Goal: Task Accomplishment & Management: Use online tool/utility

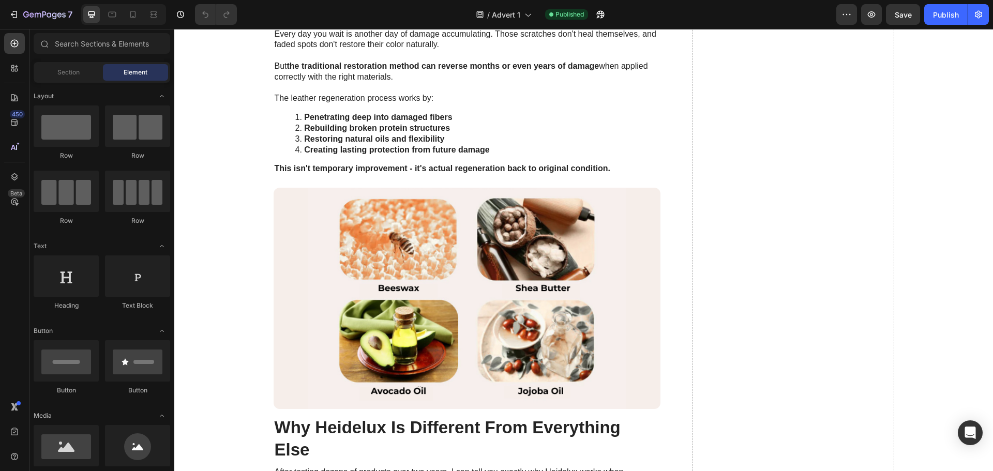
scroll to position [3552, 0]
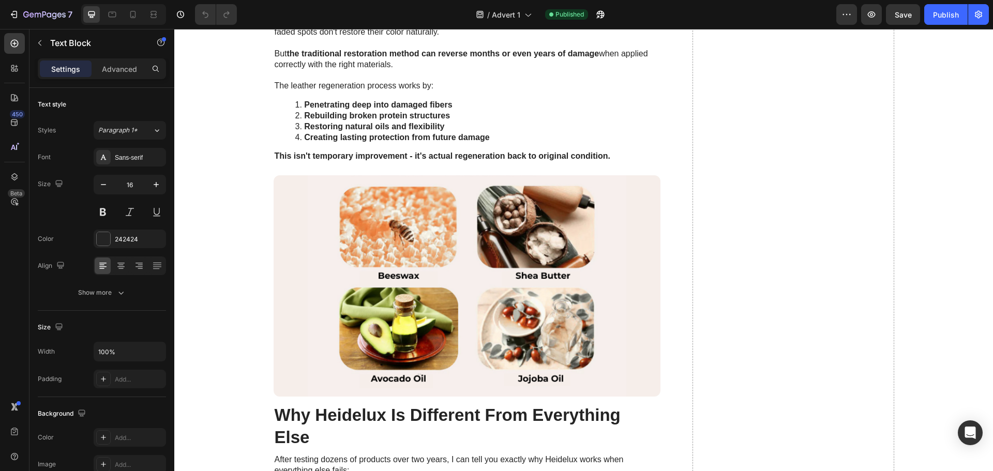
drag, startPoint x: 470, startPoint y: 399, endPoint x: 643, endPoint y: 399, distance: 173.3
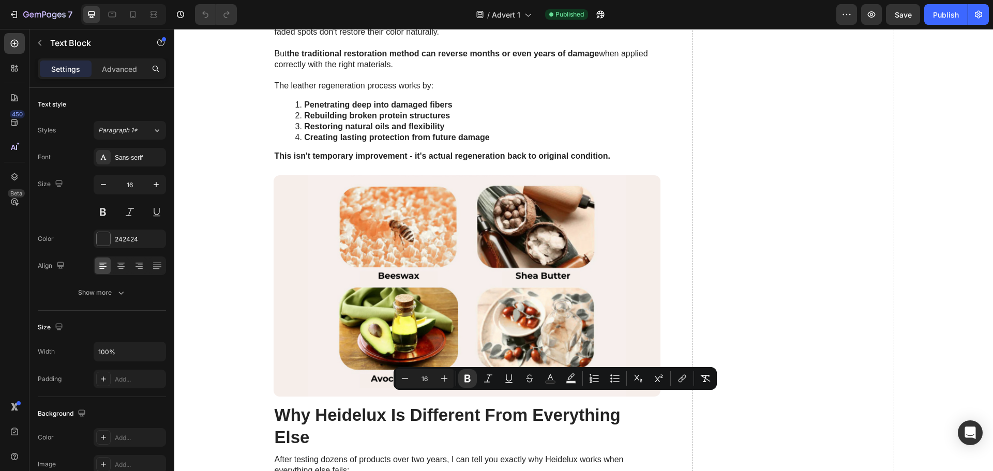
copy strong "beeswax, shea butter, avocado oil, jojoba oil"
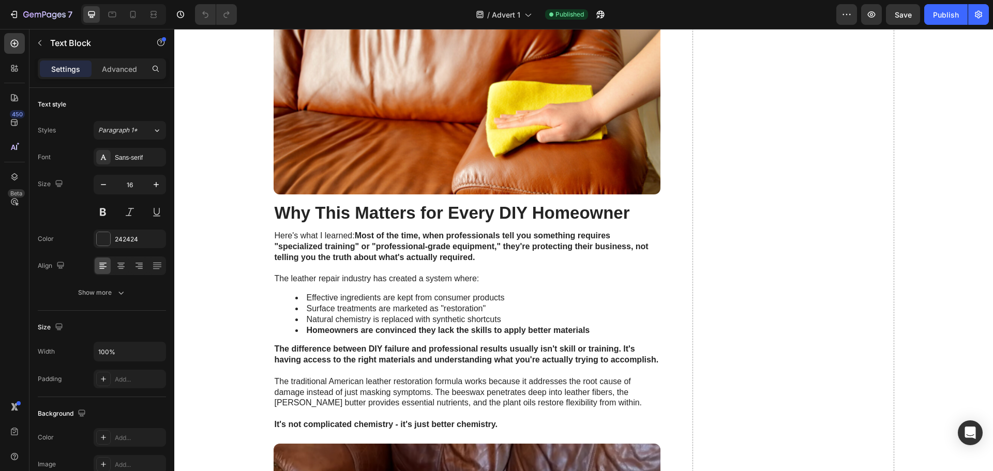
scroll to position [3483, 0]
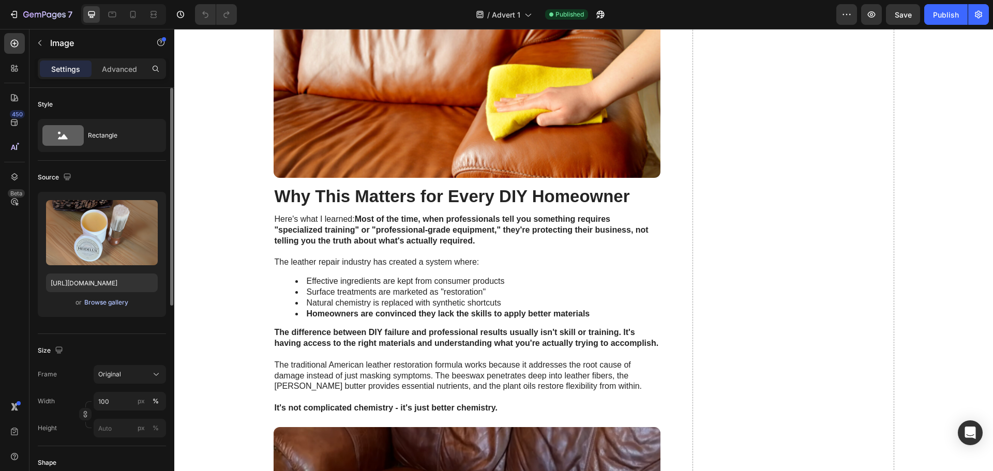
click at [119, 302] on div "Browse gallery" at bounding box center [106, 302] width 44 height 9
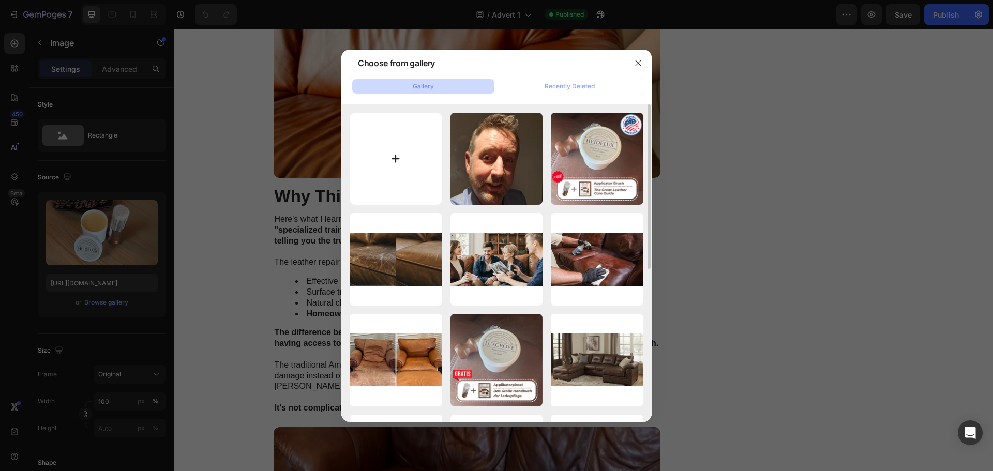
click at [408, 172] on input "file" at bounding box center [396, 159] width 93 height 93
type input "C:\fakepath\bfed189a-7a61-4459-b839-3361af6156a8.png"
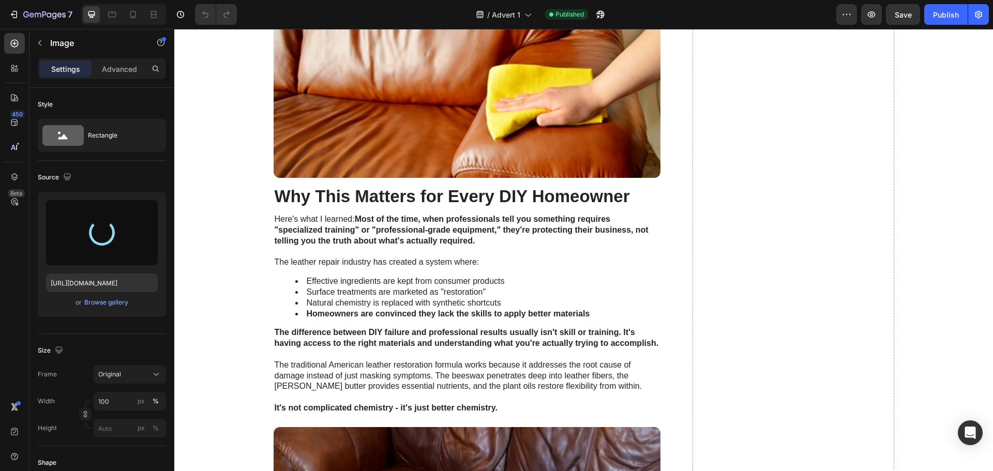
type input "https://cdn.shopify.com/s/files/1/0933/1448/2559/files/gempages_579596498178671…"
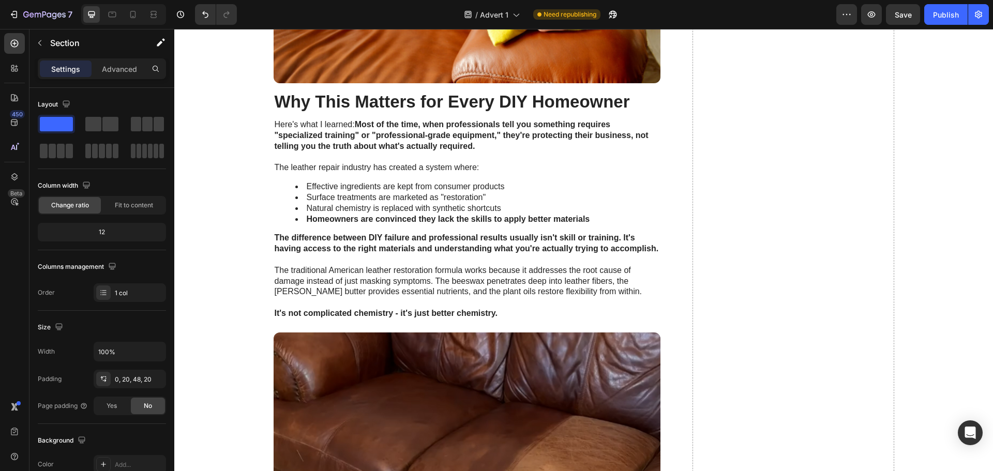
scroll to position [3587, 0]
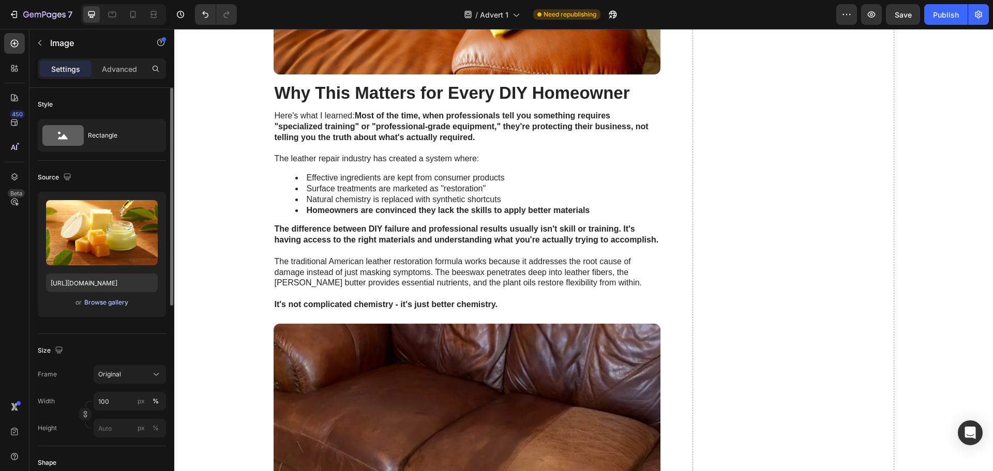
click at [122, 306] on div "Browse gallery" at bounding box center [106, 302] width 44 height 9
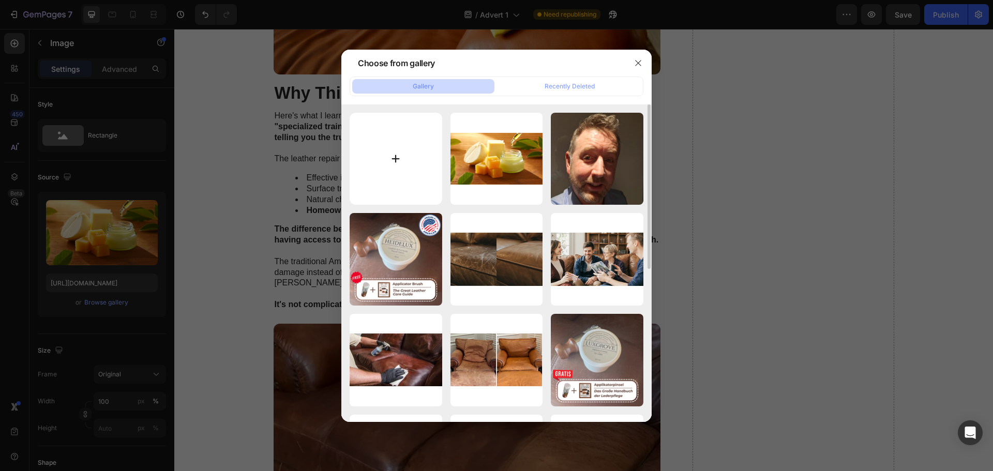
click at [386, 163] on input "file" at bounding box center [396, 159] width 93 height 93
type input "C:\fakepath\29afc755-844b-4031-bead-e2d8c58c5a7a.png"
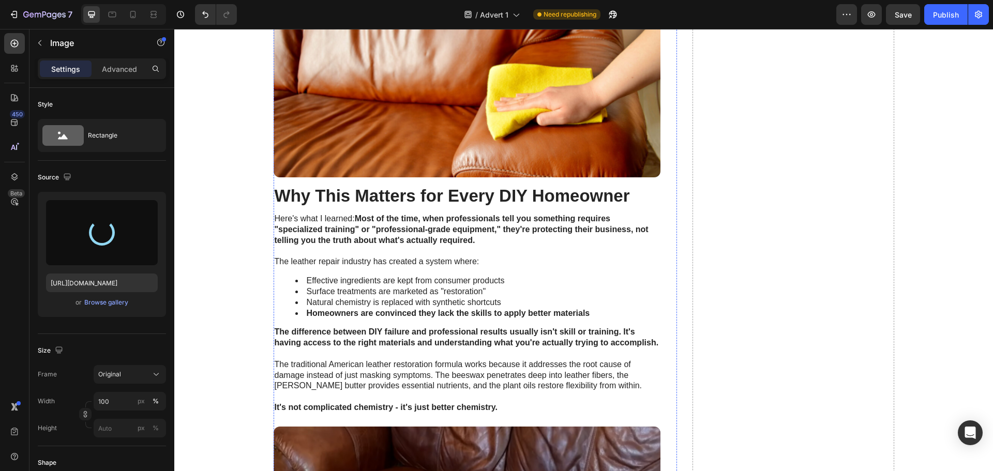
scroll to position [3483, 0]
type input "https://cdn.shopify.com/s/files/1/0933/1448/2559/files/gempages_579596498178671…"
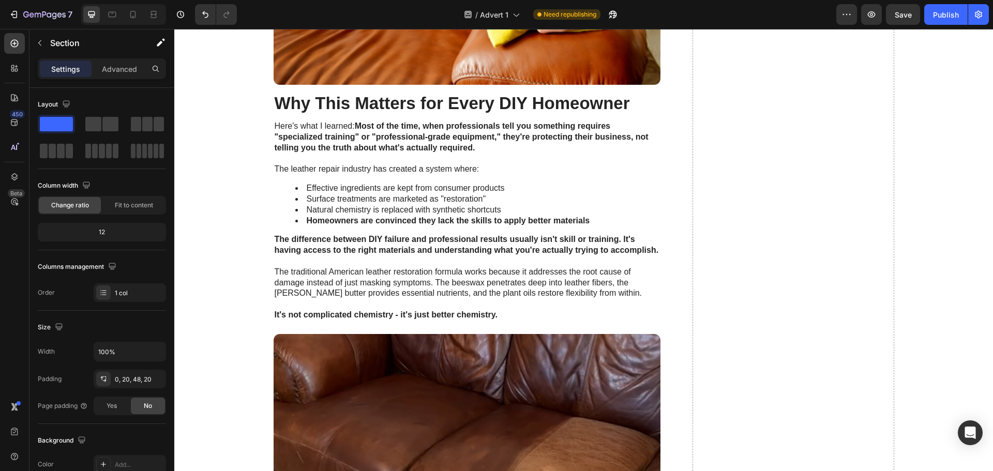
scroll to position [3518, 0]
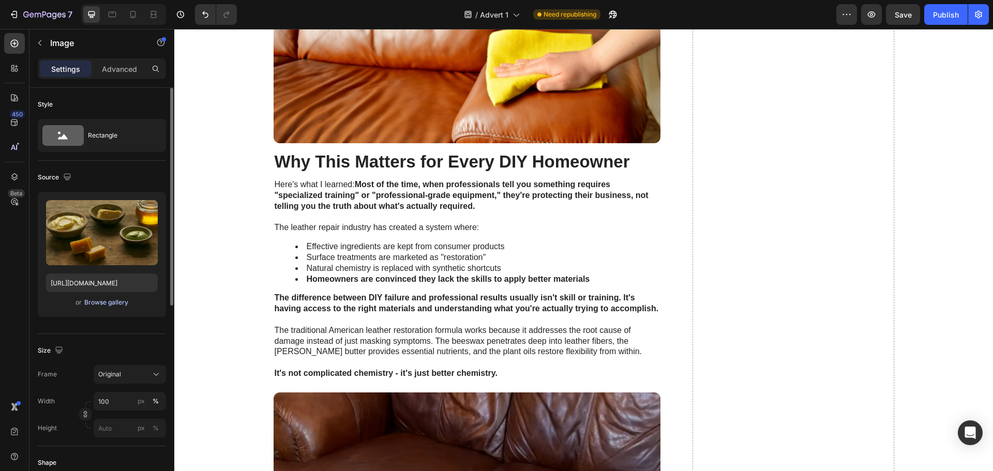
click at [100, 305] on div "Browse gallery" at bounding box center [106, 302] width 44 height 9
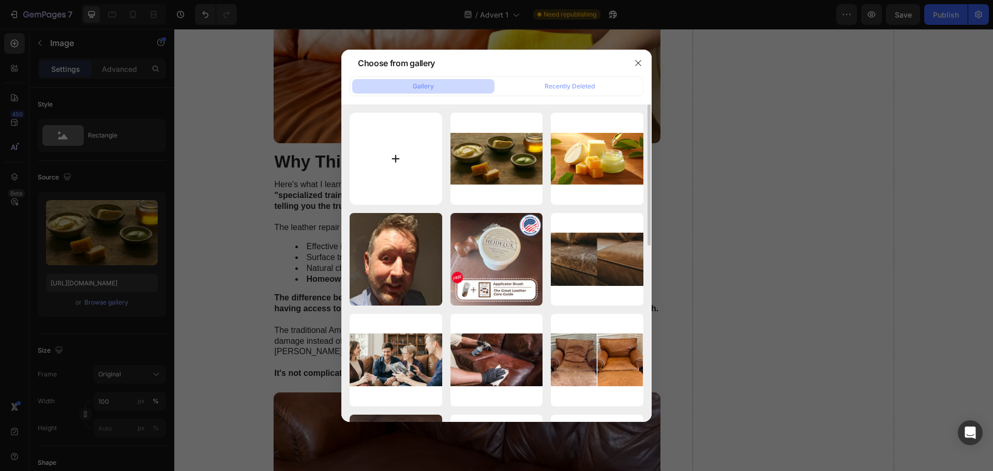
click at [378, 151] on input "file" at bounding box center [396, 159] width 93 height 93
type input "C:\fakepath\d0fec3bd-4b5d-454c-a00c-e31de2869c89.png"
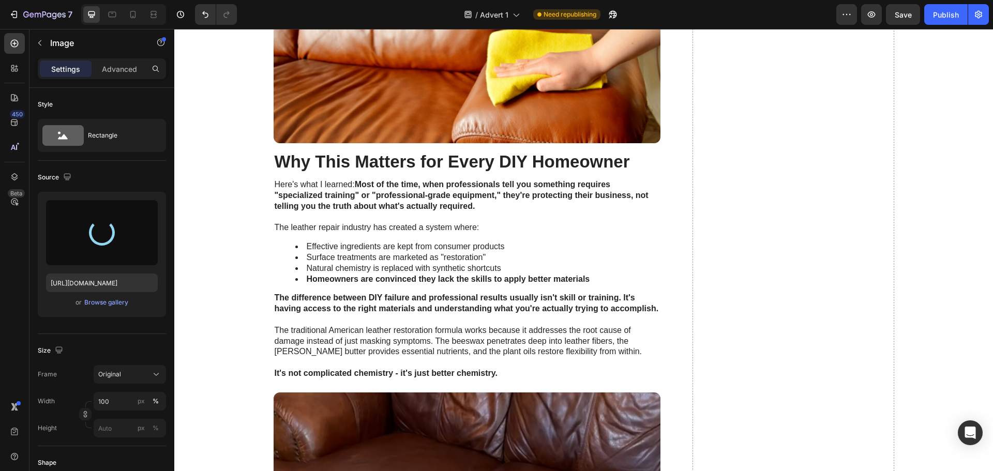
type input "[URL][DOMAIN_NAME]"
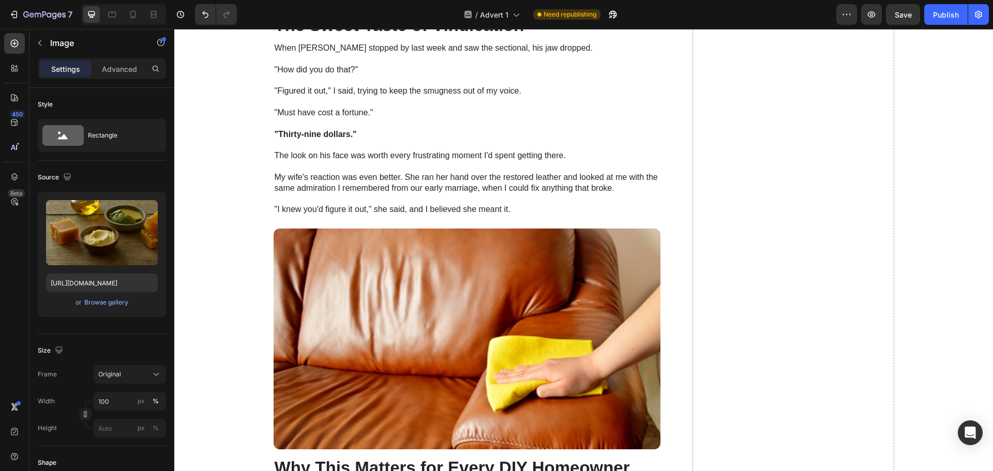
scroll to position [3207, 0]
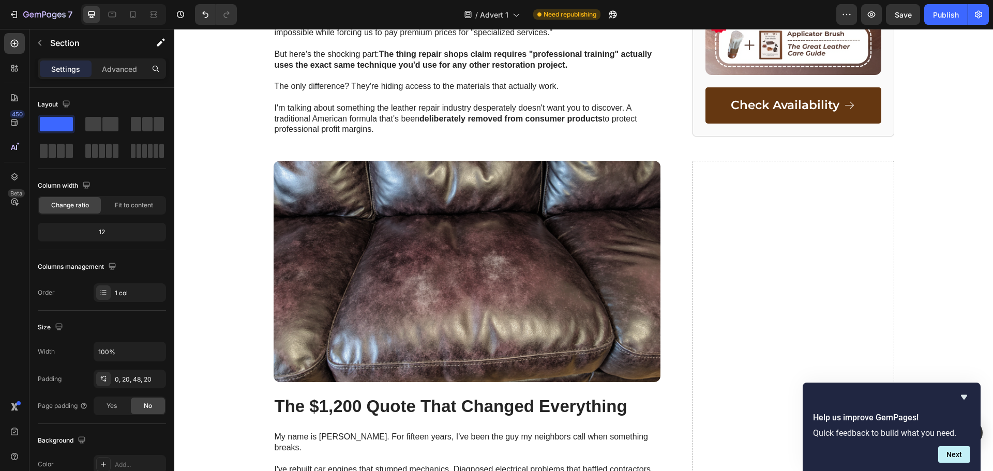
scroll to position [586, 0]
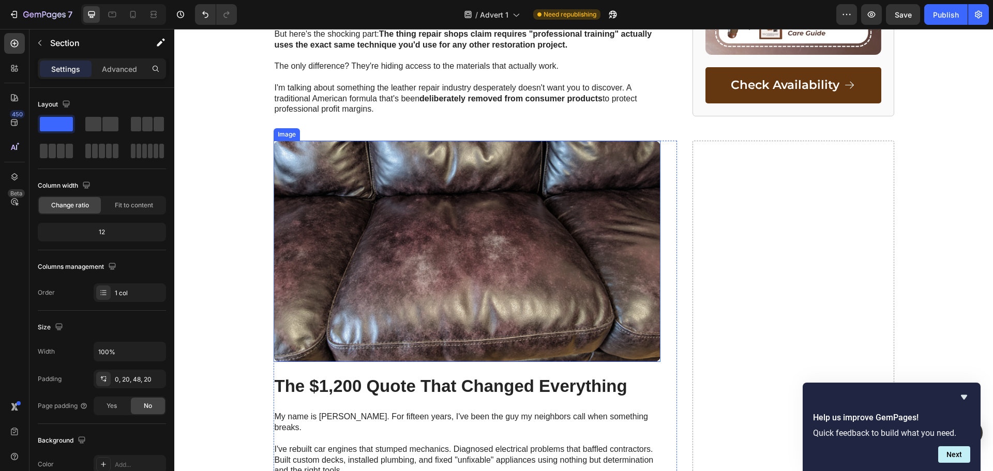
click at [397, 216] on img at bounding box center [467, 251] width 387 height 221
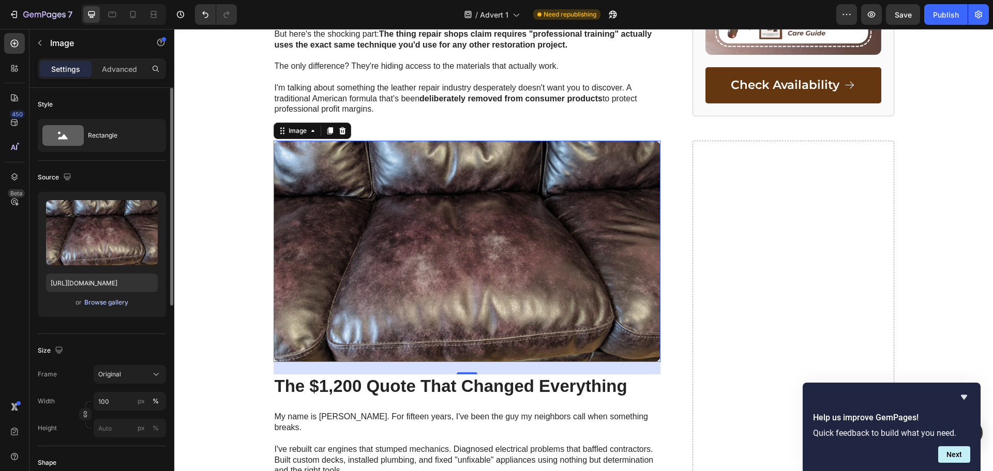
click at [104, 305] on div "Browse gallery" at bounding box center [106, 302] width 44 height 9
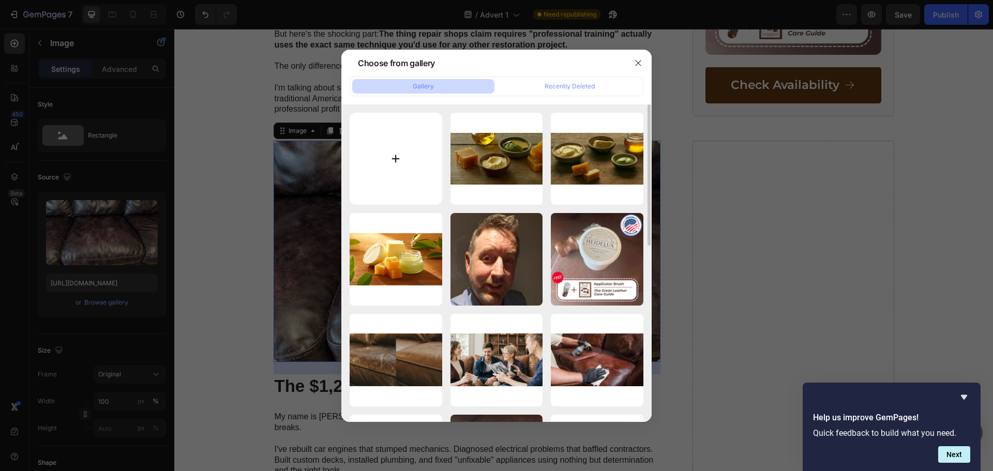
click at [400, 171] on input "file" at bounding box center [396, 159] width 93 height 93
type input "C:\fakepath\78515398-b954-4c6b-9f32-c44ff60e1525.png"
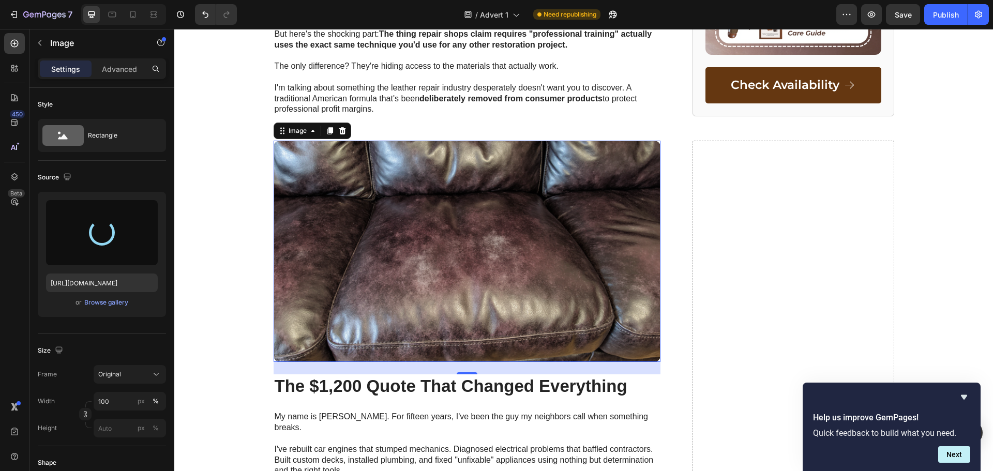
type input "[URL][DOMAIN_NAME]"
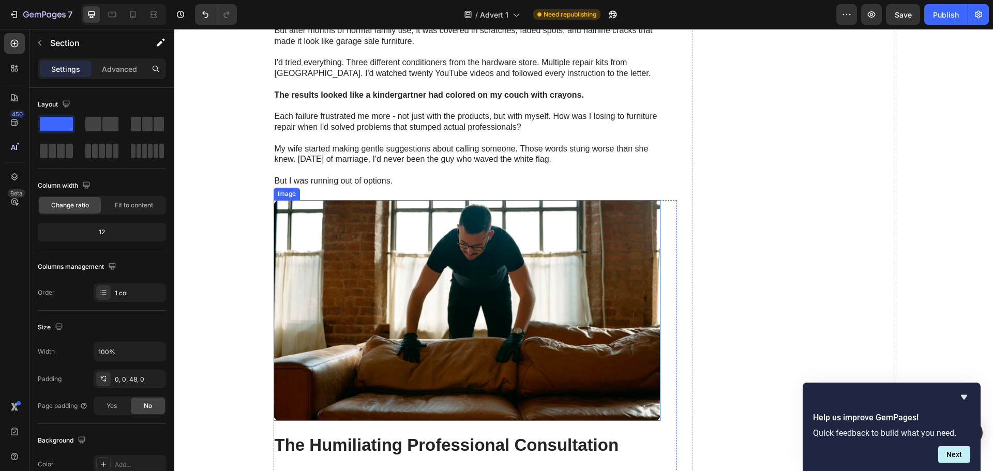
scroll to position [1138, 0]
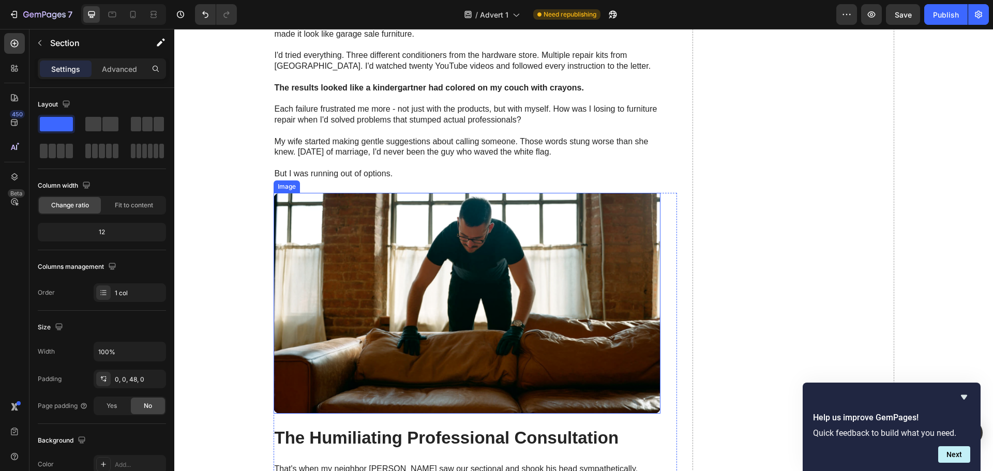
click at [403, 241] on img at bounding box center [467, 303] width 387 height 221
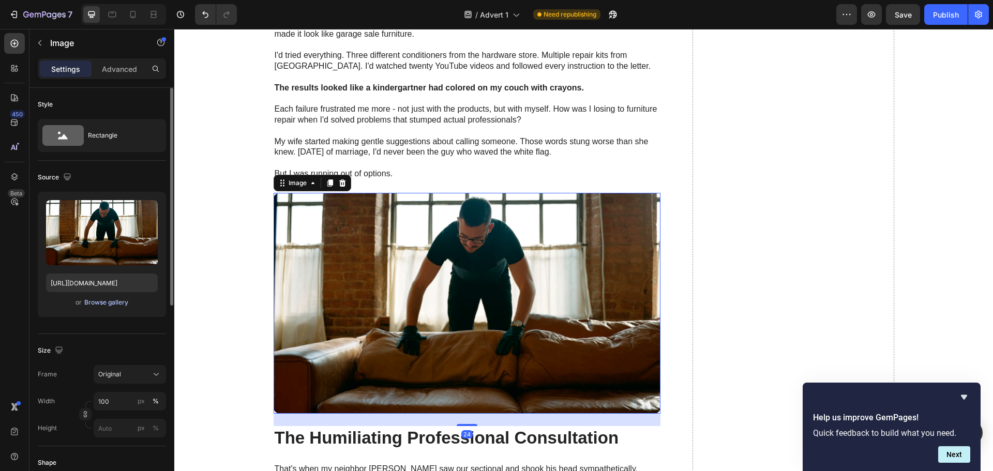
click at [128, 304] on div "Browse gallery" at bounding box center [106, 302] width 44 height 9
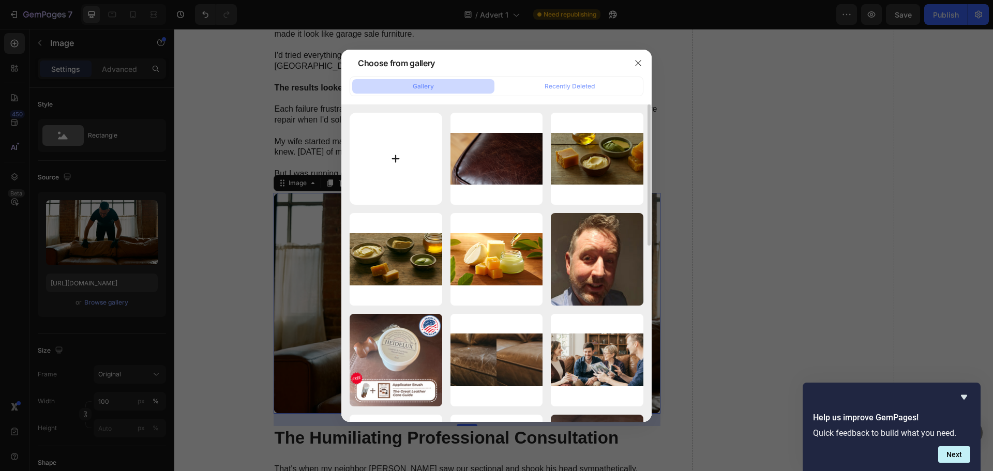
click at [377, 163] on input "file" at bounding box center [396, 159] width 93 height 93
type input "C:\fakepath\81c105de-48ce-49bc-9428-141cffee5df7.png"
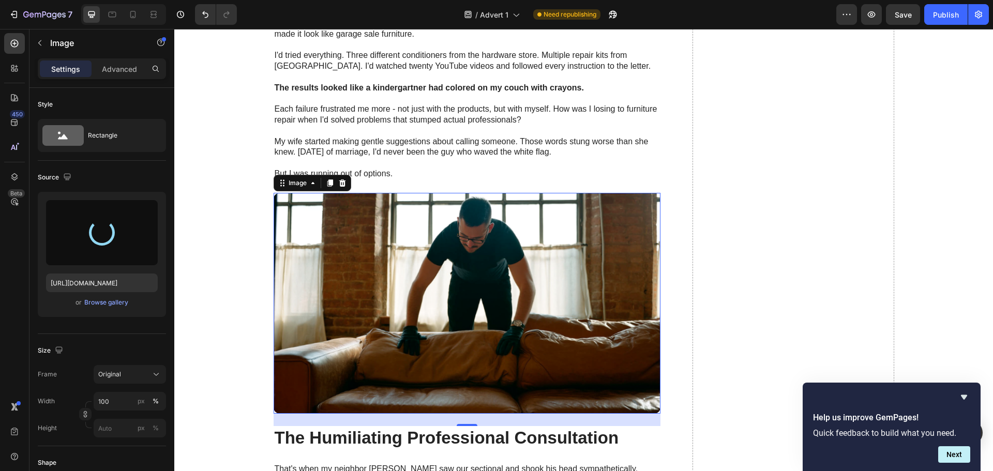
type input "[URL][DOMAIN_NAME]"
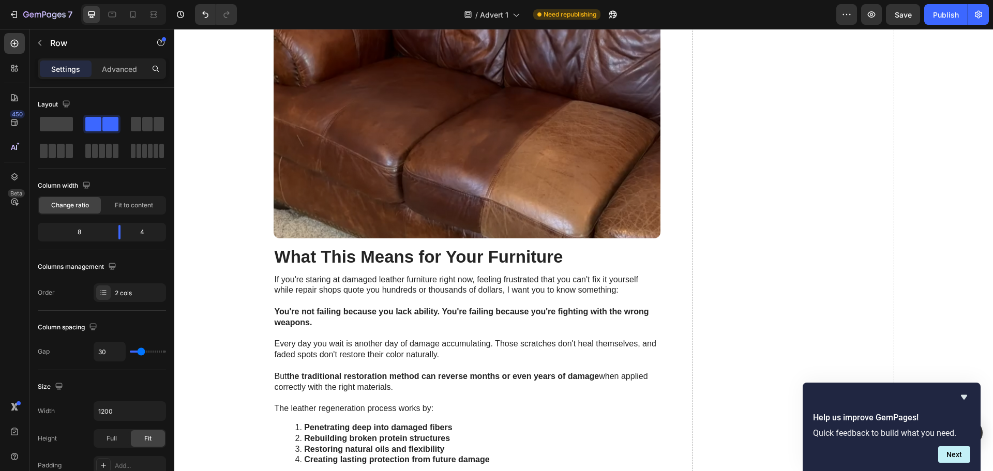
scroll to position [4345, 0]
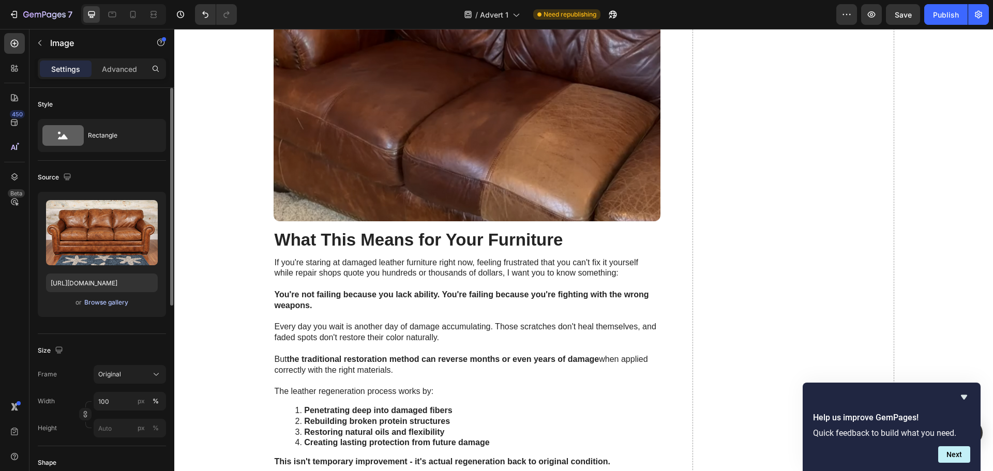
click at [112, 305] on div "Browse gallery" at bounding box center [106, 302] width 44 height 9
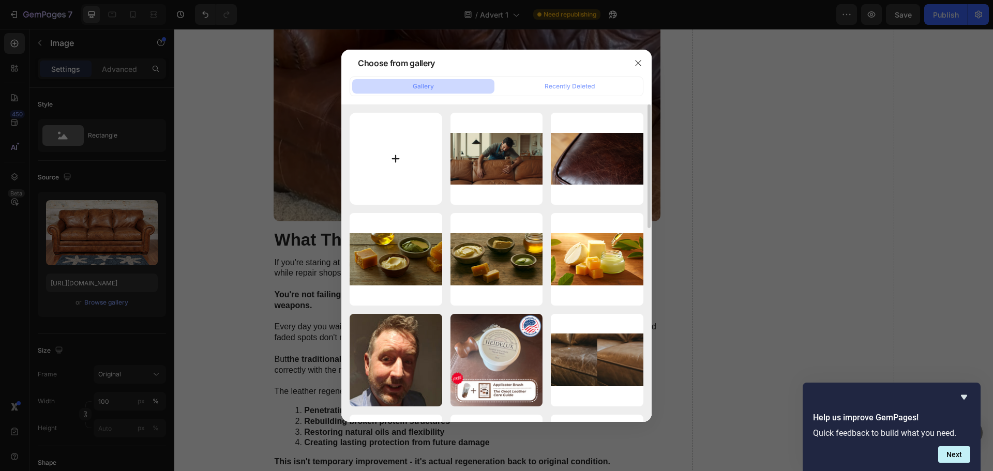
click at [407, 173] on input "file" at bounding box center [396, 159] width 93 height 93
type input "C:\fakepath\Bee Wax (8).png"
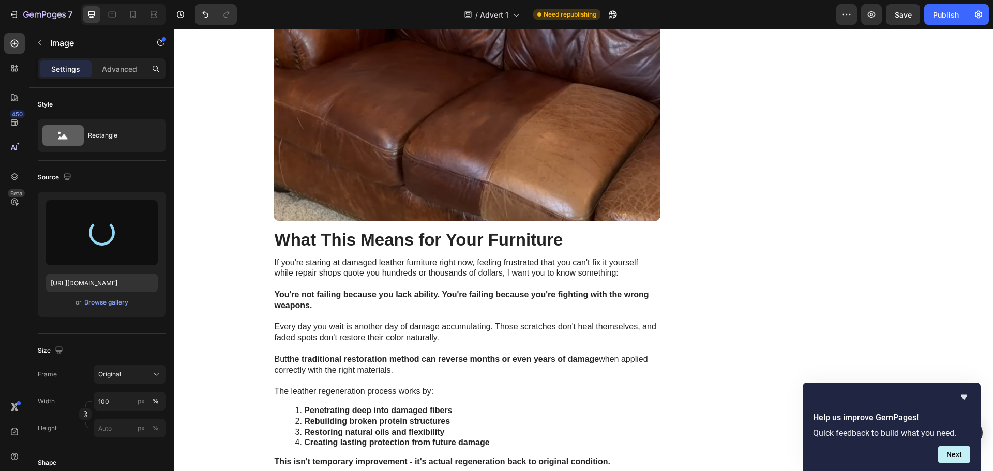
type input "[URL][DOMAIN_NAME]"
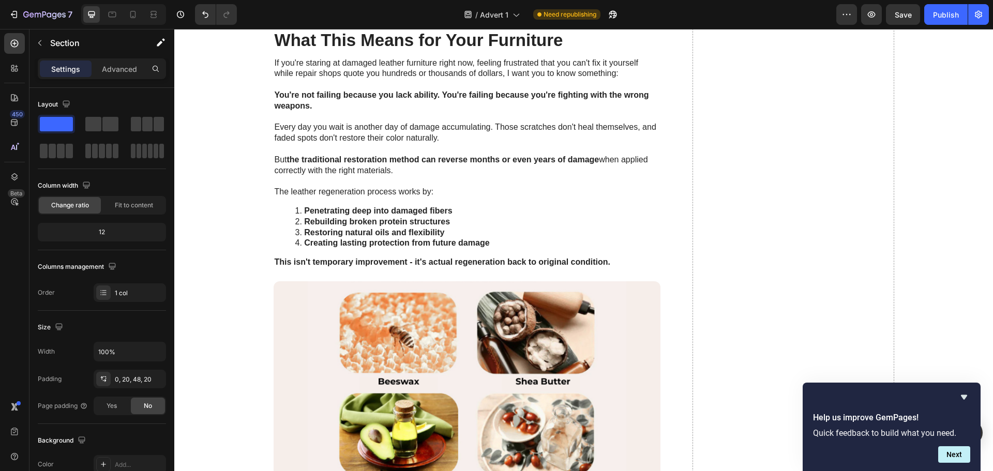
scroll to position [4414, 0]
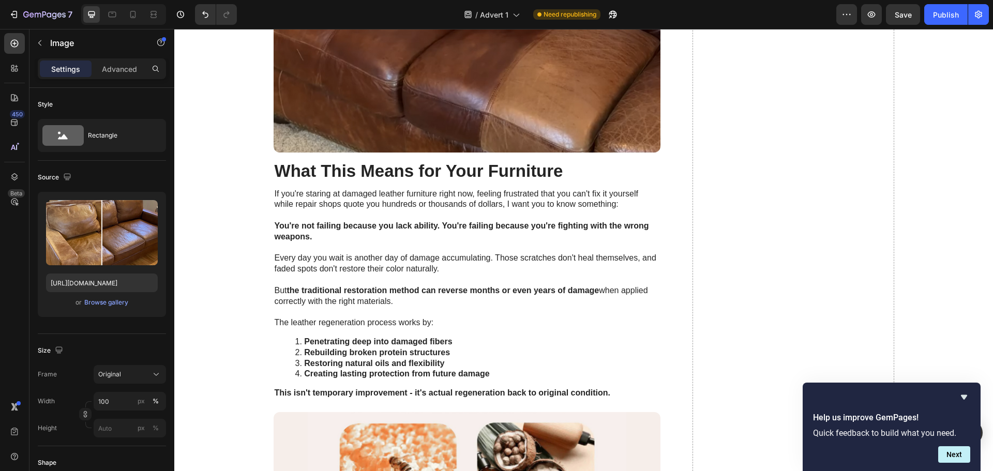
click at [132, 298] on div "or Browse gallery" at bounding box center [102, 302] width 112 height 12
click at [115, 300] on div "Browse gallery" at bounding box center [106, 302] width 44 height 9
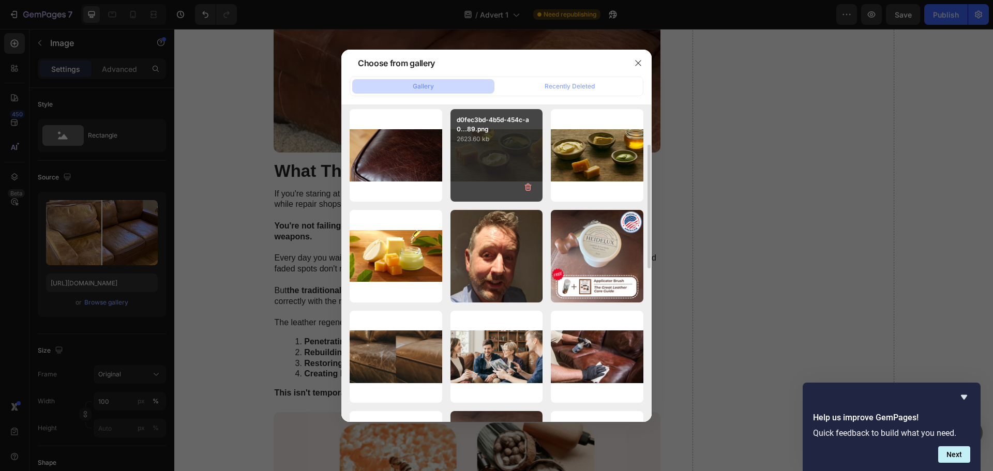
scroll to position [139, 0]
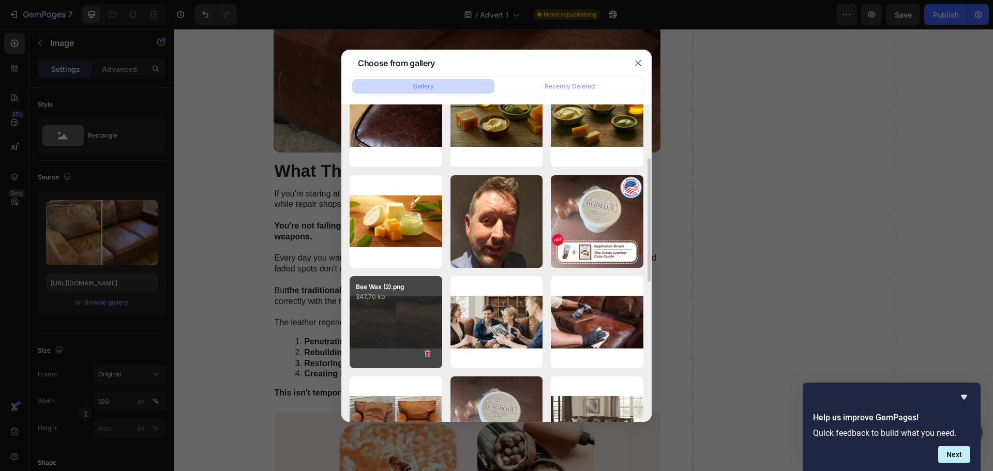
click at [420, 307] on div "Bee Wax (2).png 347.70 kb" at bounding box center [396, 322] width 93 height 93
type input "[URL][DOMAIN_NAME]"
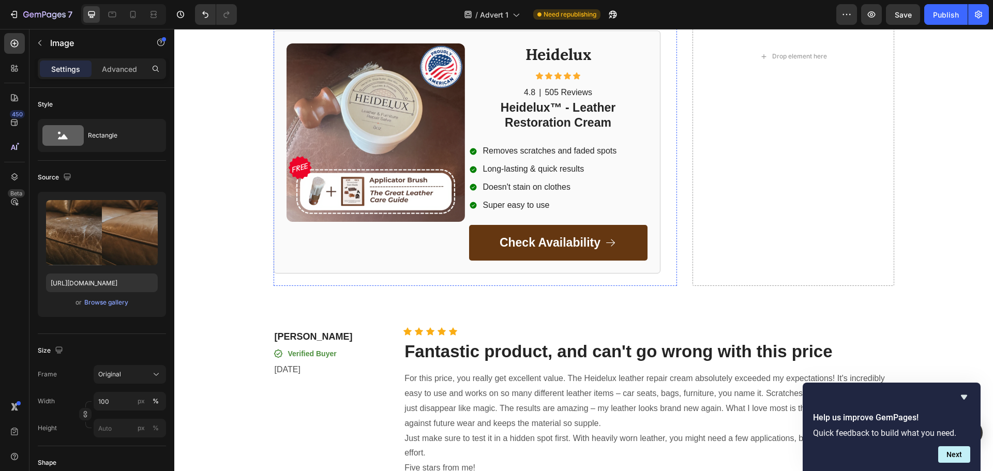
scroll to position [6932, 0]
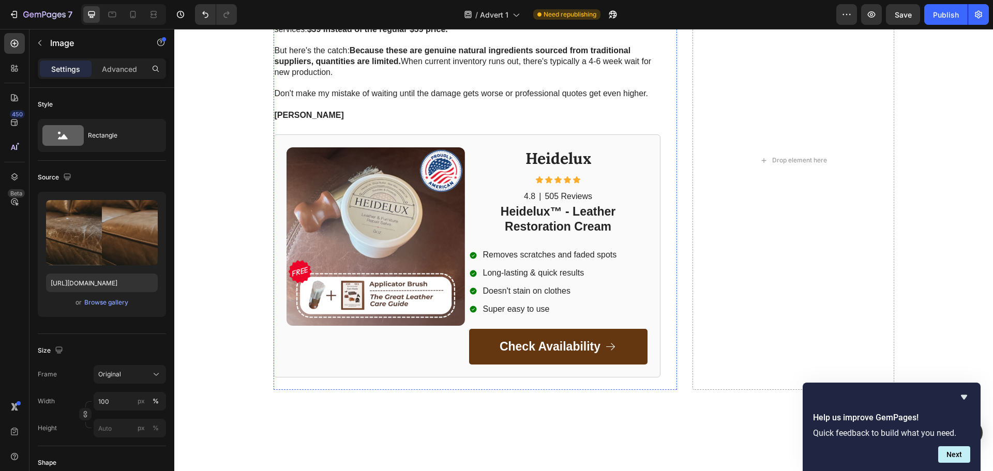
click at [114, 296] on div "Upload Image https://cdn.shopify.com/s/files/1/0933/1448/2559/files/gempages_57…" at bounding box center [102, 254] width 128 height 125
click at [111, 300] on div "Browse gallery" at bounding box center [106, 302] width 44 height 9
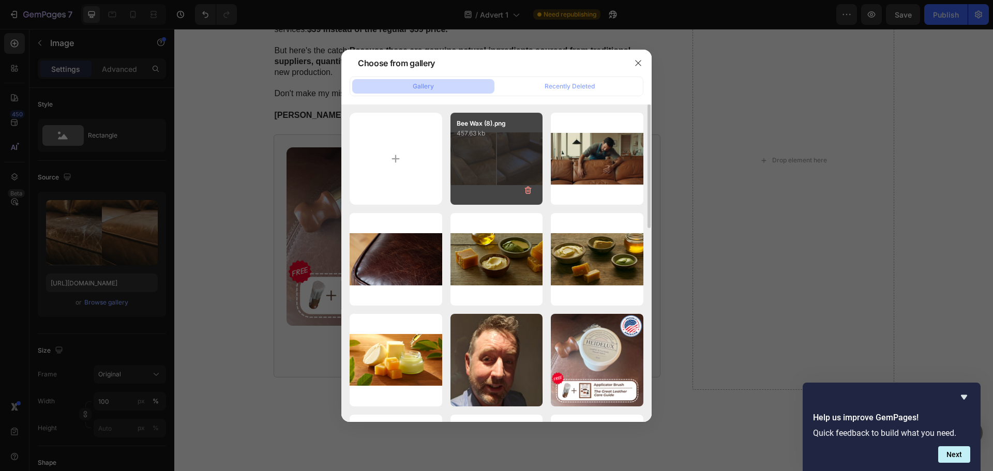
click at [463, 163] on div "Bee Wax (8).png 457.63 kb" at bounding box center [497, 159] width 93 height 93
type input "[URL][DOMAIN_NAME]"
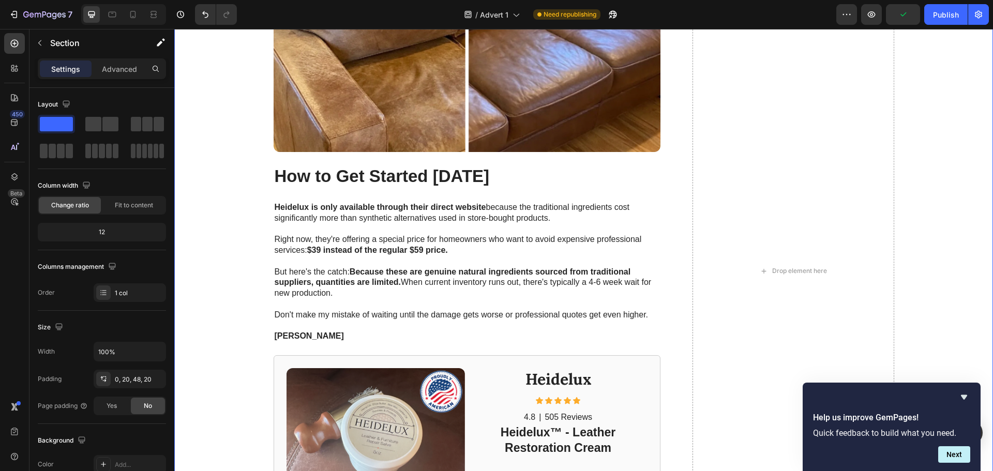
click at [218, 183] on div "Image How to Get Started Today Heading Heidelux is only available through their…" at bounding box center [584, 271] width 798 height 680
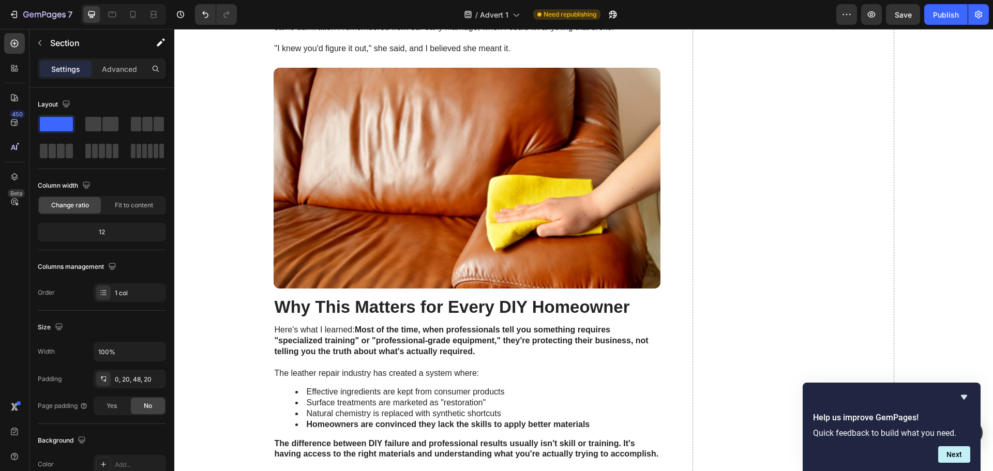
scroll to position [3497, 0]
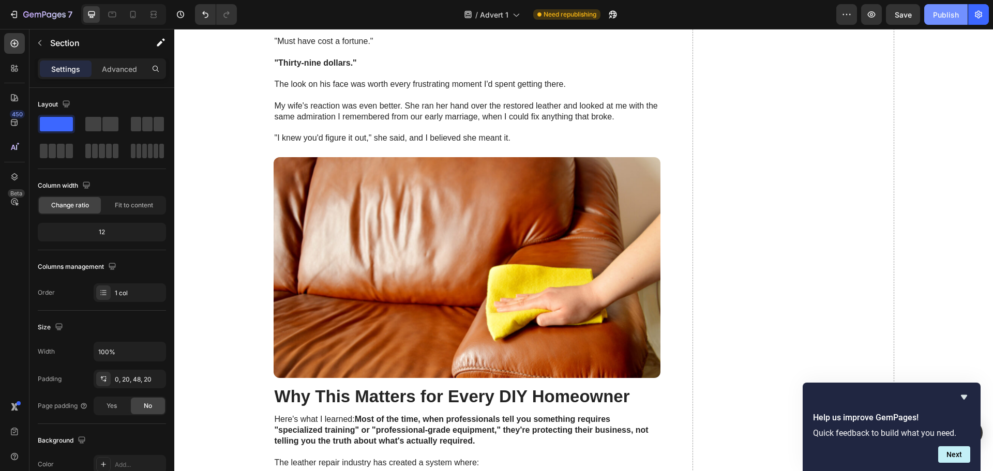
click at [929, 19] on button "Publish" at bounding box center [945, 14] width 43 height 21
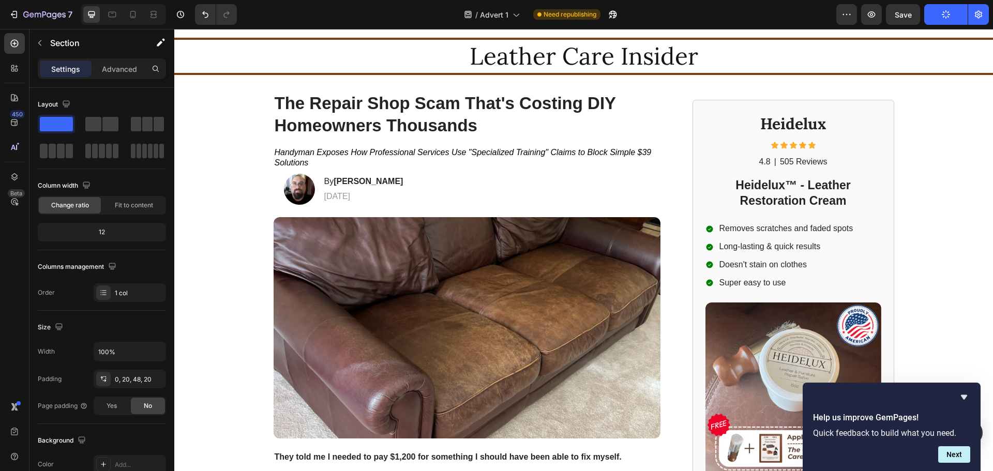
scroll to position [0, 0]
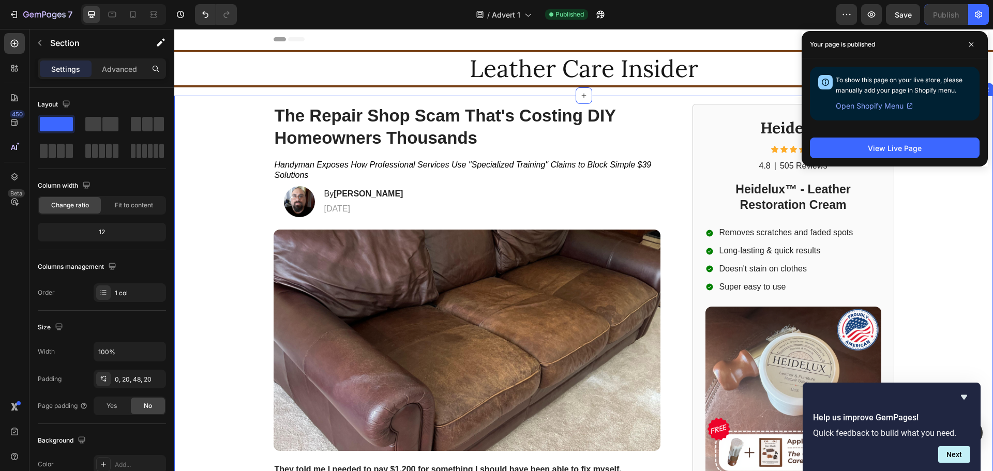
click at [217, 206] on div "The Repair Shop Scam That's Costing DIY Homeowners Thousands Heading Handyman E…" at bounding box center [583, 399] width 819 height 606
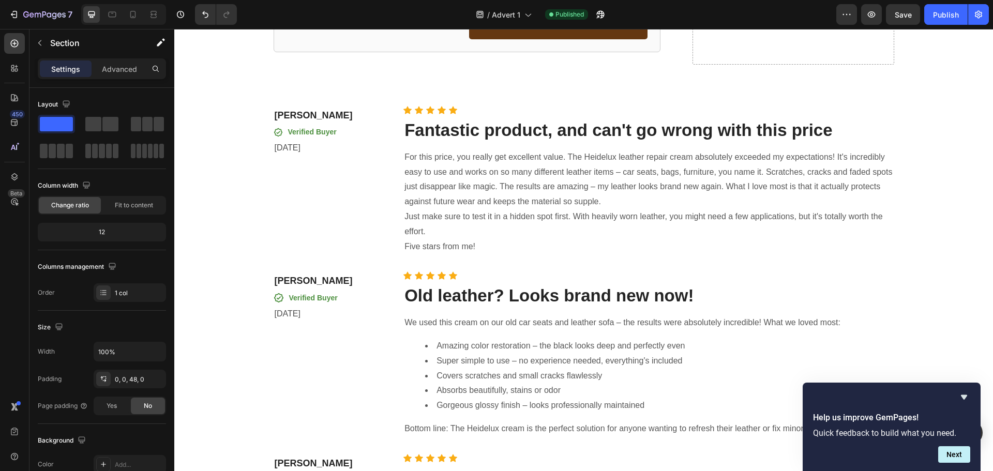
scroll to position [7484, 0]
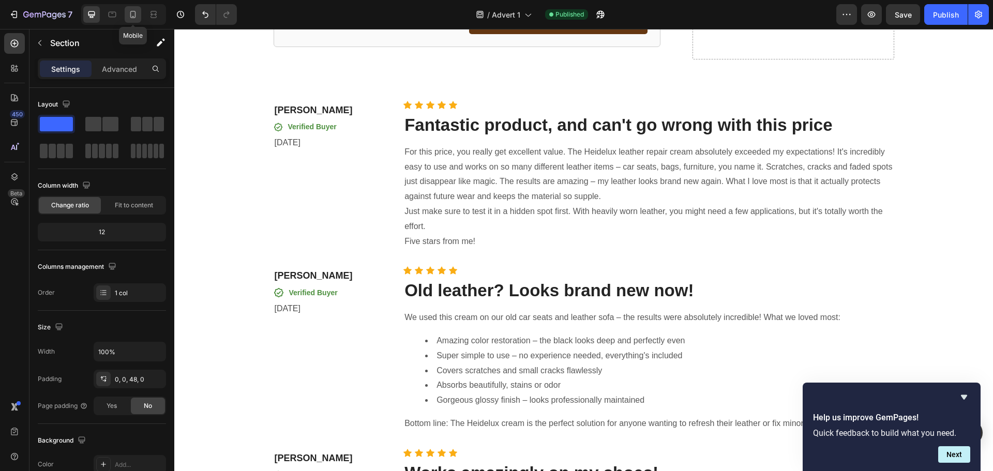
click at [131, 14] on icon at bounding box center [133, 14] width 10 height 10
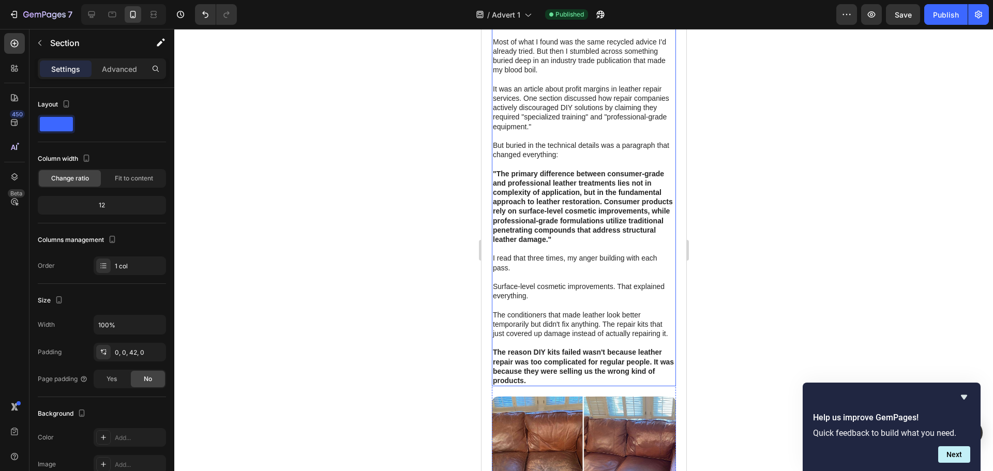
scroll to position [1966, 0]
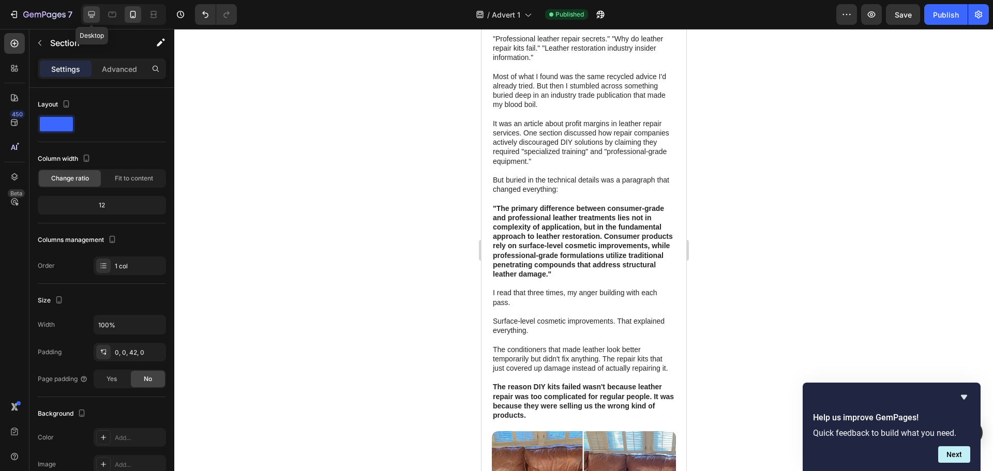
click at [87, 9] on icon at bounding box center [91, 14] width 10 height 10
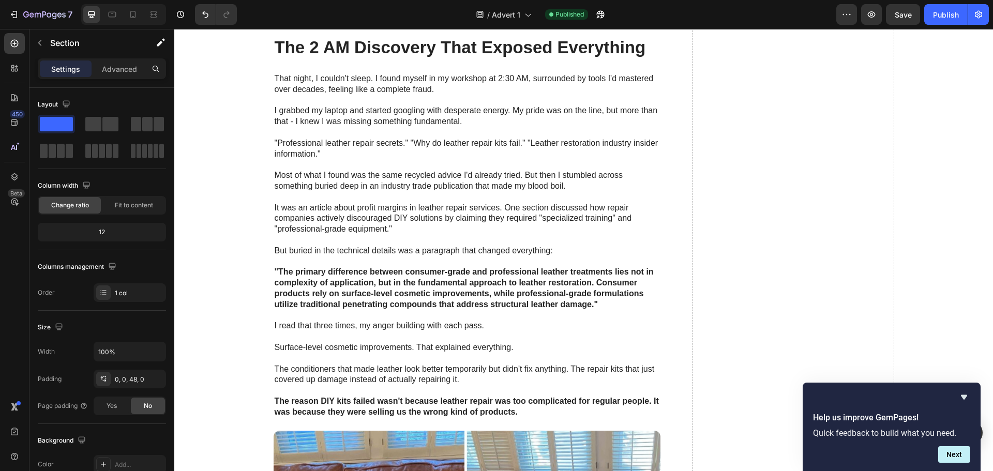
scroll to position [2118, 0]
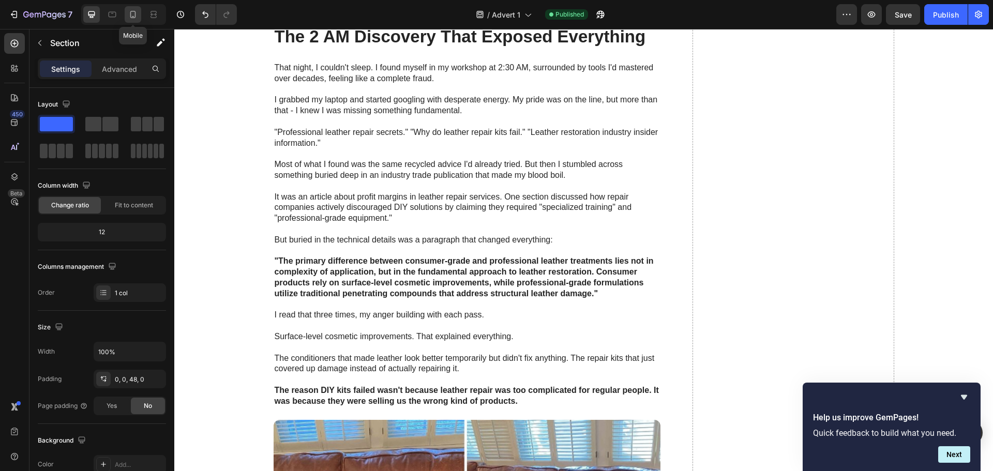
click at [133, 15] on icon at bounding box center [133, 14] width 10 height 10
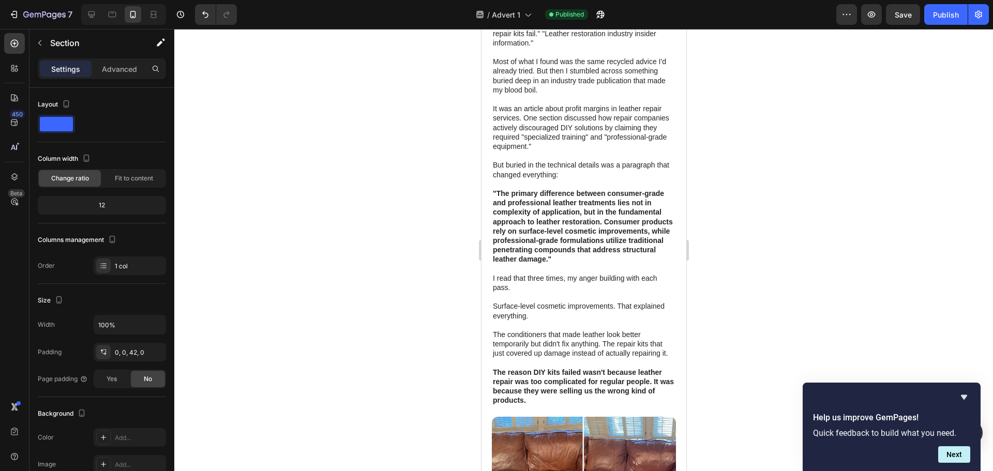
scroll to position [2104, 0]
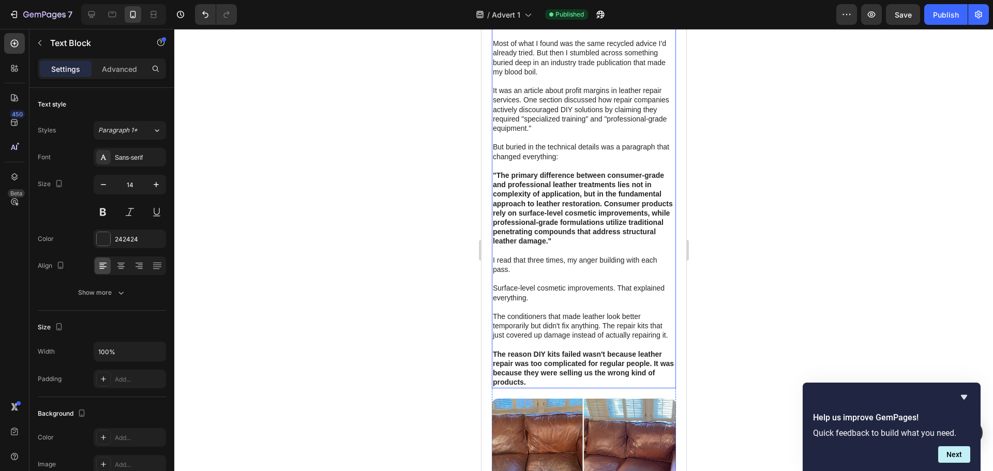
click at [605, 228] on strong ""The primary difference between consumer-grade and professional leather treatme…" at bounding box center [582, 208] width 180 height 74
click at [604, 229] on strong ""The primary difference between consumer-grade and professional leather treatme…" at bounding box center [582, 208] width 180 height 74
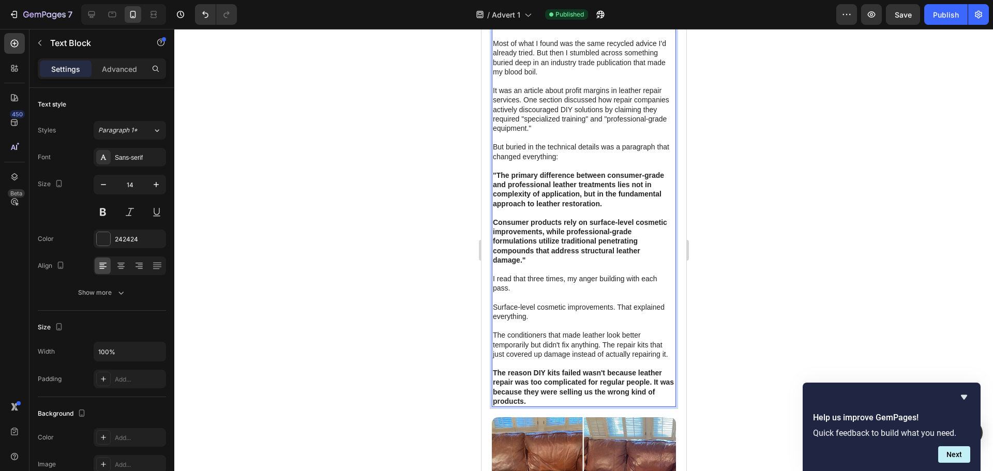
click at [424, 251] on div at bounding box center [583, 250] width 819 height 442
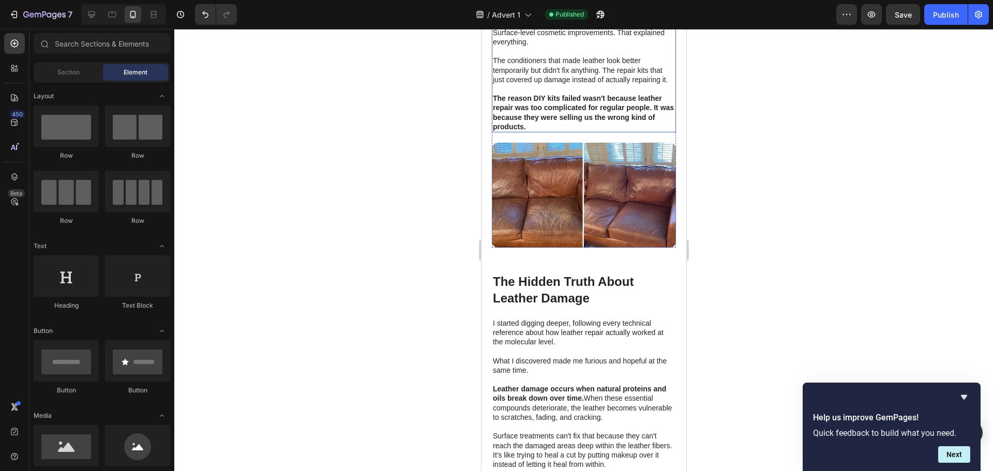
scroll to position [2380, 0]
click at [540, 247] on img at bounding box center [583, 194] width 184 height 105
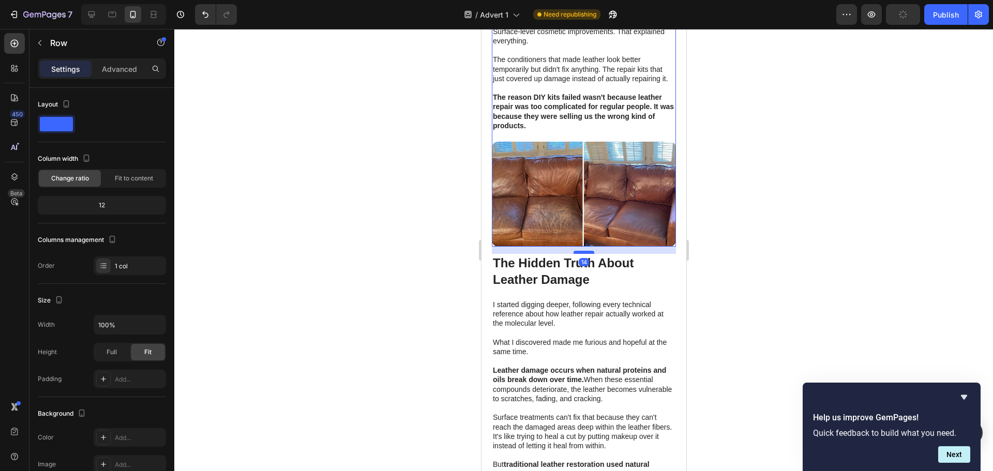
drag, startPoint x: 577, startPoint y: 301, endPoint x: 907, endPoint y: 297, distance: 330.1
click at [580, 254] on div at bounding box center [583, 252] width 21 height 3
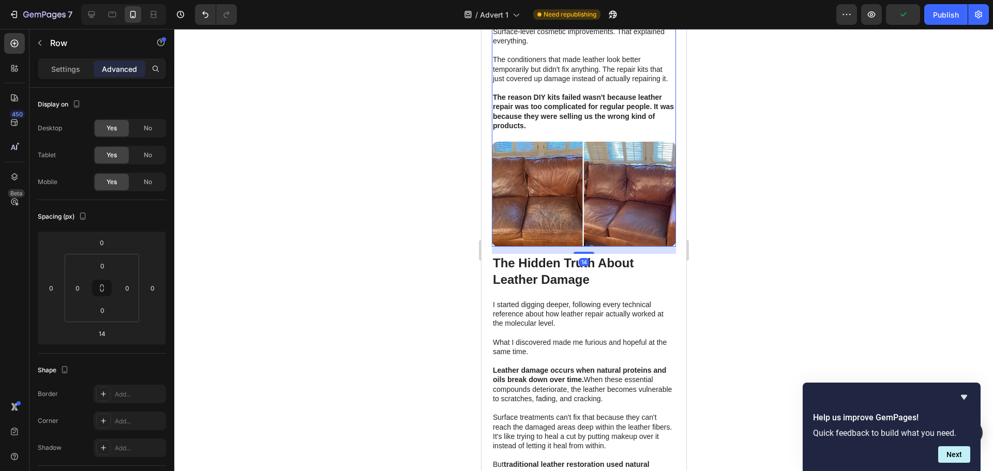
click at [371, 261] on div at bounding box center [583, 250] width 819 height 442
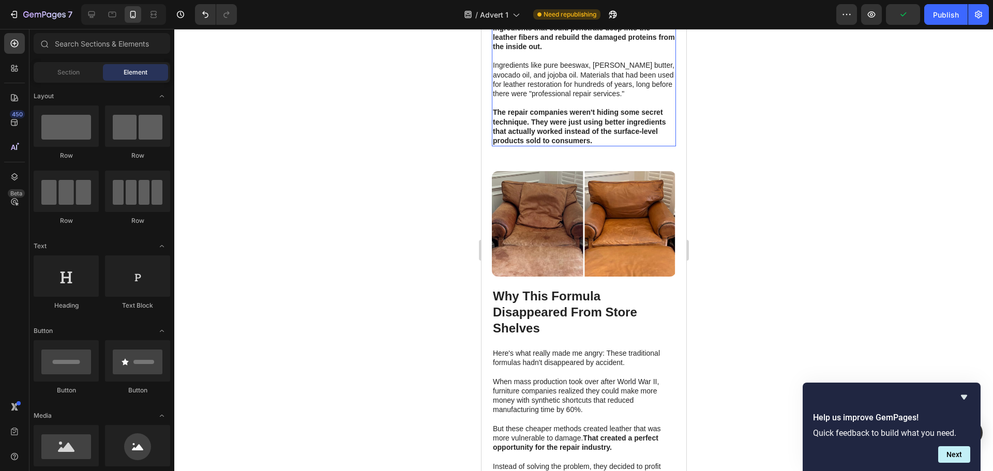
scroll to position [2828, 0]
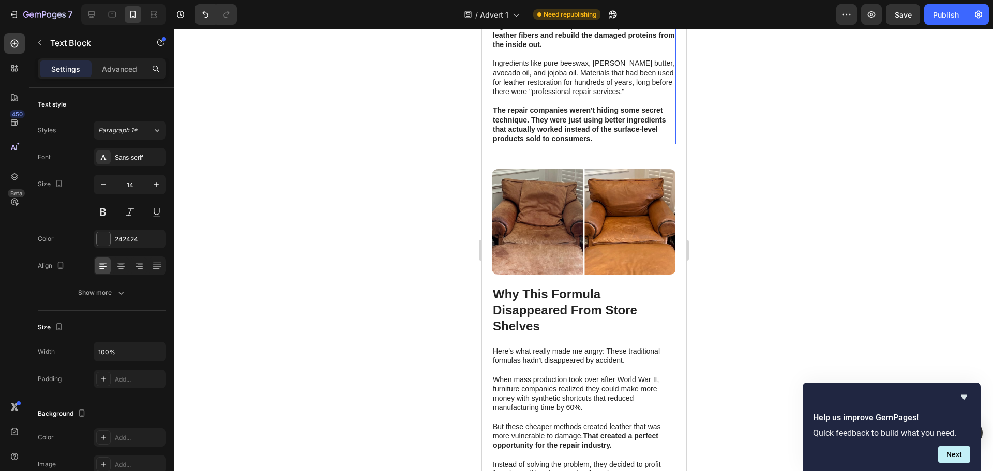
click at [549, 143] on p "The repair companies weren't hiding some secret technique. They were just using…" at bounding box center [583, 125] width 182 height 38
click at [575, 143] on strong "The repair companies weren't hiding some secret technique. They were just using…" at bounding box center [578, 124] width 173 height 37
click at [449, 158] on div at bounding box center [583, 250] width 819 height 442
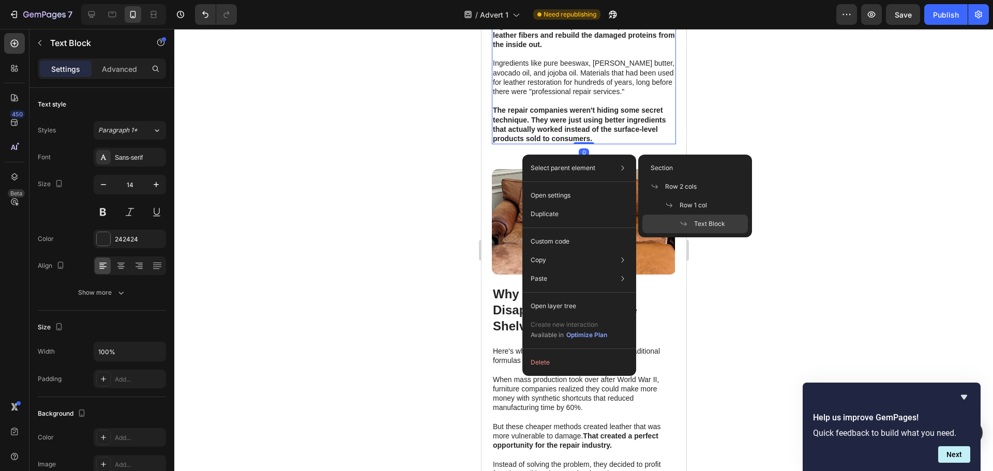
click at [564, 167] on p "Select parent element" at bounding box center [563, 167] width 65 height 9
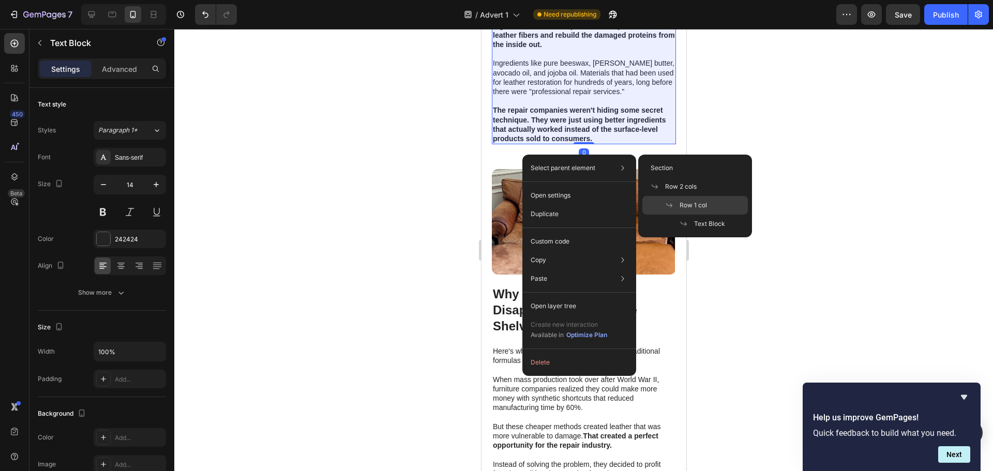
click at [689, 202] on span "Row 1 col" at bounding box center [693, 205] width 27 height 9
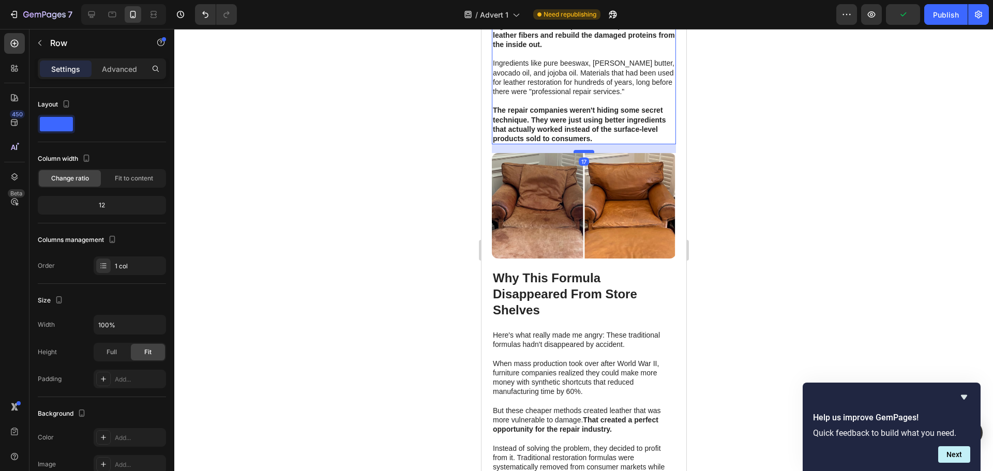
drag, startPoint x: 580, startPoint y: 198, endPoint x: 949, endPoint y: 218, distance: 368.9
click at [578, 153] on div at bounding box center [583, 151] width 21 height 3
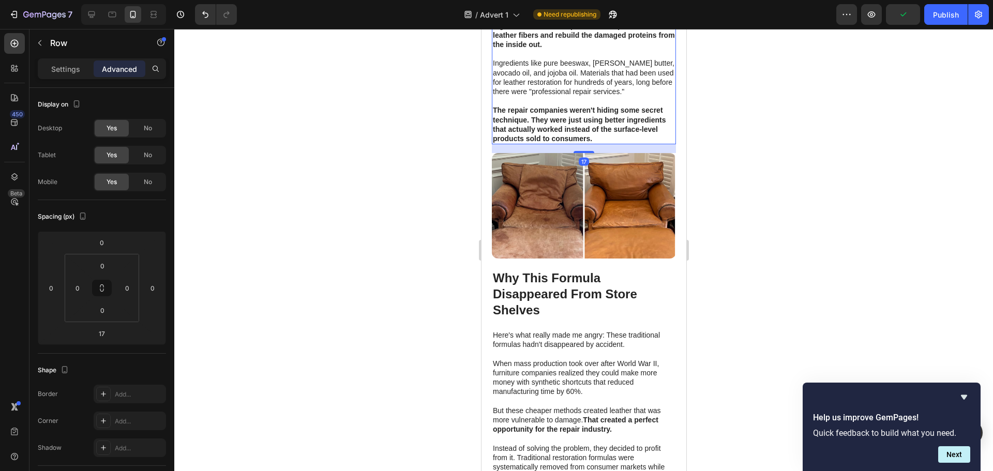
click at [394, 192] on div at bounding box center [583, 250] width 819 height 442
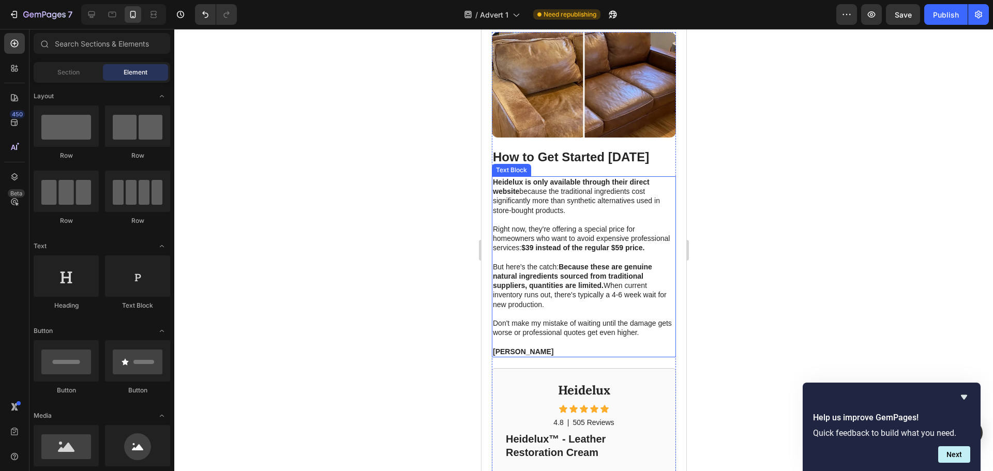
scroll to position [6346, 0]
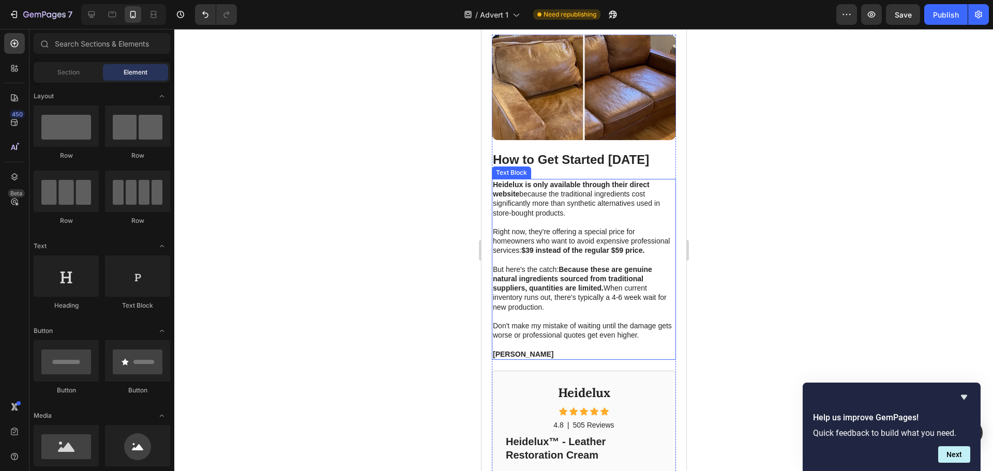
click at [526, 207] on p "Heidelux is only available through their direct website because the traditional…" at bounding box center [583, 199] width 182 height 38
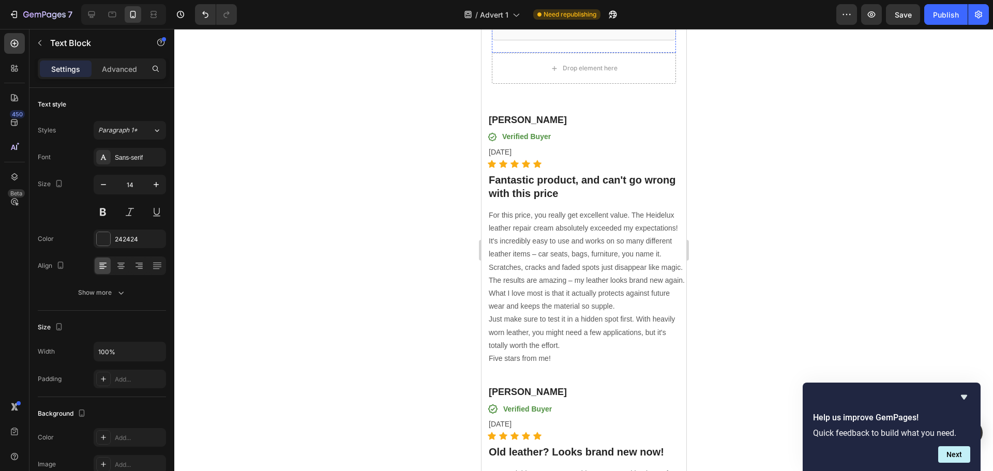
scroll to position [7070, 0]
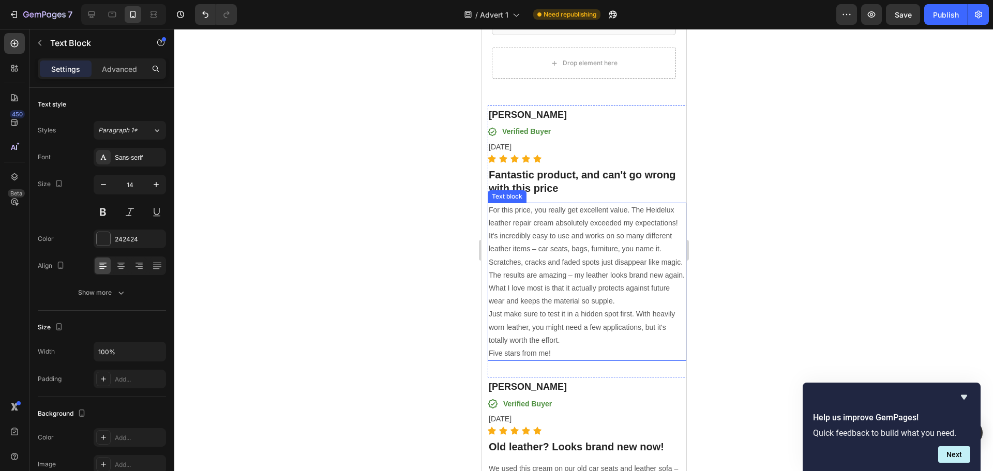
click at [548, 253] on p "For this price, you really get excellent value. The Heidelux leather repair cre…" at bounding box center [586, 256] width 197 height 104
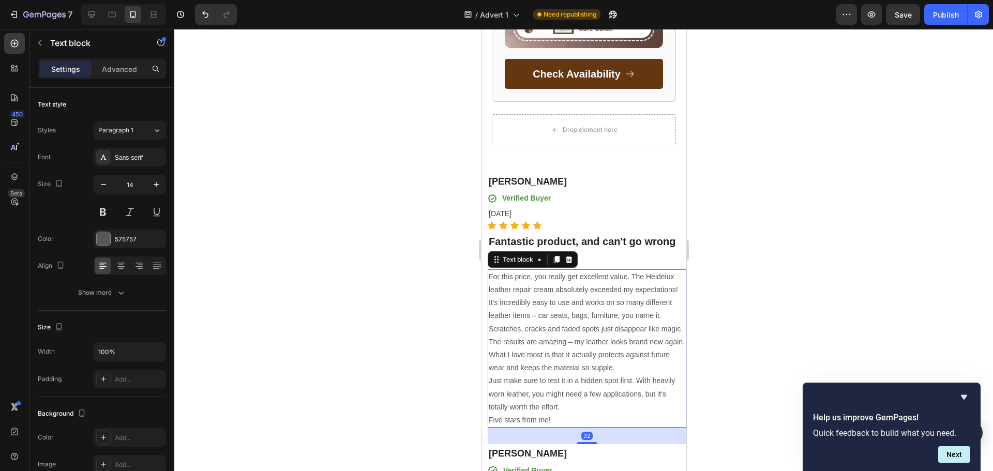
scroll to position [7001, 0]
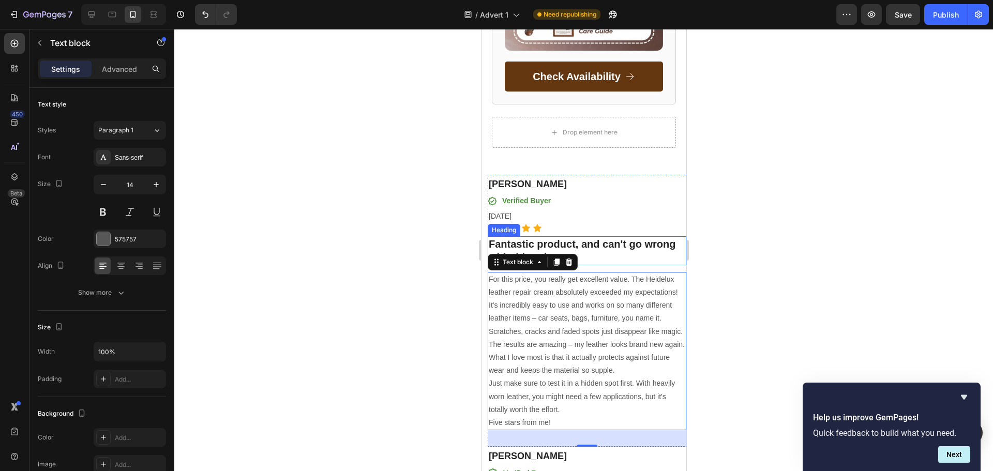
click at [600, 247] on h3 "Fantastic product, and can't go wrong with this price" at bounding box center [586, 250] width 199 height 29
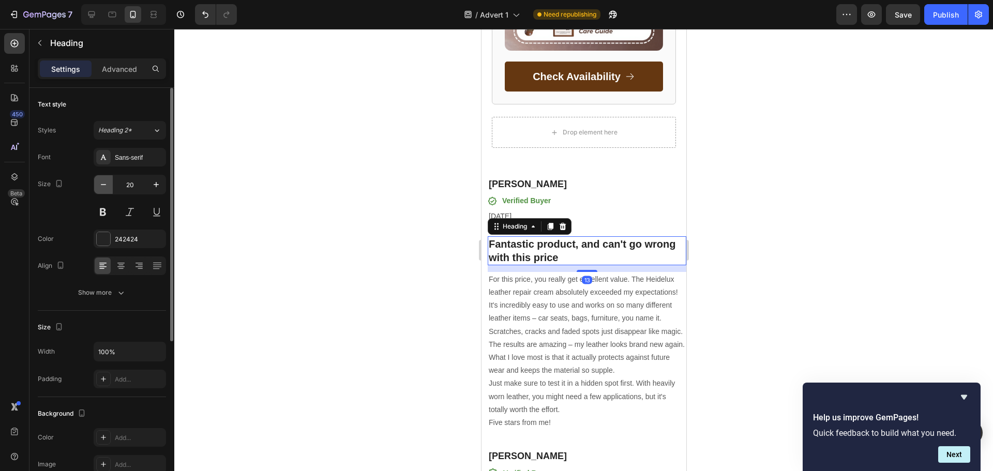
click at [103, 180] on icon "button" at bounding box center [103, 185] width 10 height 10
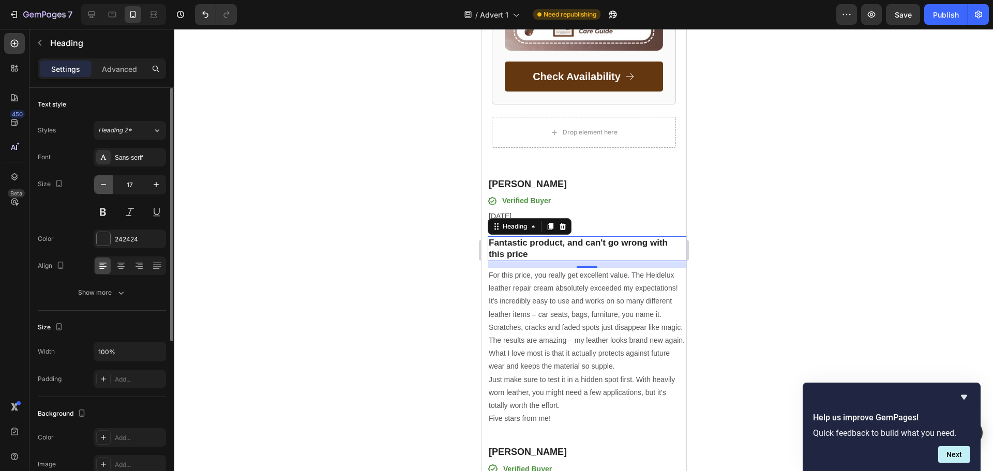
click at [103, 180] on icon "button" at bounding box center [103, 185] width 10 height 10
type input "16"
click at [385, 267] on div at bounding box center [583, 250] width 819 height 442
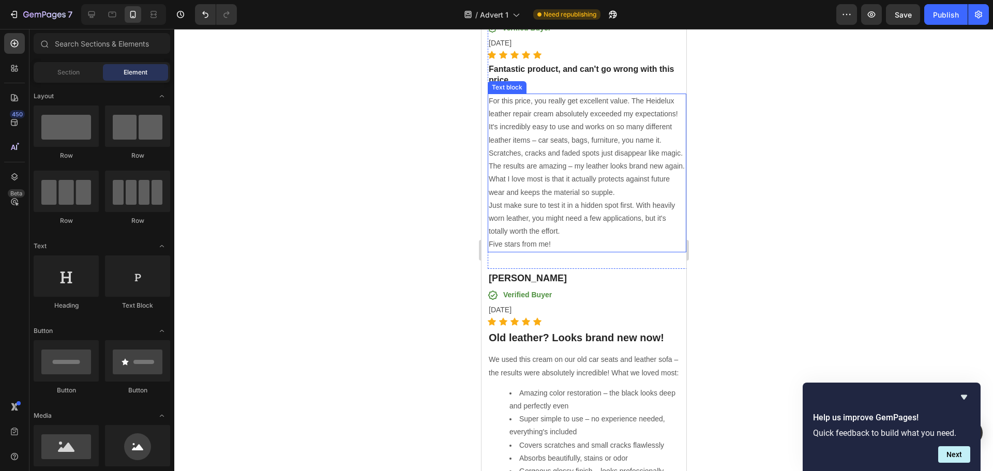
scroll to position [7174, 0]
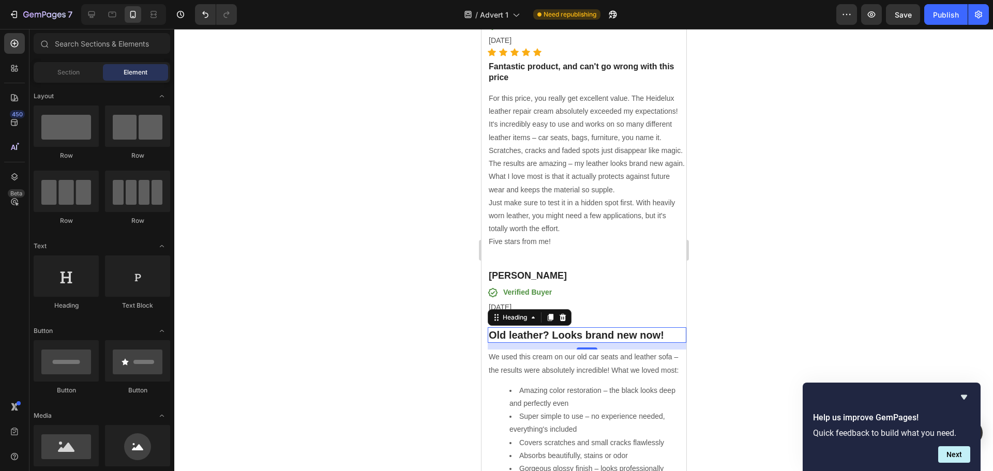
click at [536, 343] on h3 "Old leather? Looks brand new now!" at bounding box center [586, 335] width 199 height 16
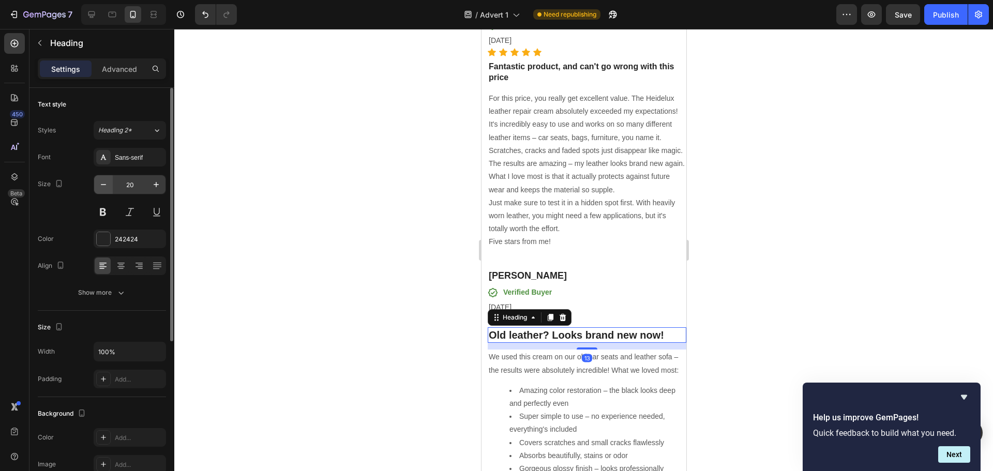
click at [97, 183] on button "button" at bounding box center [103, 184] width 19 height 19
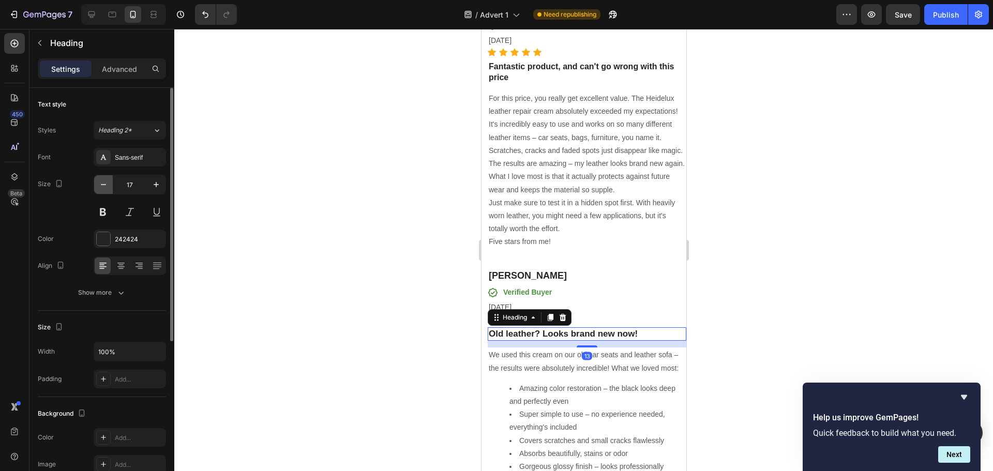
type input "16"
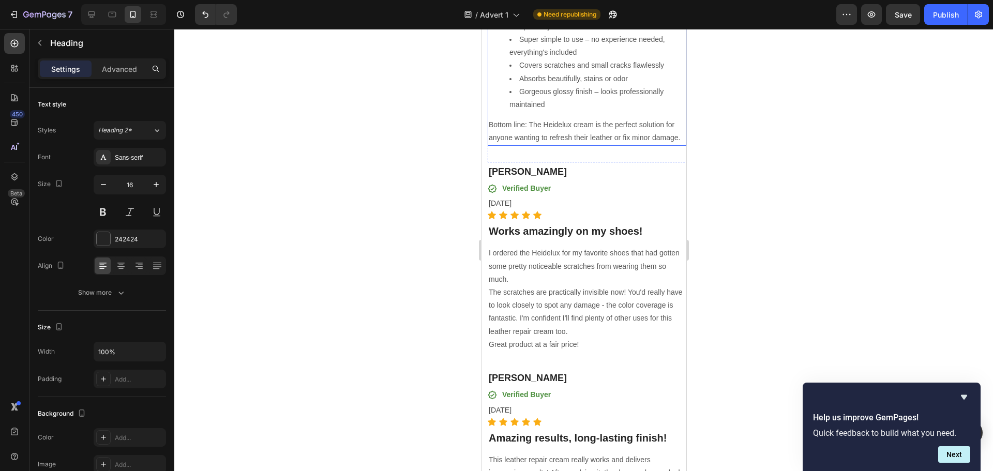
scroll to position [7553, 0]
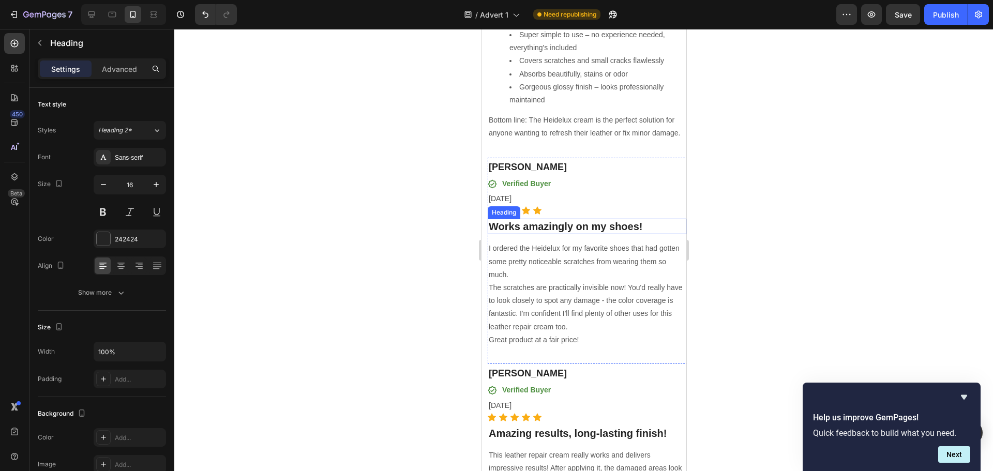
click at [526, 234] on h3 "Works amazingly on my shoes!" at bounding box center [586, 227] width 199 height 16
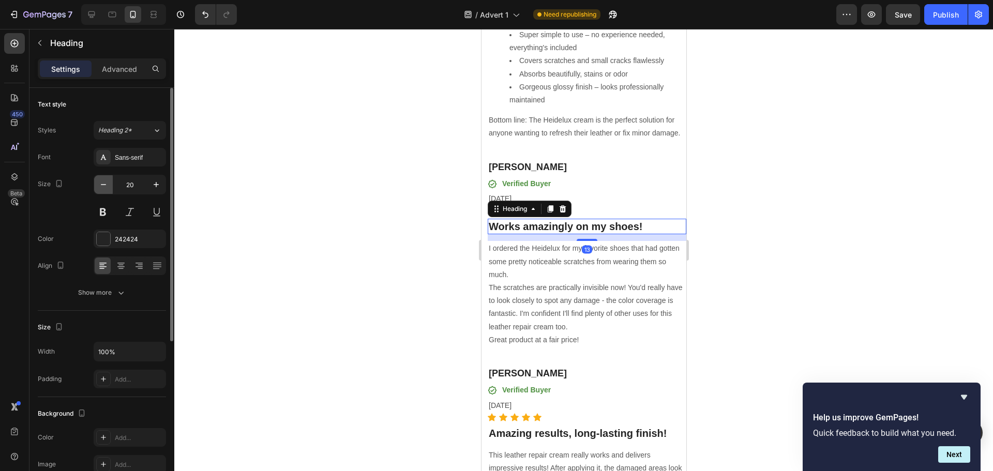
click at [101, 186] on icon "button" at bounding box center [103, 185] width 10 height 10
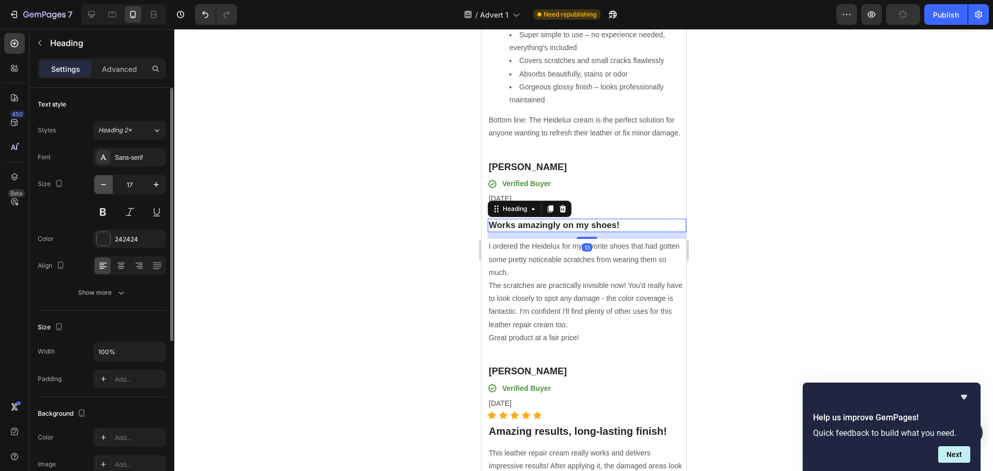
type input "16"
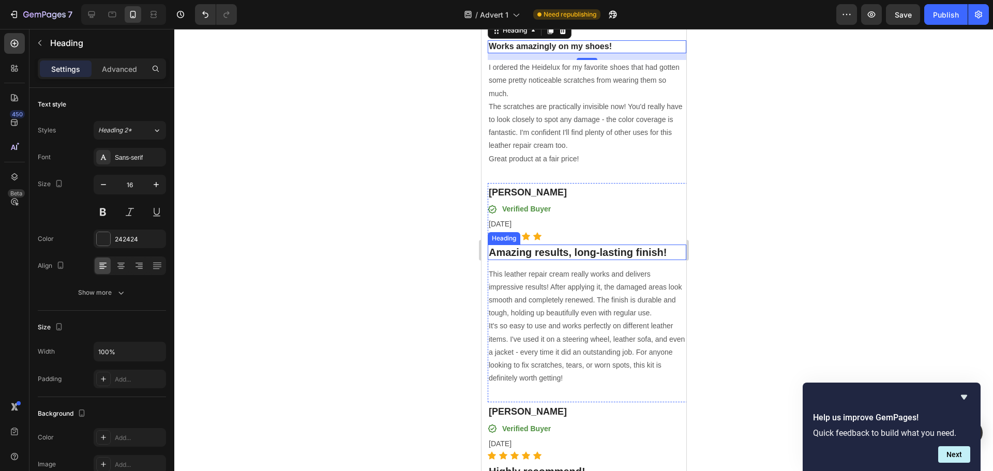
scroll to position [7760, 0]
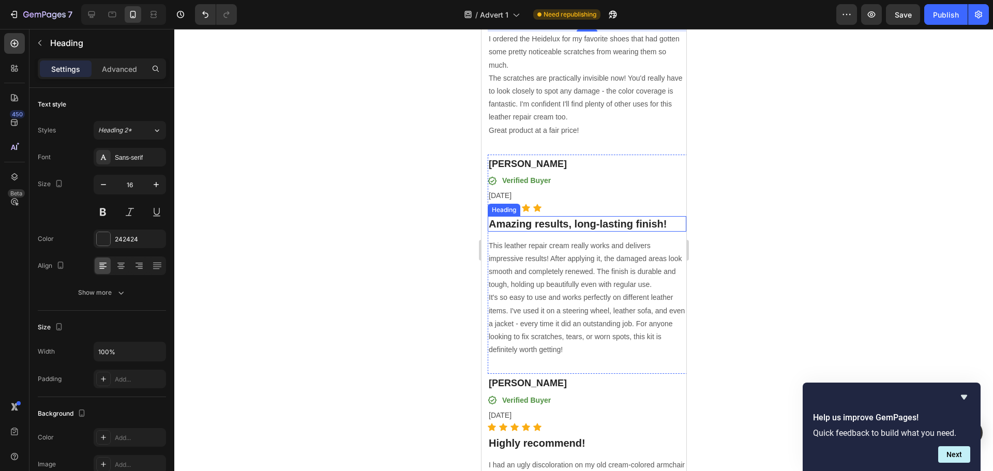
click at [614, 232] on h3 "Amazing results, long-lasting finish!" at bounding box center [586, 224] width 199 height 16
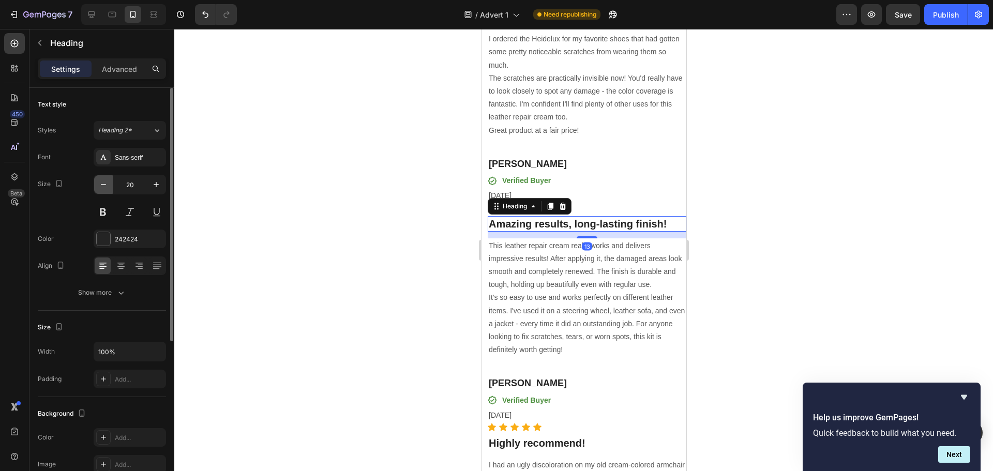
click at [109, 187] on button "button" at bounding box center [103, 184] width 19 height 19
type input "16"
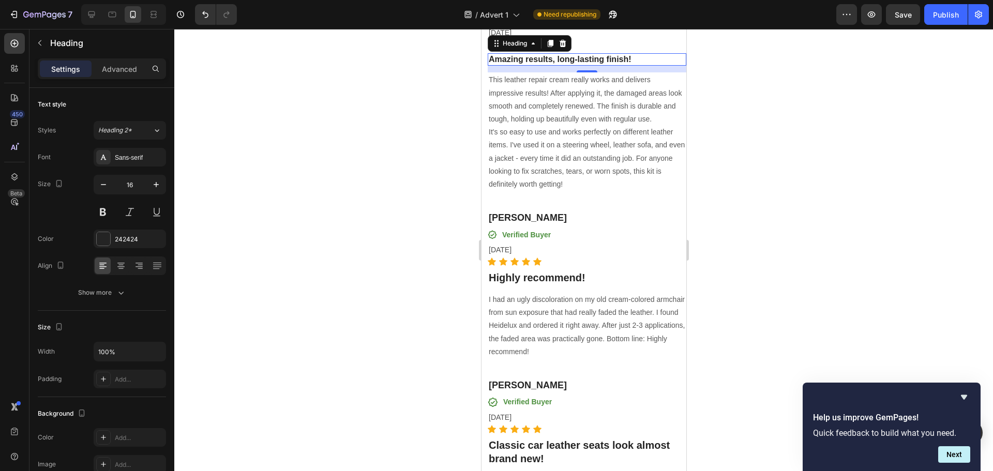
scroll to position [7967, 0]
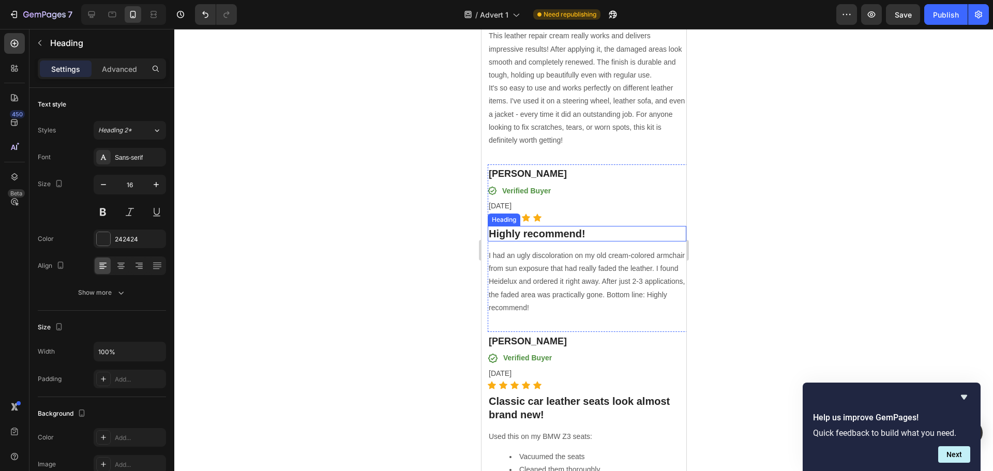
click at [512, 242] on h3 "Highly recommend!" at bounding box center [586, 234] width 199 height 16
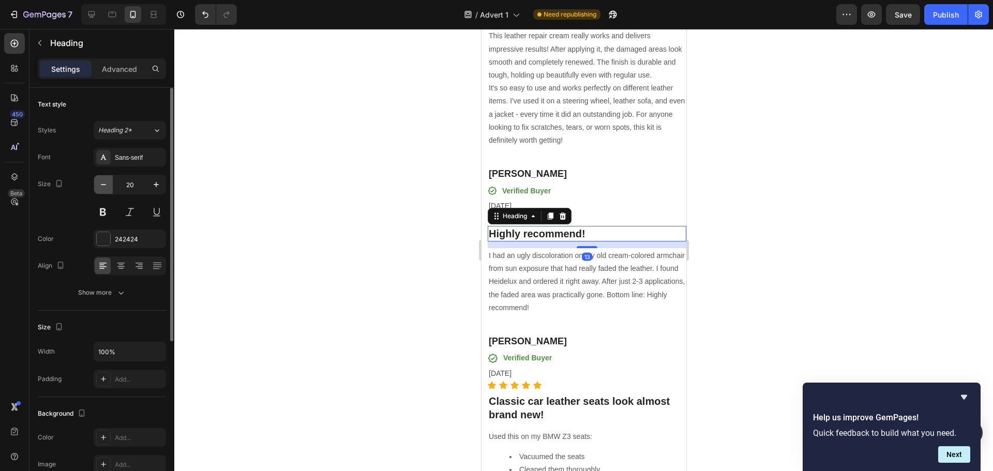
click at [108, 183] on icon "button" at bounding box center [103, 185] width 10 height 10
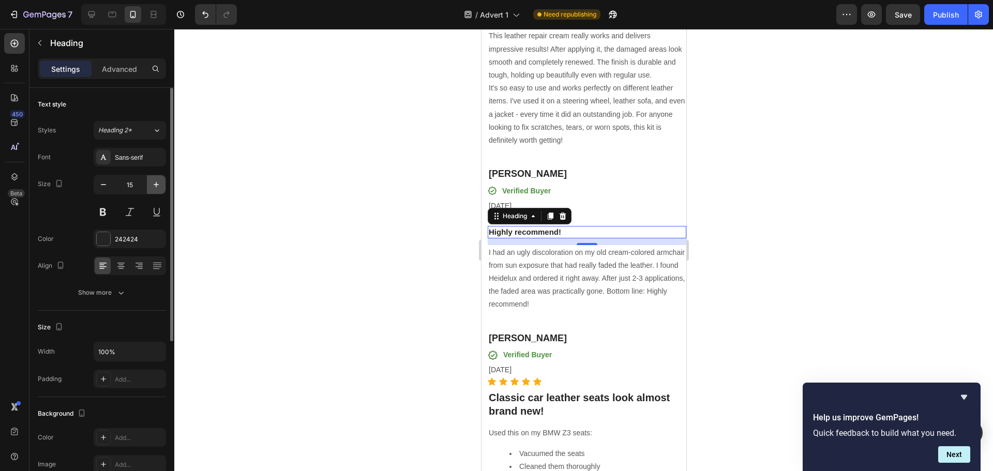
click at [157, 183] on icon "button" at bounding box center [156, 185] width 10 height 10
type input "16"
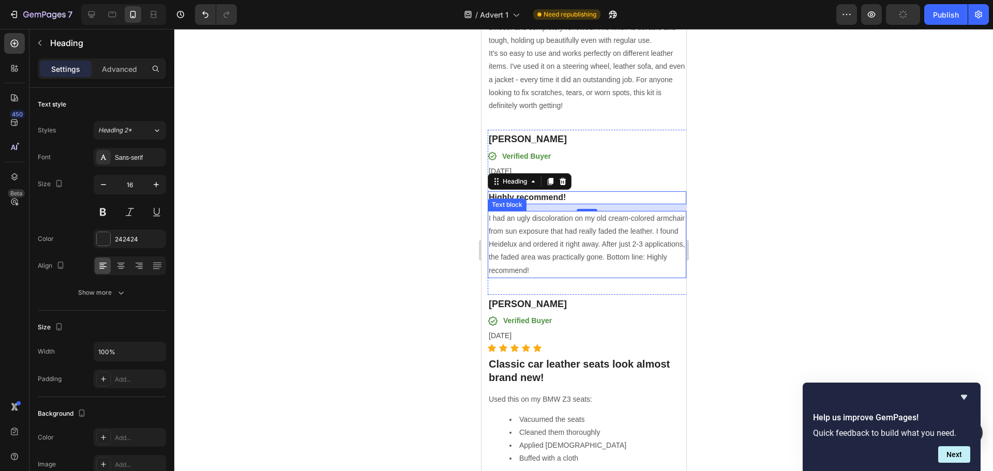
scroll to position [8139, 0]
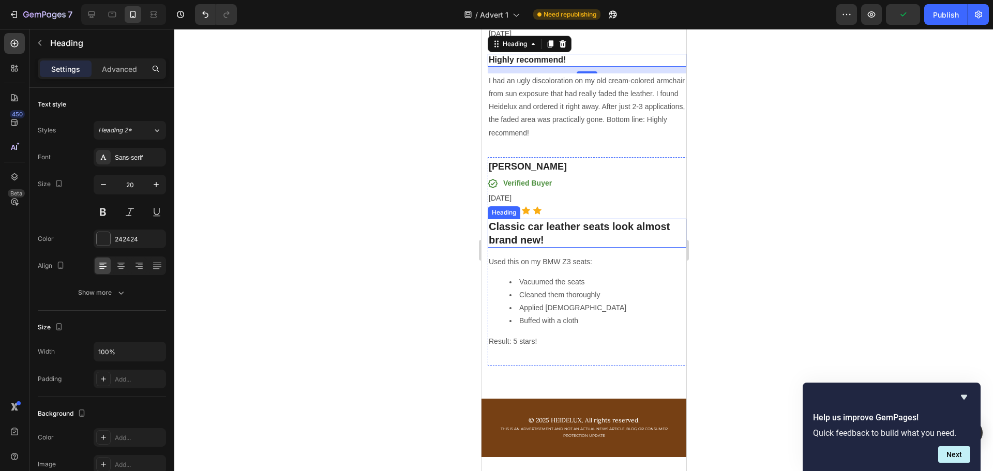
click at [533, 248] on h3 "Classic car leather seats look almost brand new!" at bounding box center [586, 233] width 199 height 29
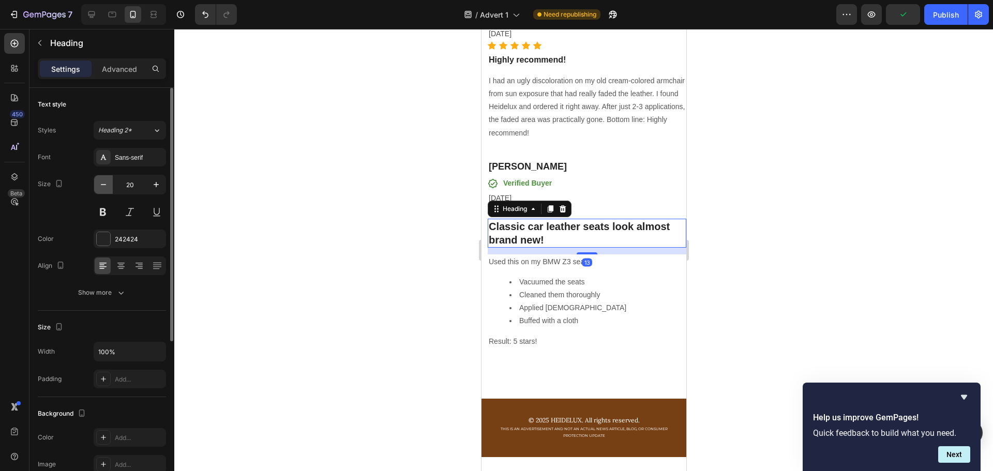
click at [99, 184] on icon "button" at bounding box center [103, 185] width 10 height 10
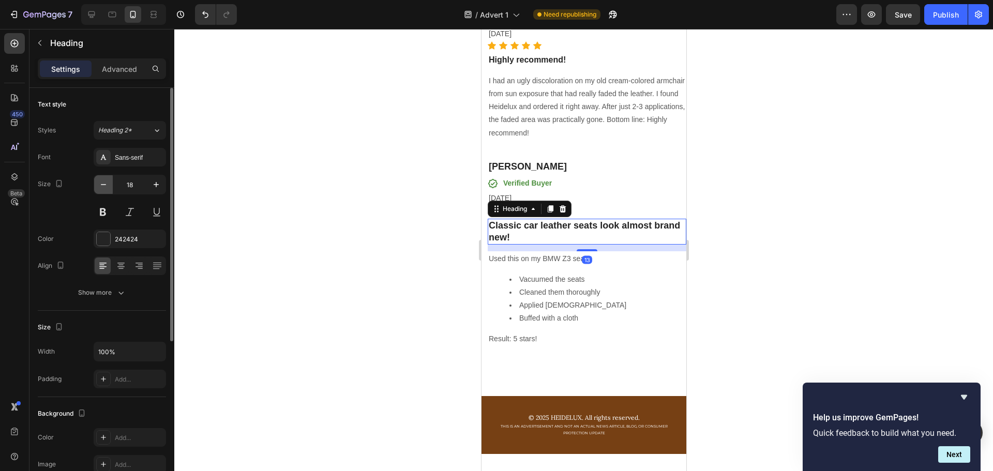
click at [99, 184] on icon "button" at bounding box center [103, 185] width 10 height 10
type input "16"
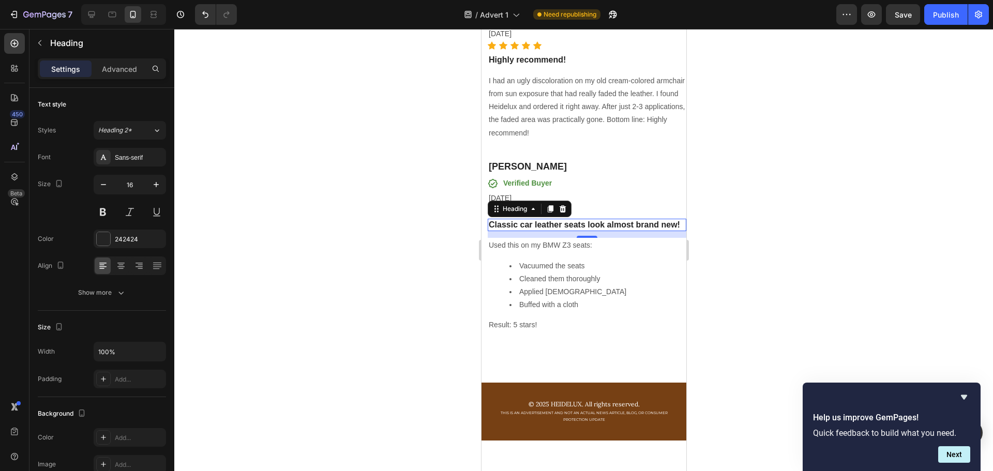
click at [386, 218] on div at bounding box center [583, 250] width 819 height 442
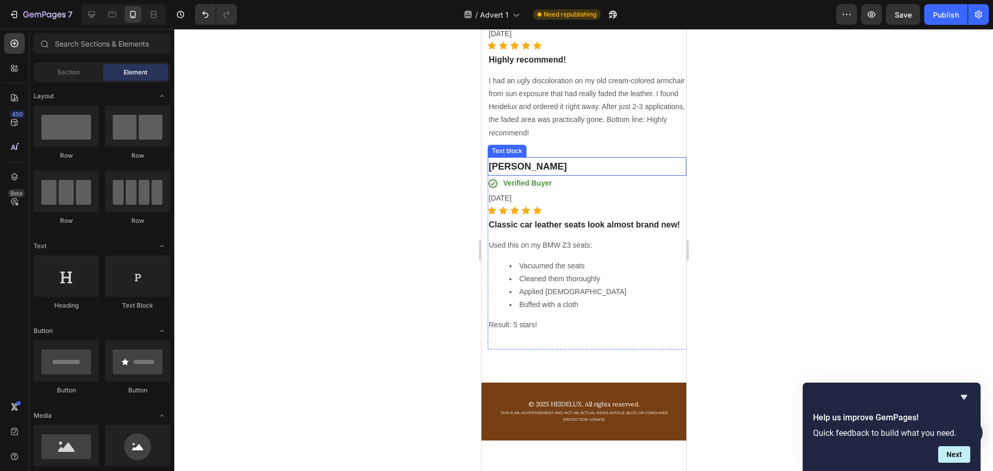
click at [526, 175] on p "[PERSON_NAME]" at bounding box center [586, 166] width 197 height 17
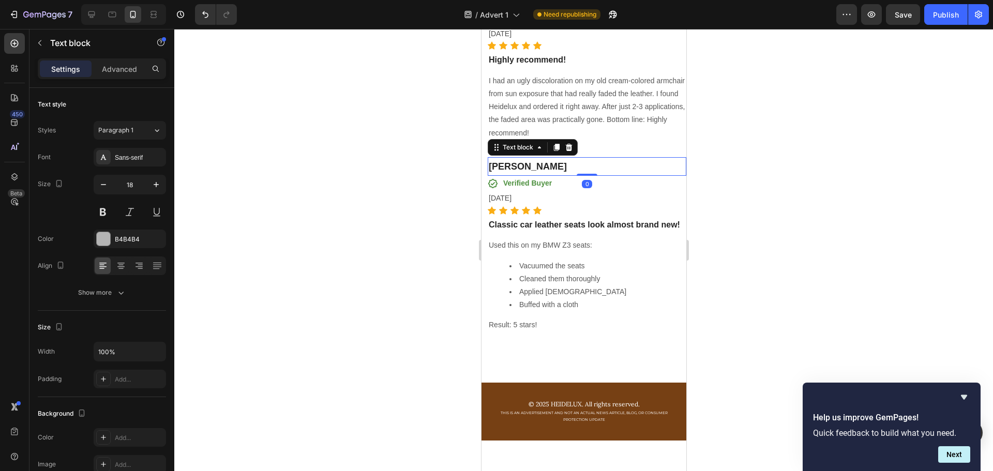
click at [256, 195] on div at bounding box center [583, 250] width 819 height 442
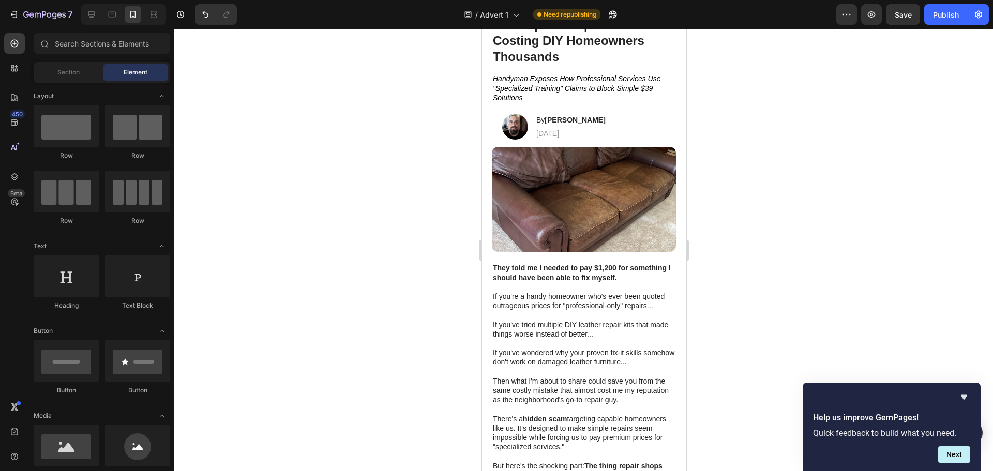
scroll to position [0, 0]
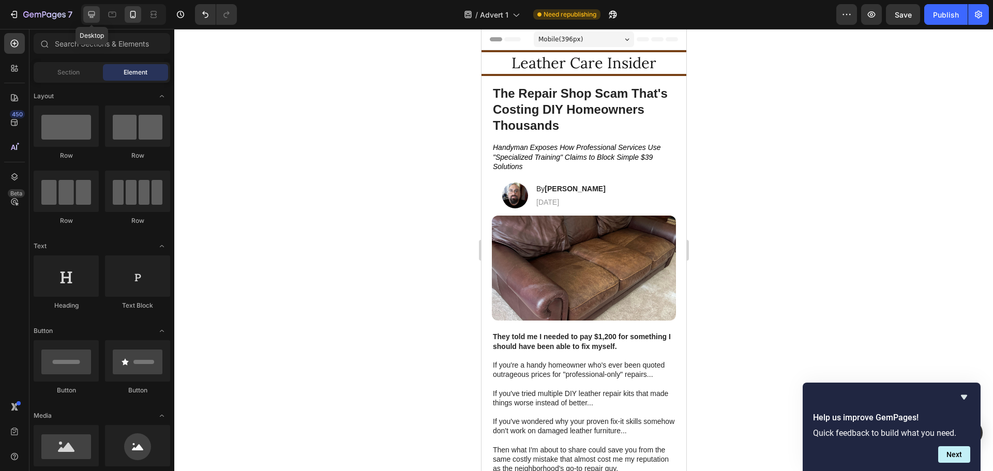
click at [87, 13] on icon at bounding box center [91, 14] width 10 height 10
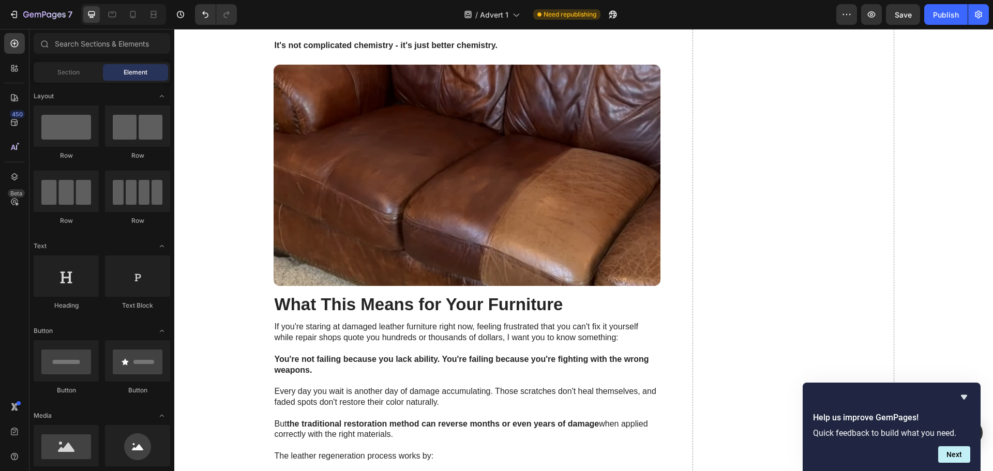
scroll to position [5415, 0]
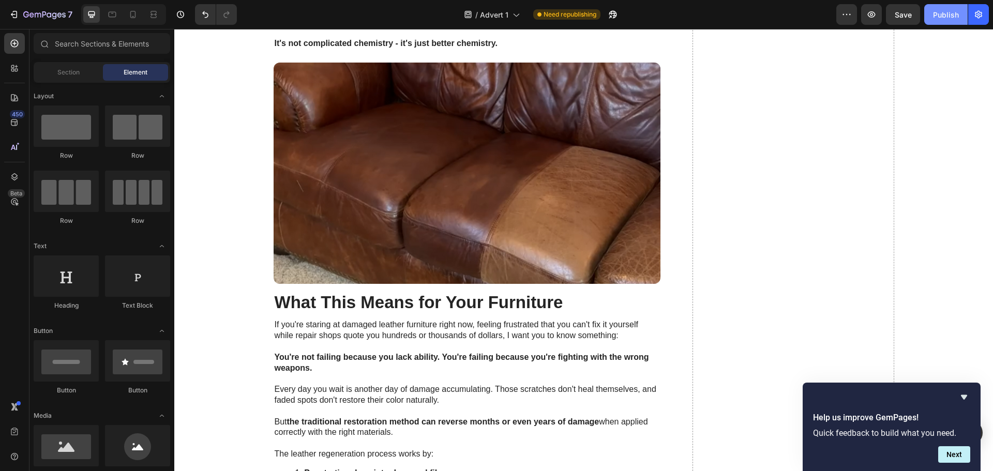
click at [949, 8] on button "Publish" at bounding box center [945, 14] width 43 height 21
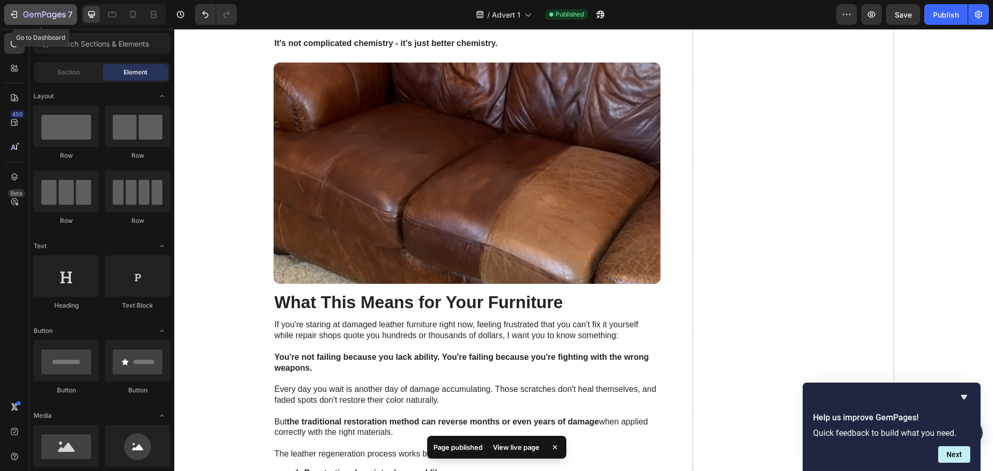
drag, startPoint x: 15, startPoint y: 16, endPoint x: 35, endPoint y: 19, distance: 20.4
click at [16, 16] on icon "button" at bounding box center [14, 14] width 10 height 10
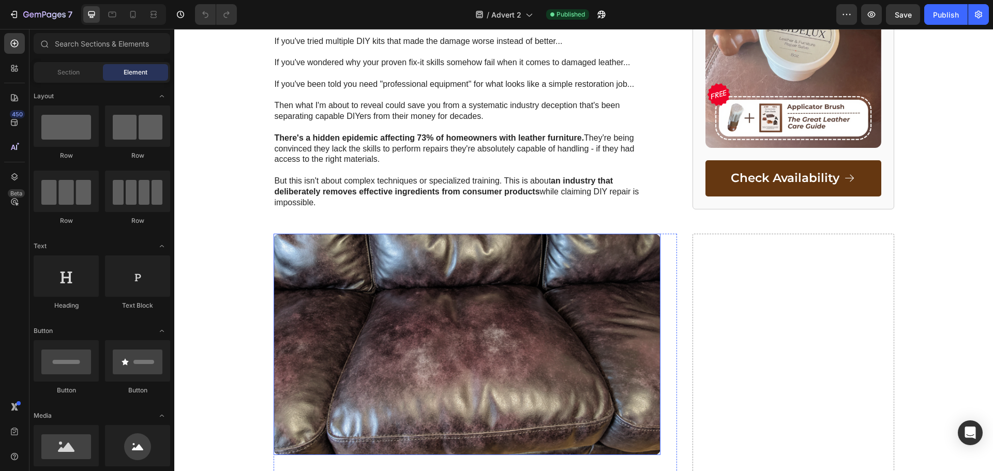
scroll to position [483, 0]
click at [439, 298] on img at bounding box center [467, 343] width 387 height 221
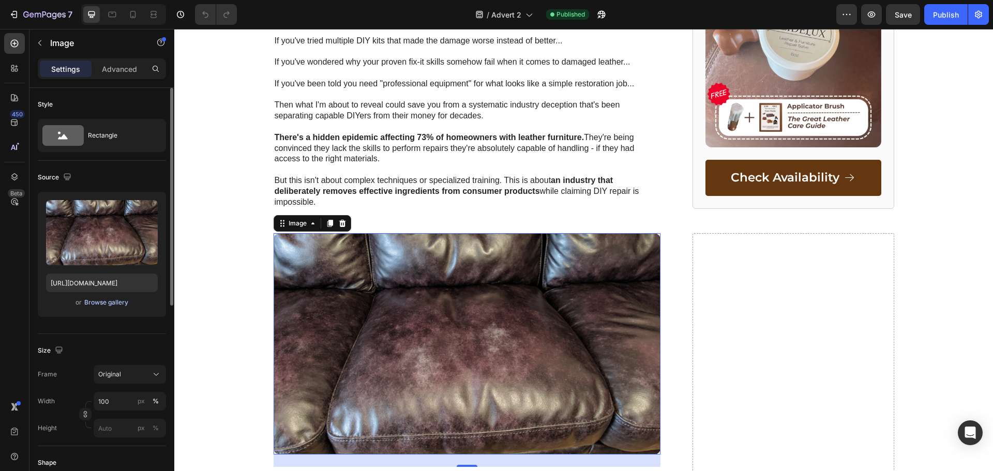
click at [126, 301] on div "Browse gallery" at bounding box center [106, 302] width 44 height 9
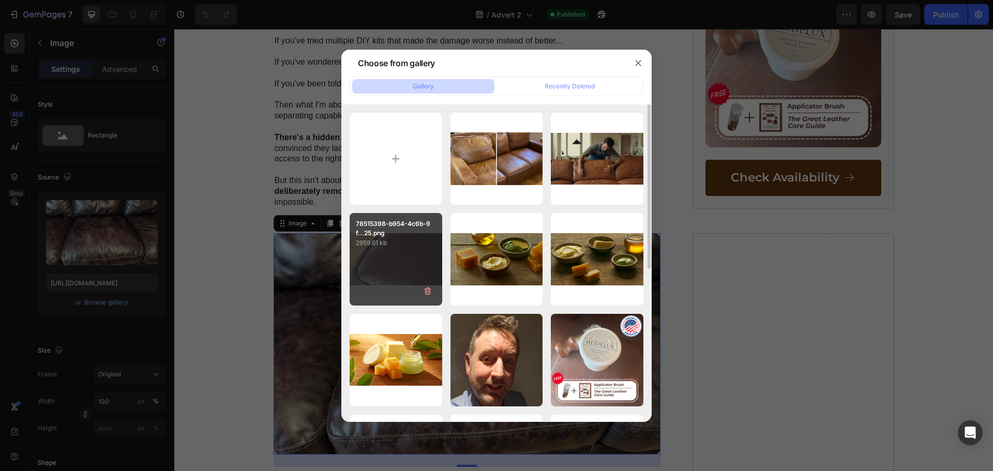
click at [415, 260] on div "78515398-b954-4c6b-9f...25.png 2959.61 kb" at bounding box center [396, 259] width 93 height 93
type input "[URL][DOMAIN_NAME]"
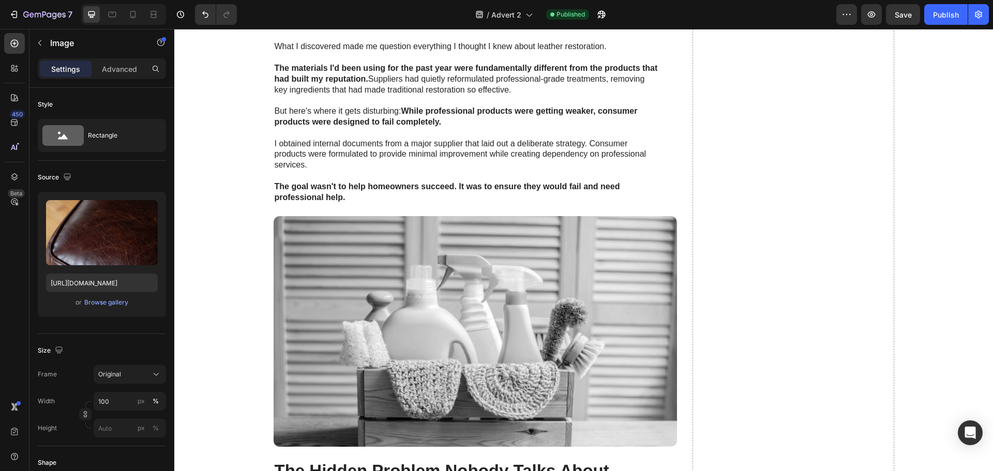
scroll to position [1138, 0]
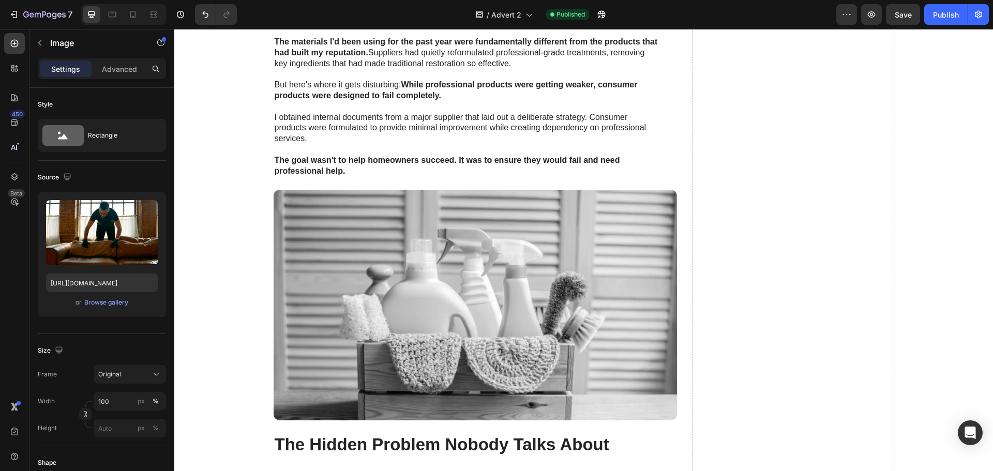
click at [114, 310] on div "Upload Image [URL][DOMAIN_NAME] or Browse gallery" at bounding box center [102, 254] width 128 height 125
click at [118, 305] on div "Browse gallery" at bounding box center [106, 302] width 44 height 9
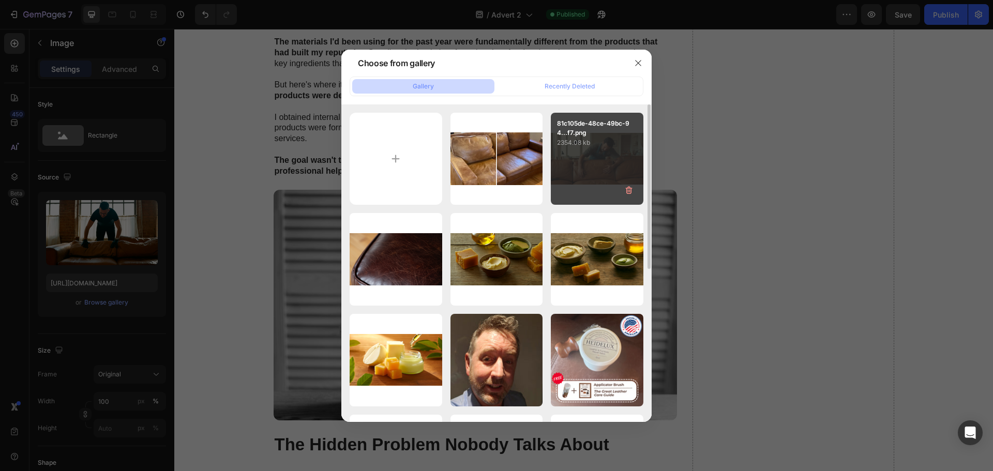
click at [589, 160] on div "81c105de-48ce-49bc-94...f7.png 2354.08 kb" at bounding box center [597, 159] width 93 height 93
type input "[URL][DOMAIN_NAME]"
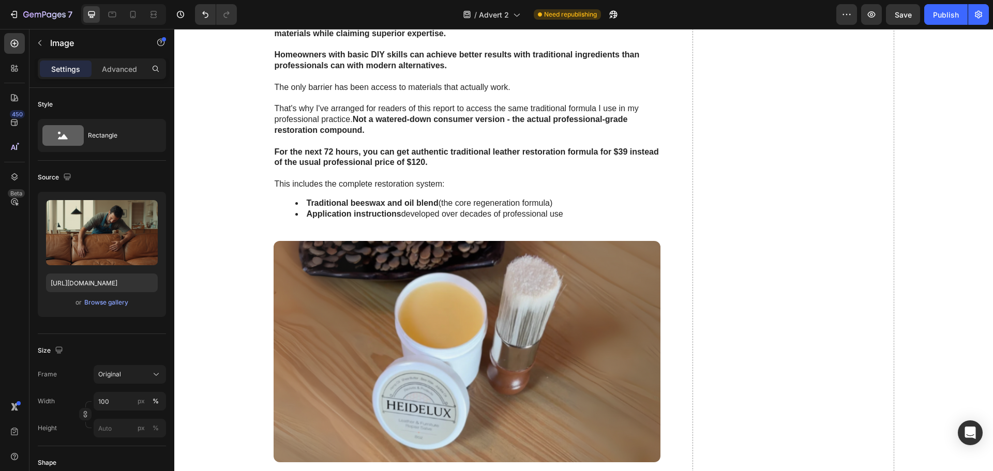
scroll to position [3276, 0]
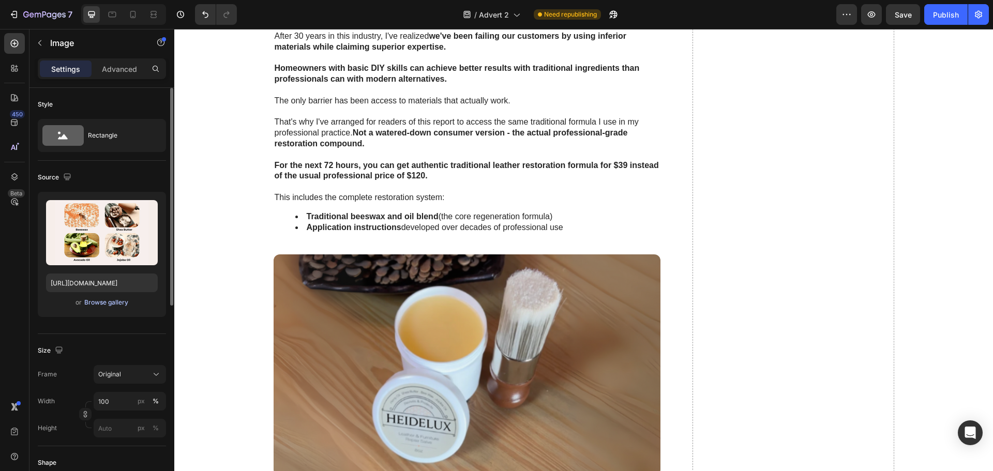
click at [121, 300] on div "Browse gallery" at bounding box center [106, 302] width 44 height 9
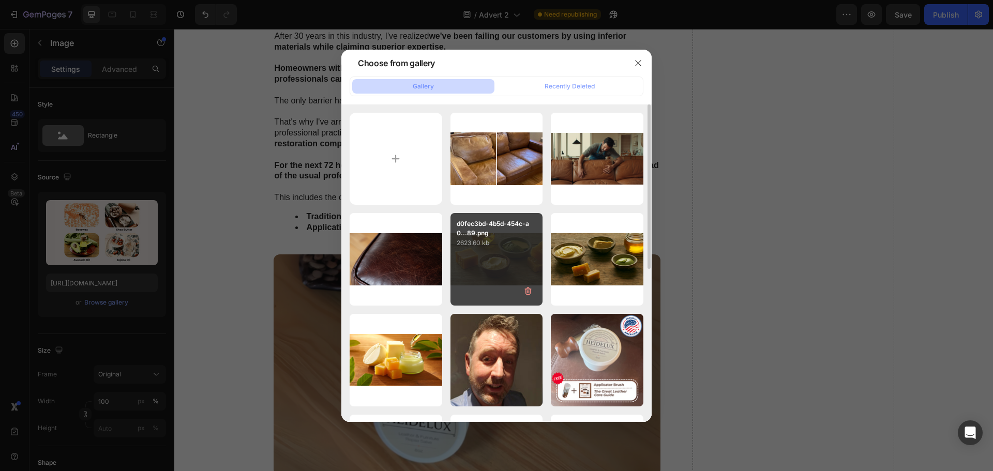
click at [488, 270] on div "d0fec3bd-4b5d-454c-a0...89.png 2623.60 kb" at bounding box center [497, 259] width 93 height 93
type input "[URL][DOMAIN_NAME]"
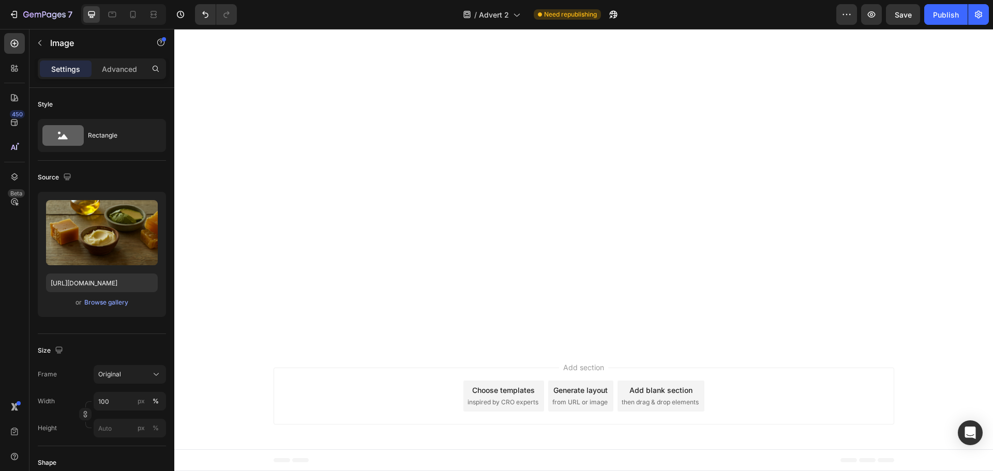
scroll to position [5415, 0]
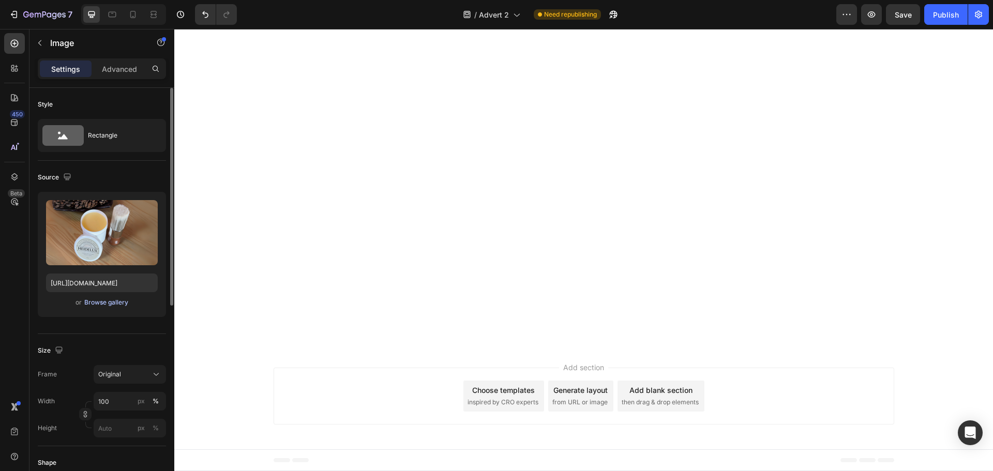
click at [125, 306] on div "Browse gallery" at bounding box center [106, 302] width 44 height 9
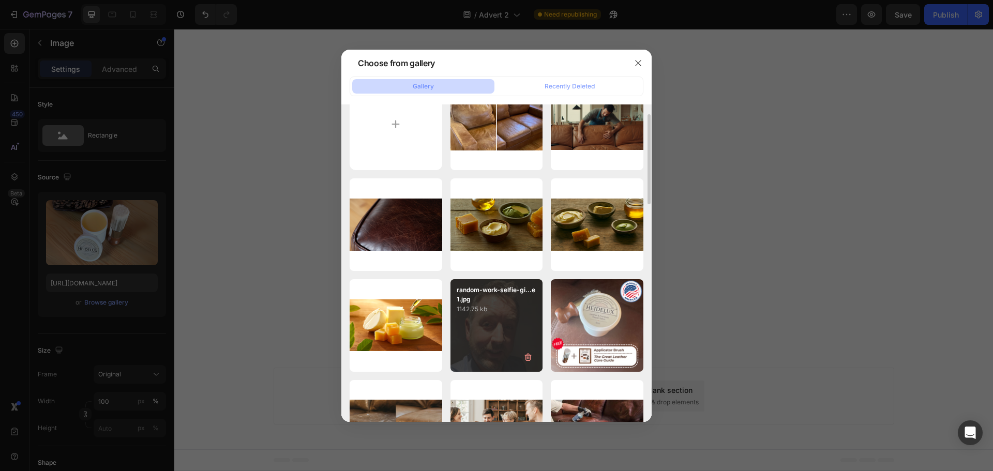
scroll to position [0, 0]
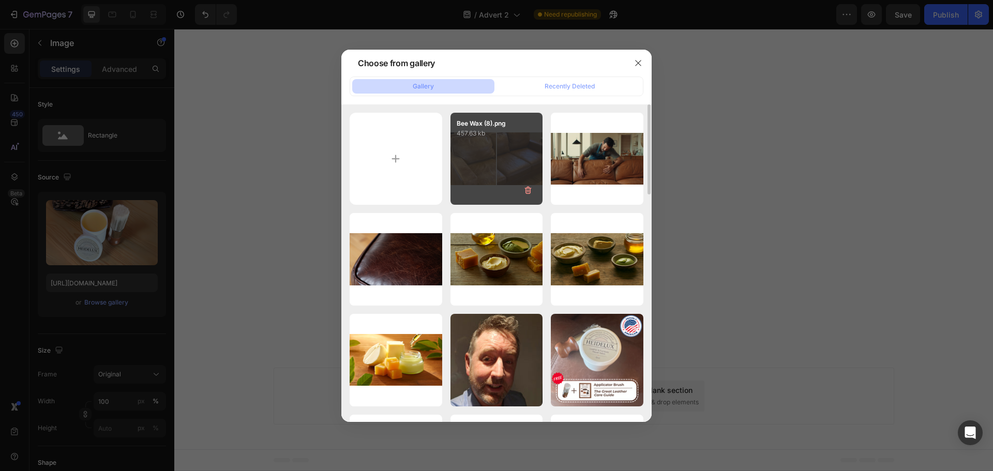
click at [485, 177] on div "Bee Wax (8).png 457.63 kb" at bounding box center [497, 159] width 93 height 93
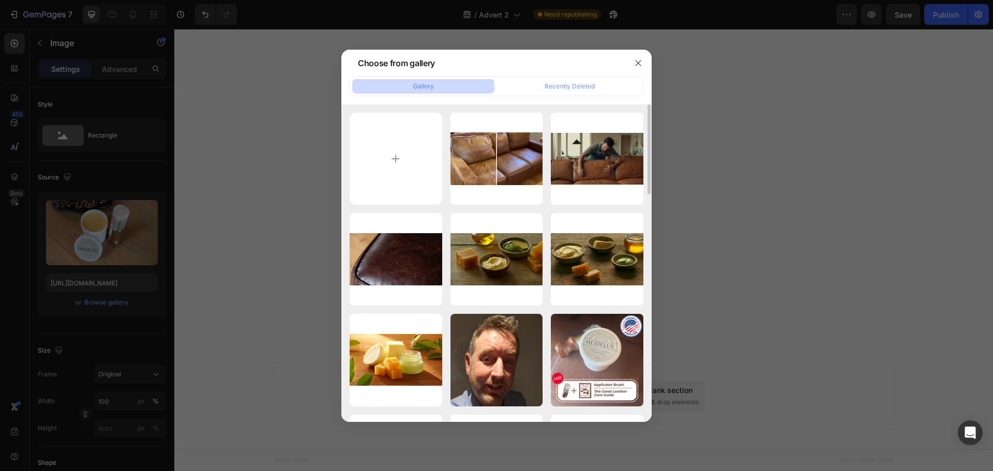
type input "[URL][DOMAIN_NAME]"
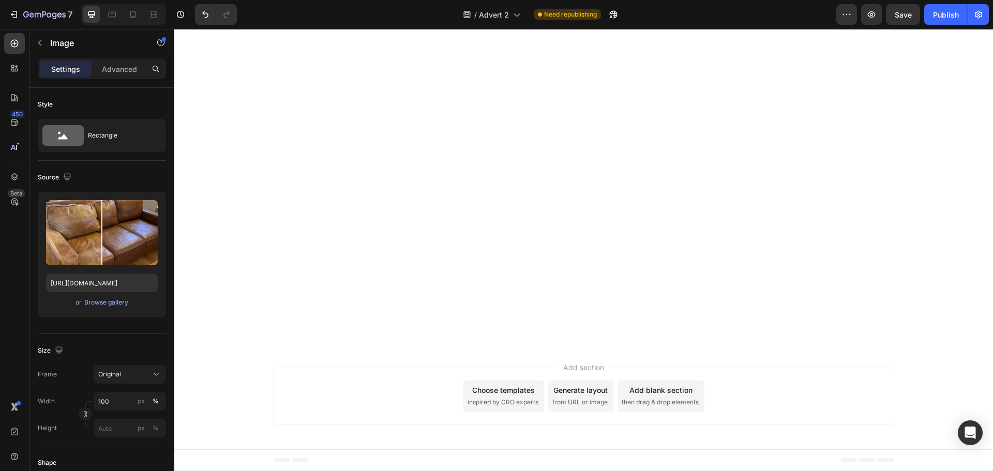
scroll to position [5449, 0]
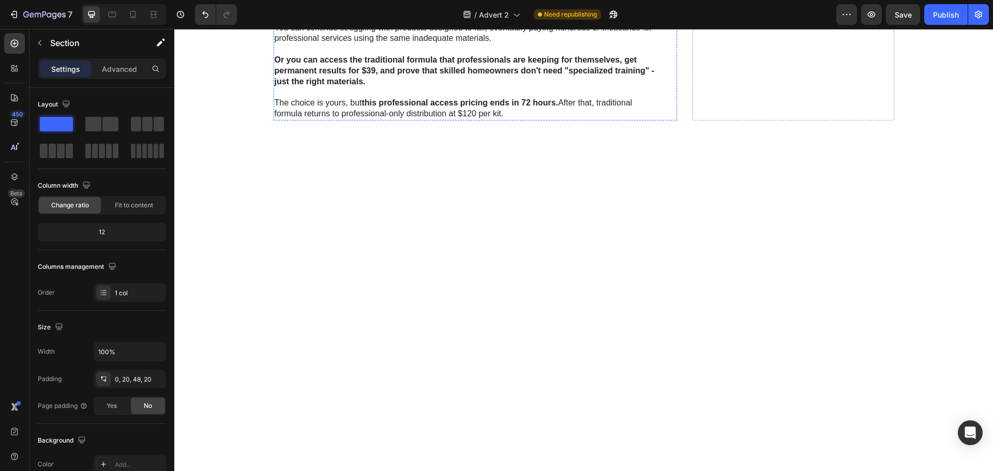
scroll to position [4104, 0]
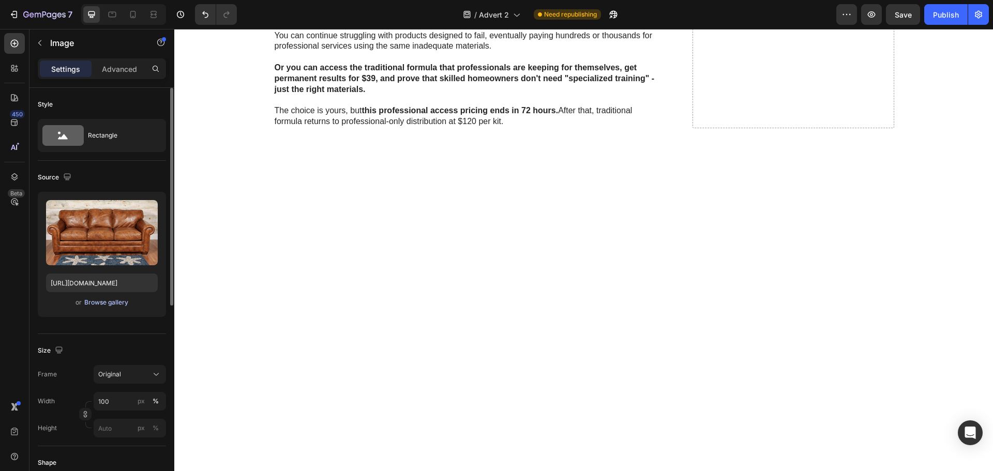
click at [97, 304] on div "Browse gallery" at bounding box center [106, 302] width 44 height 9
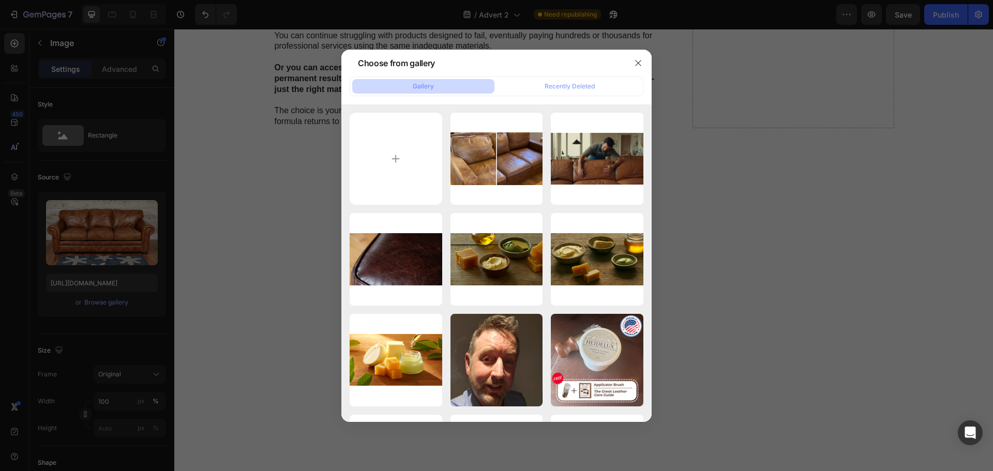
click at [215, 220] on div at bounding box center [496, 235] width 993 height 471
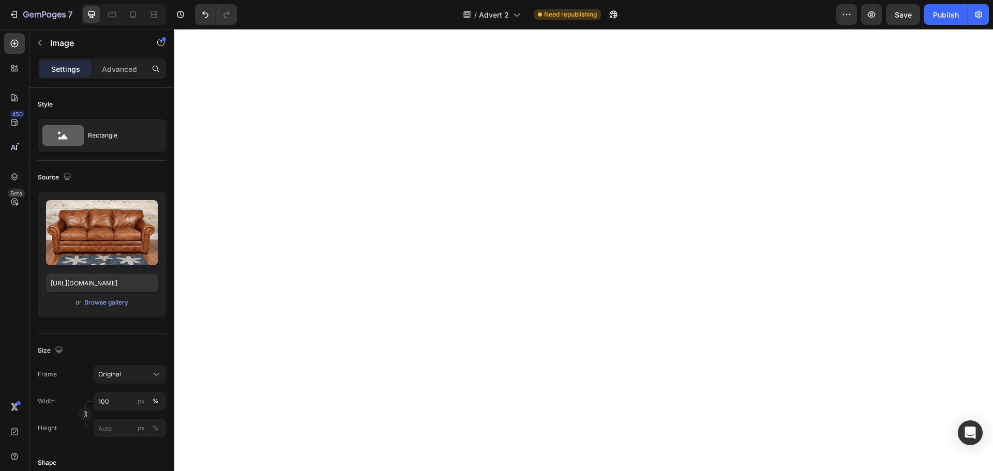
scroll to position [4207, 0]
click at [119, 305] on div "Browse gallery" at bounding box center [106, 302] width 44 height 9
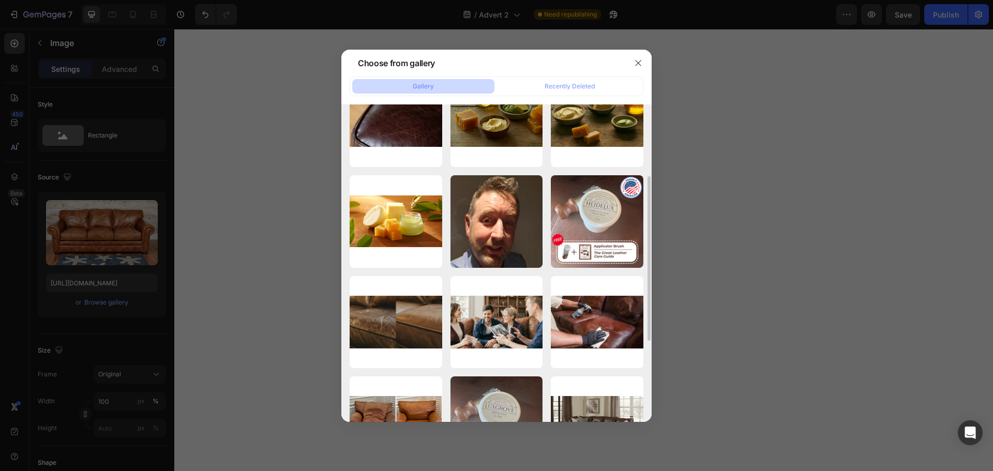
scroll to position [208, 0]
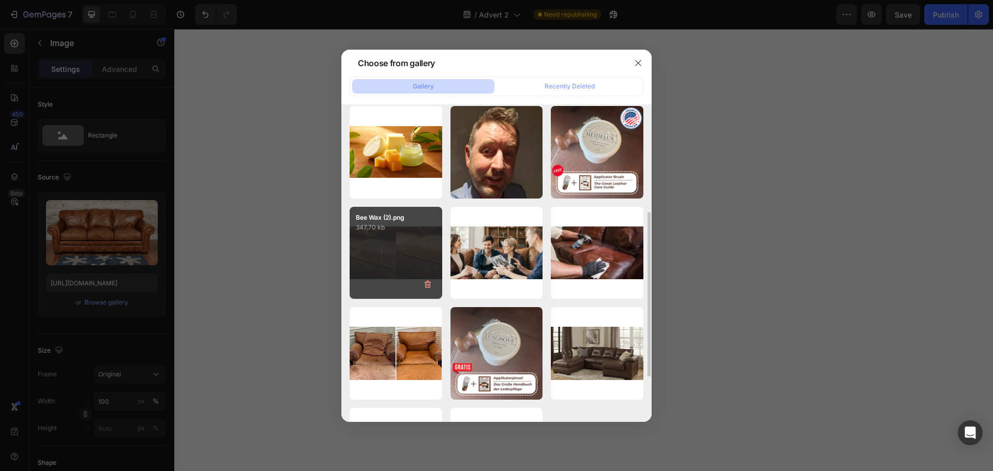
click at [381, 256] on div "Bee Wax (2).png 347.70 kb" at bounding box center [396, 253] width 93 height 93
type input "[URL][DOMAIN_NAME]"
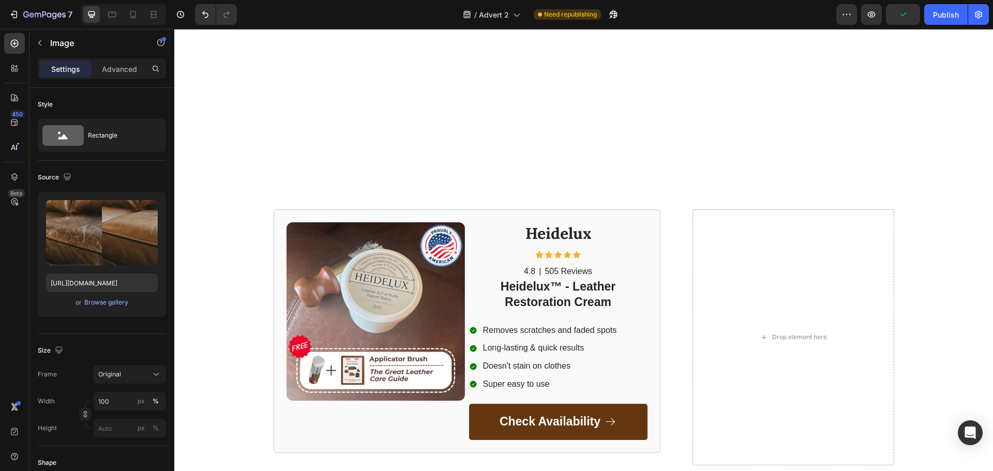
scroll to position [5932, 0]
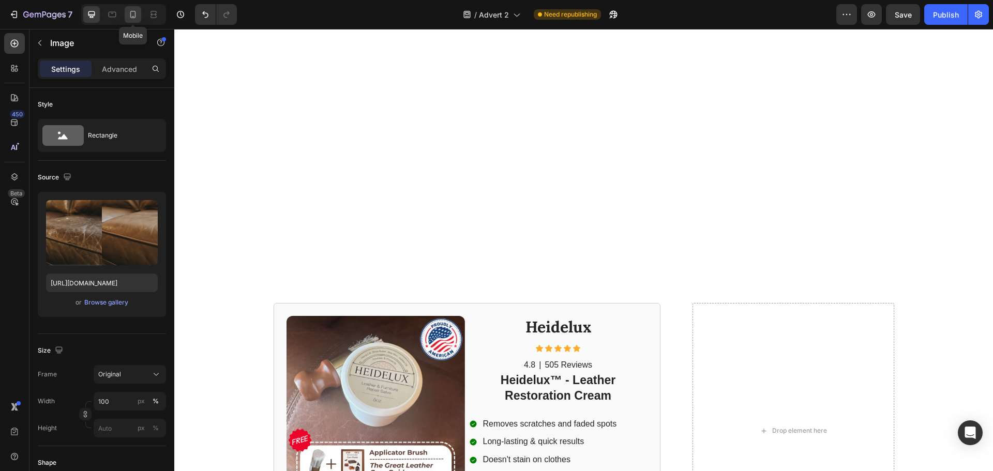
click at [138, 16] on icon at bounding box center [133, 14] width 10 height 10
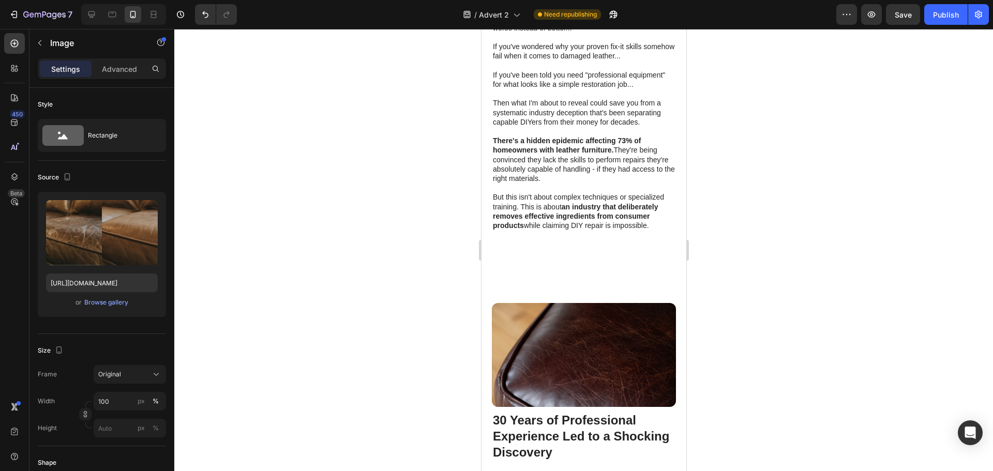
scroll to position [336, 0]
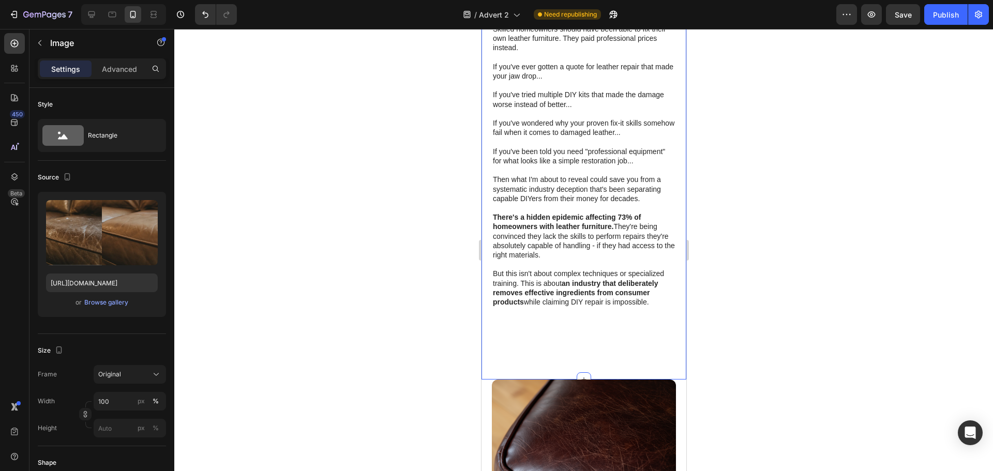
click at [565, 356] on div "Industry Veteran Exposes The $1,200 Leather Repair Scam Targeting Skilled DIYer…" at bounding box center [583, 58] width 205 height 599
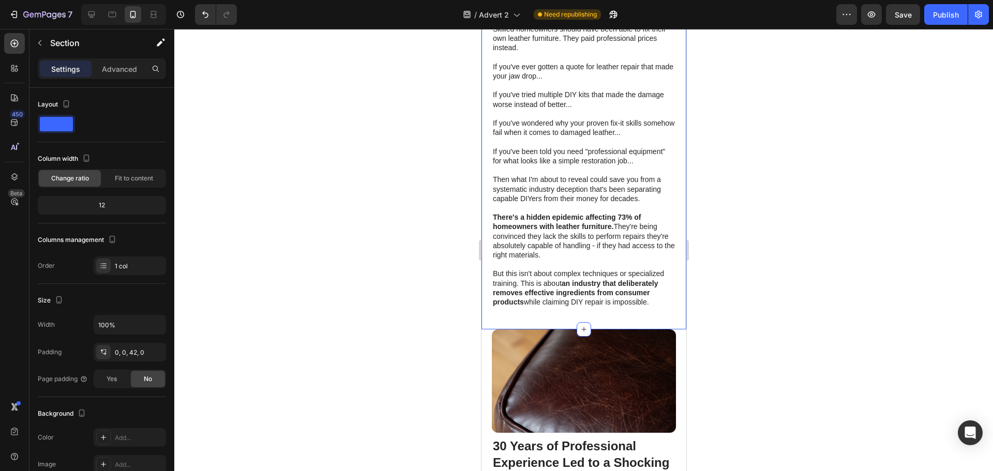
click at [412, 305] on div at bounding box center [583, 250] width 819 height 442
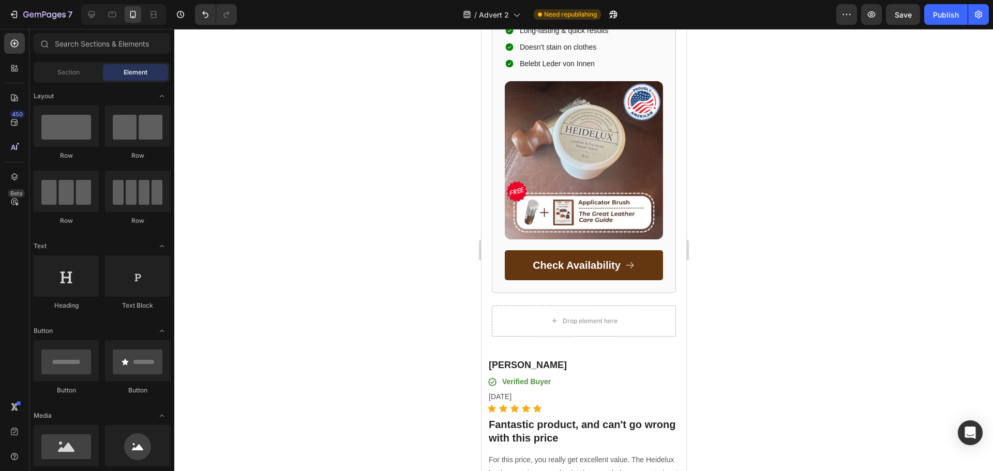
scroll to position [5725, 0]
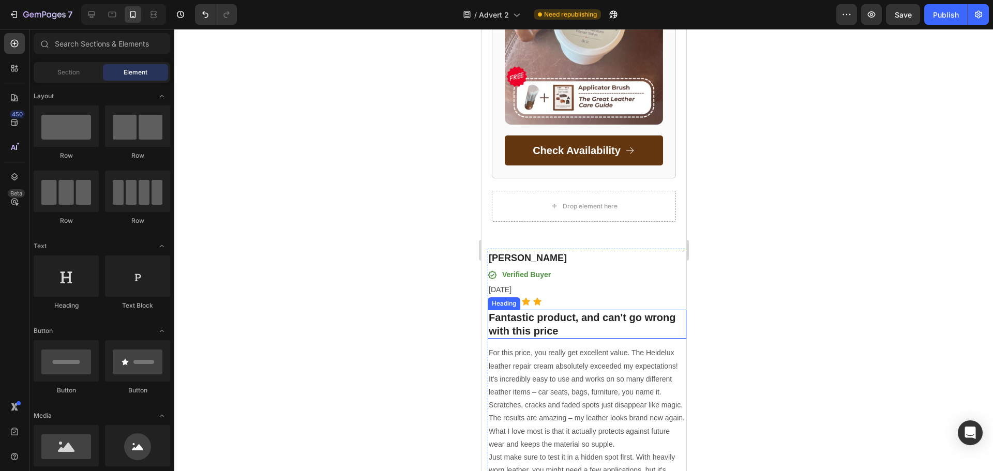
click at [529, 315] on h3 "Fantastic product, and can't go wrong with this price" at bounding box center [586, 324] width 199 height 29
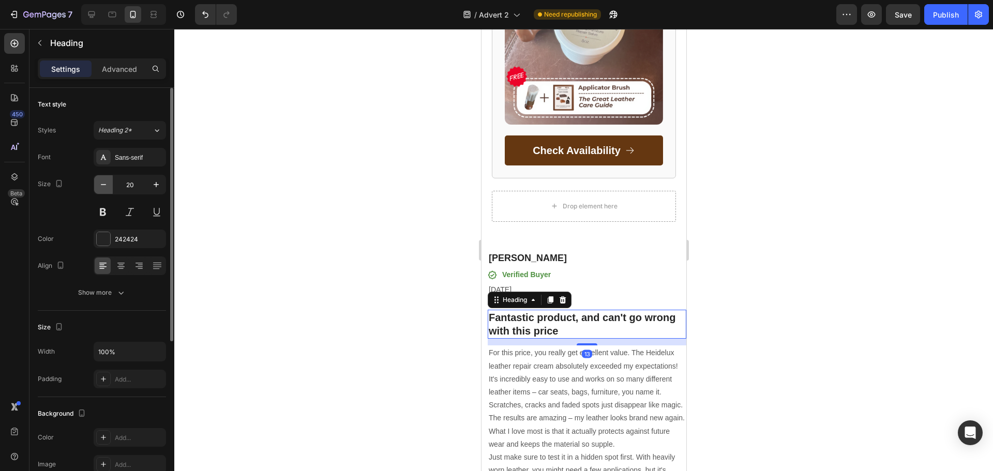
click at [102, 185] on icon "button" at bounding box center [103, 184] width 5 height 1
type input "16"
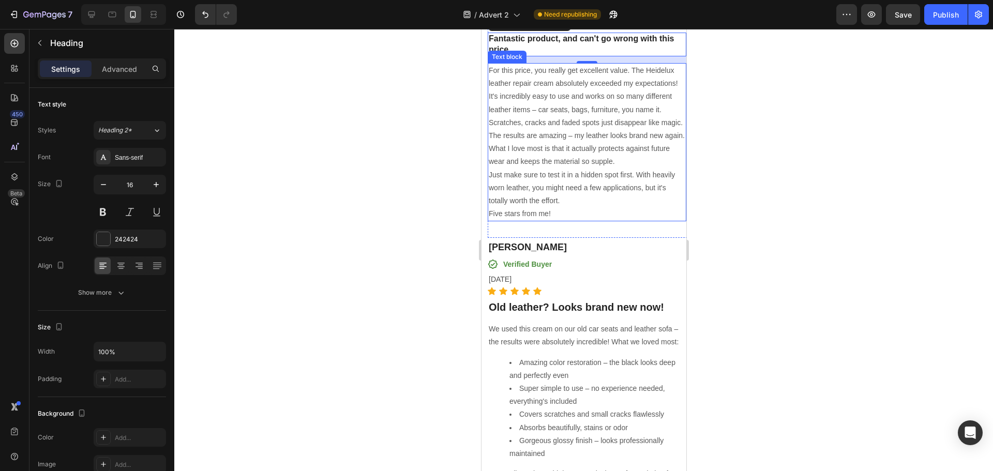
scroll to position [6001, 0]
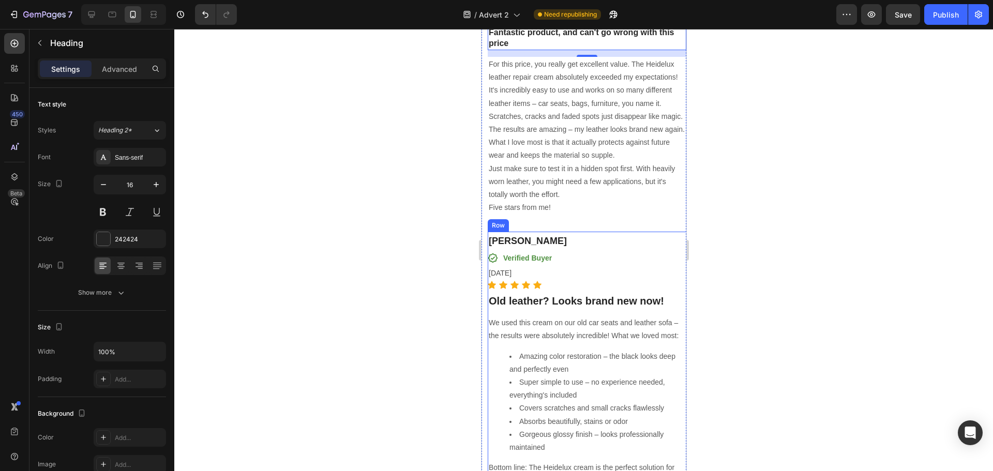
click at [529, 309] on h3 "Old leather? Looks brand new now!" at bounding box center [586, 301] width 199 height 16
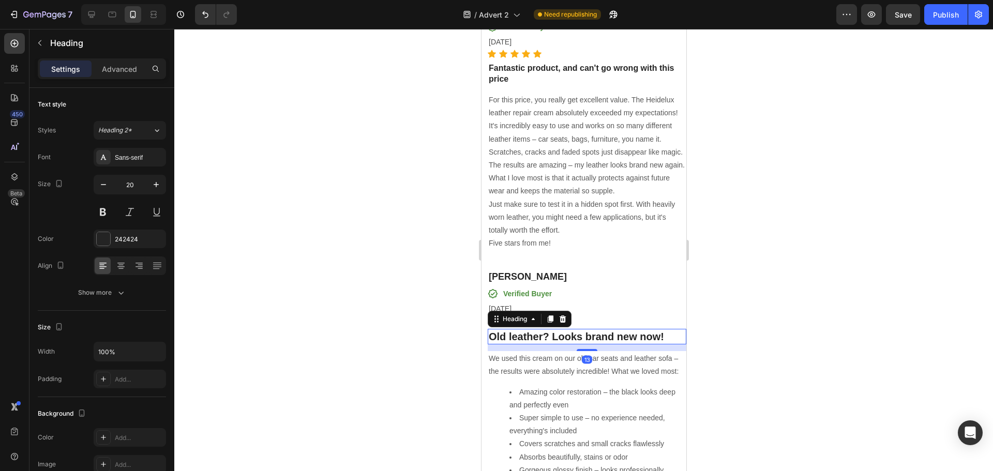
scroll to position [5897, 0]
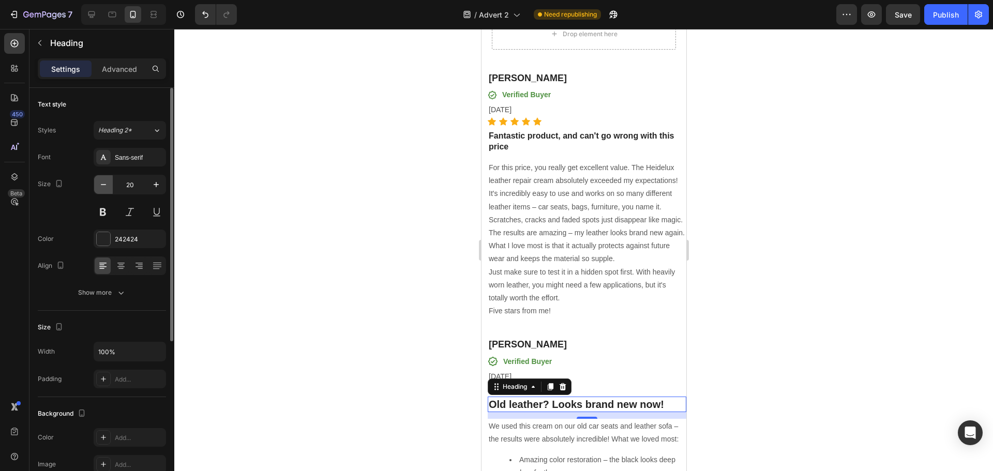
click at [107, 187] on icon "button" at bounding box center [103, 185] width 10 height 10
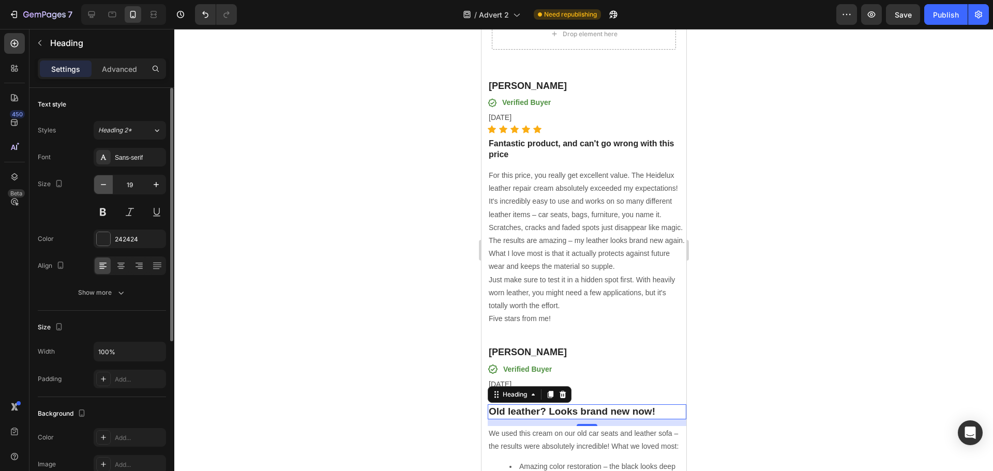
click at [107, 187] on icon "button" at bounding box center [103, 185] width 10 height 10
type input "16"
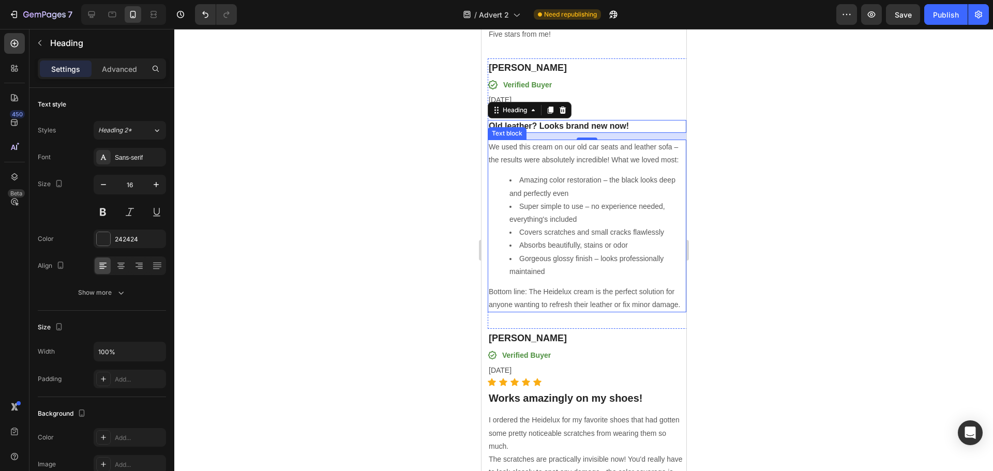
scroll to position [6277, 0]
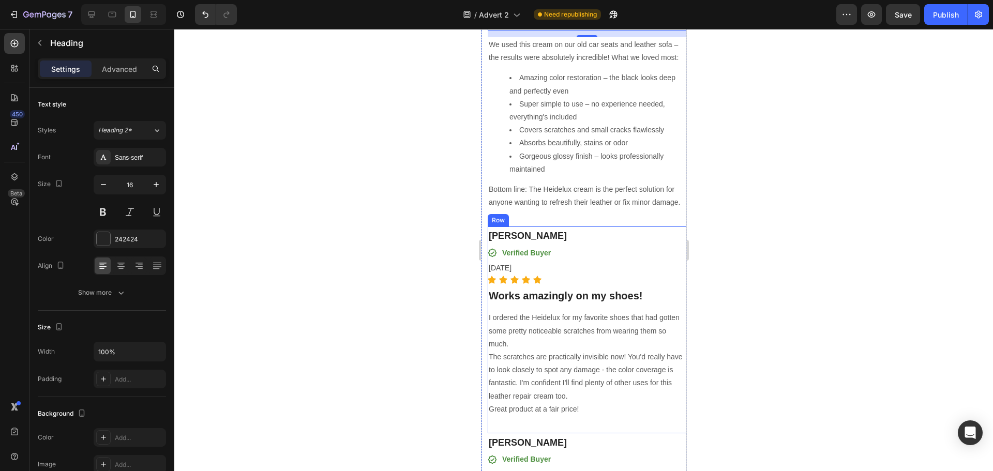
click at [517, 304] on h3 "Works amazingly on my shoes!" at bounding box center [586, 296] width 199 height 16
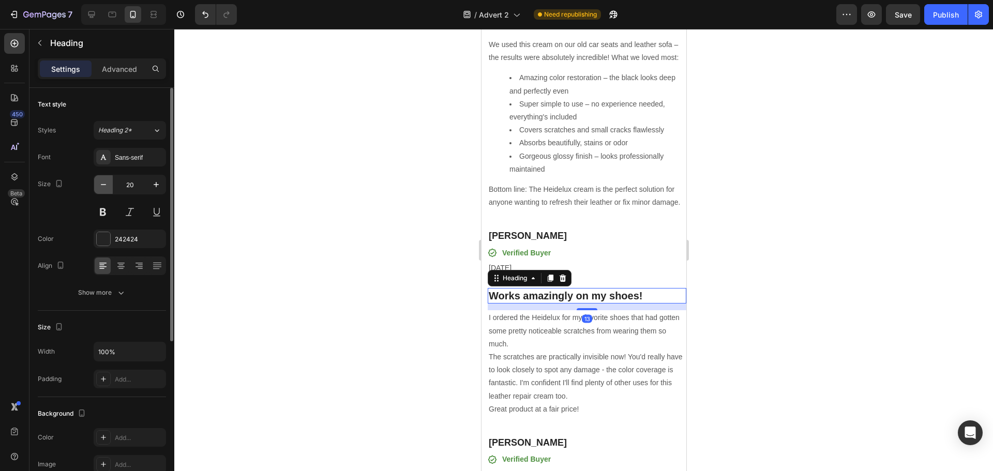
click at [101, 191] on button "button" at bounding box center [103, 184] width 19 height 19
click at [102, 188] on icon "button" at bounding box center [103, 185] width 10 height 10
type input "16"
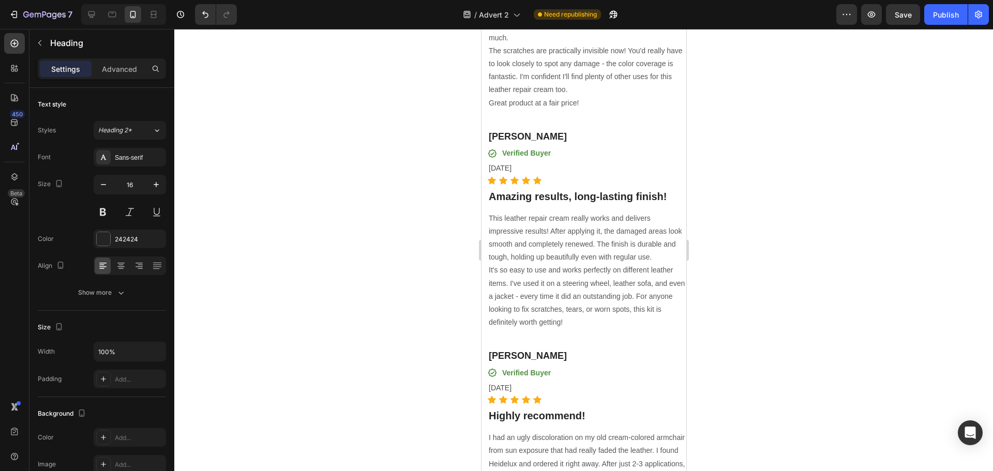
scroll to position [6587, 0]
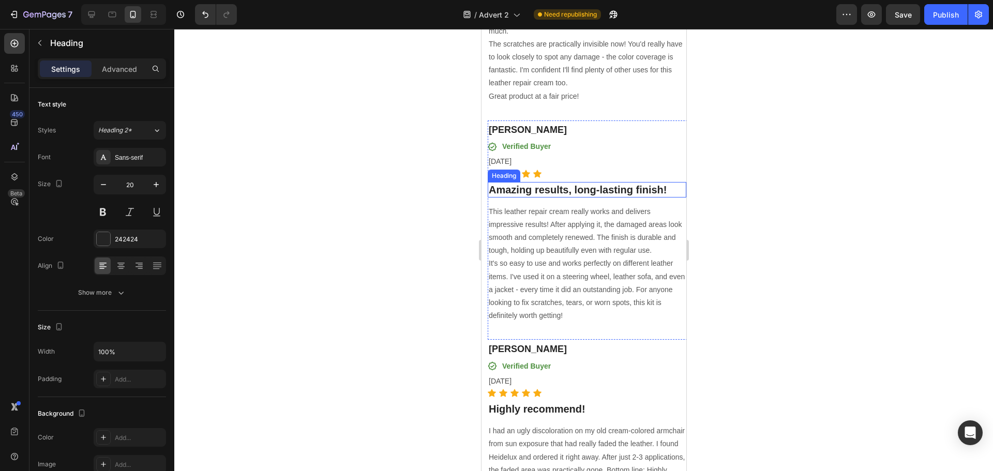
click at [540, 198] on h3 "Amazing results, long-lasting finish!" at bounding box center [586, 190] width 199 height 16
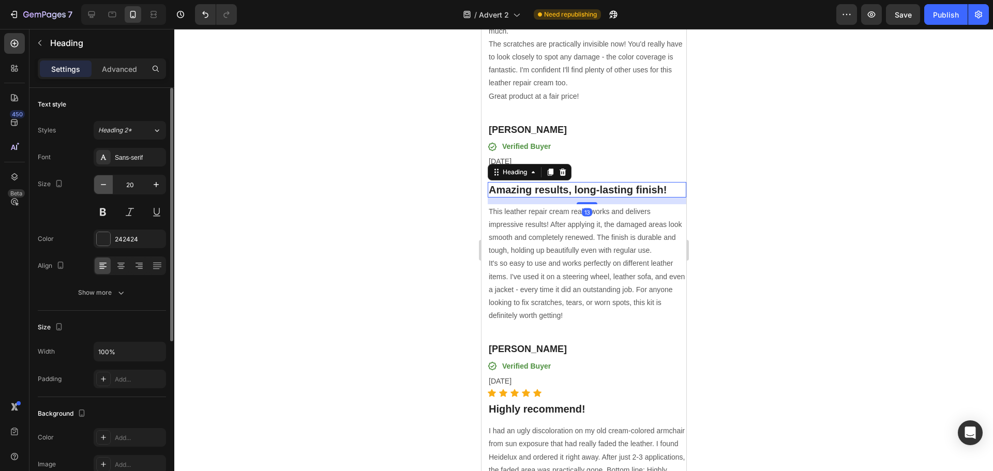
click at [99, 185] on icon "button" at bounding box center [103, 185] width 10 height 10
click at [99, 187] on icon "button" at bounding box center [103, 185] width 10 height 10
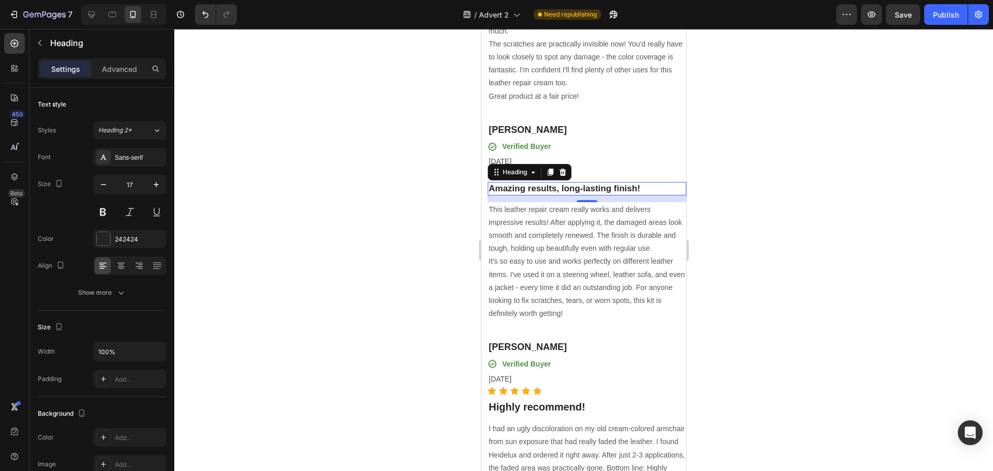
type input "16"
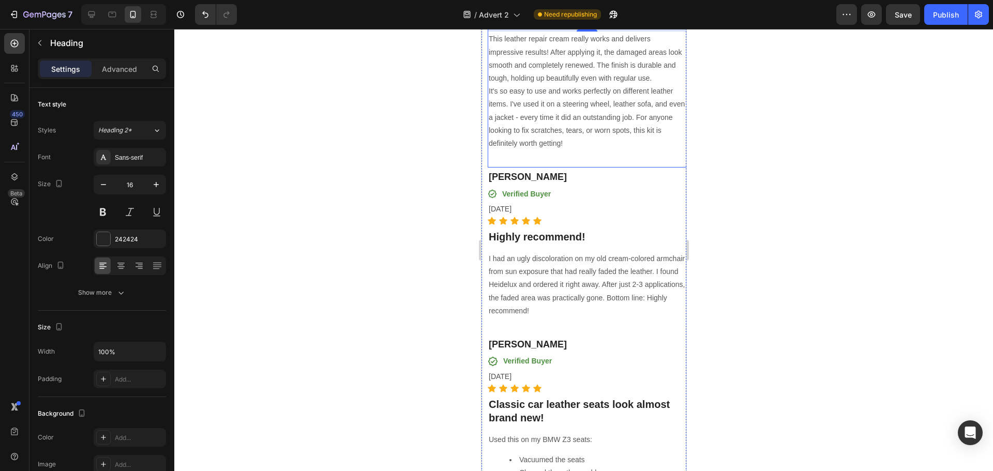
scroll to position [6794, 0]
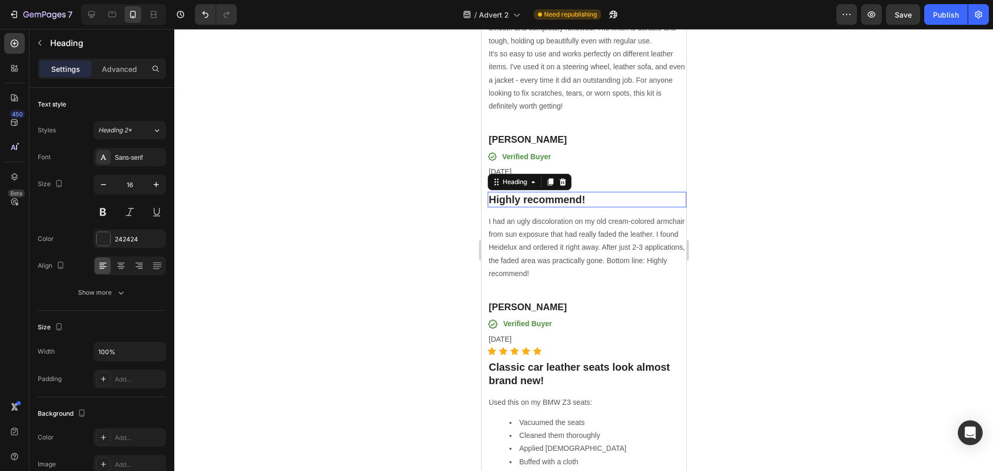
click at [525, 207] on h3 "Highly recommend!" at bounding box center [586, 200] width 199 height 16
click at [108, 191] on button "button" at bounding box center [103, 184] width 19 height 19
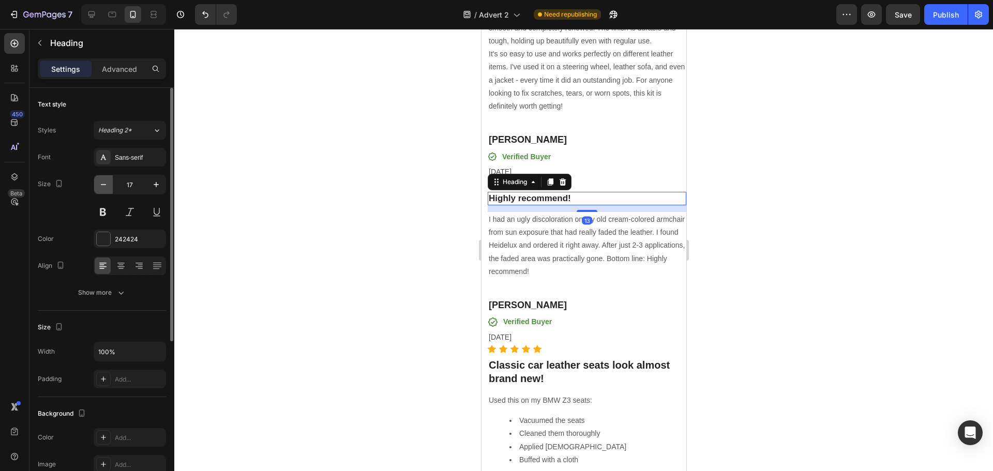
type input "16"
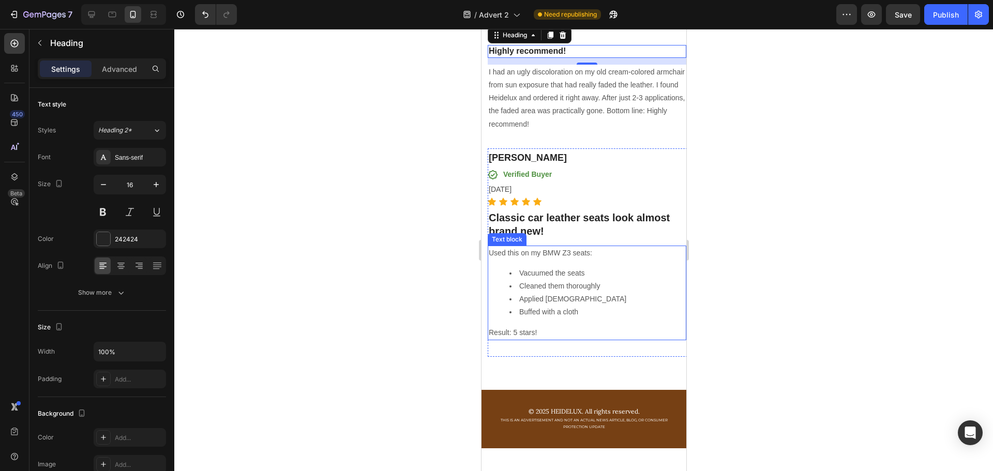
scroll to position [7001, 0]
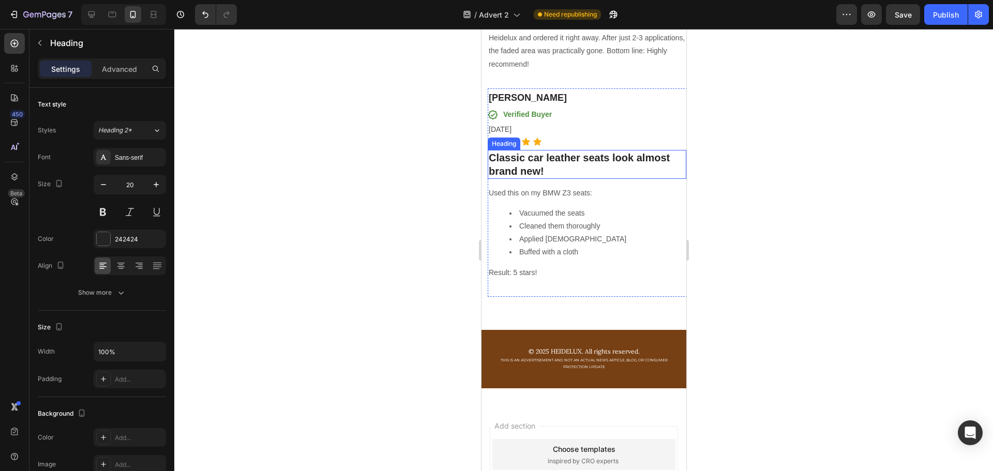
click at [516, 179] on h3 "Classic car leather seats look almost brand new!" at bounding box center [586, 164] width 199 height 29
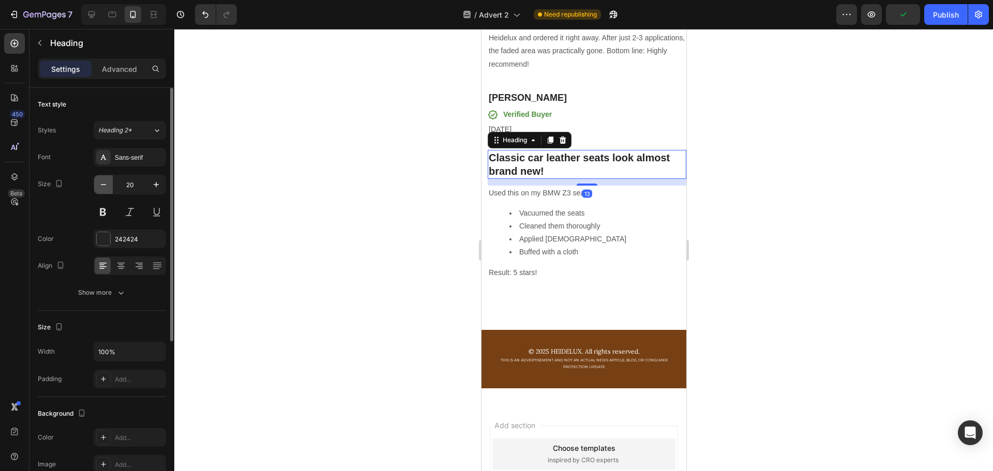
click at [110, 187] on button "button" at bounding box center [103, 184] width 19 height 19
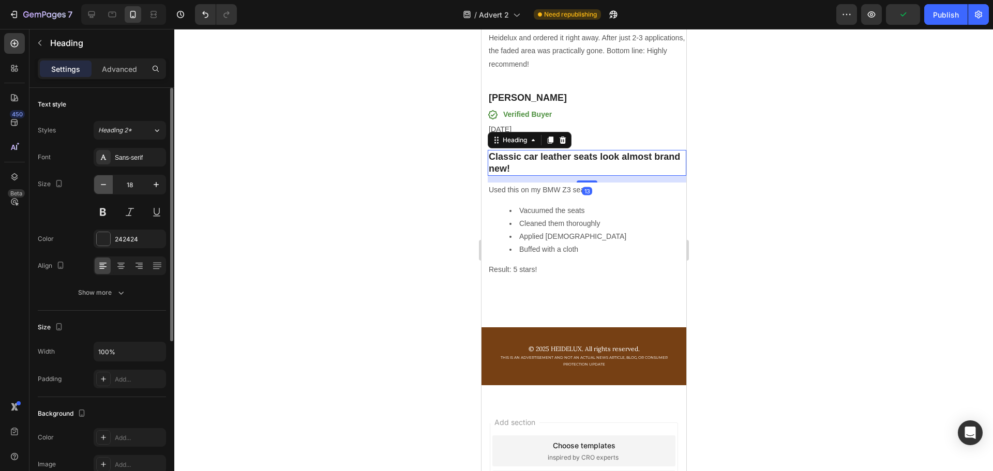
click at [110, 187] on button "button" at bounding box center [103, 184] width 19 height 19
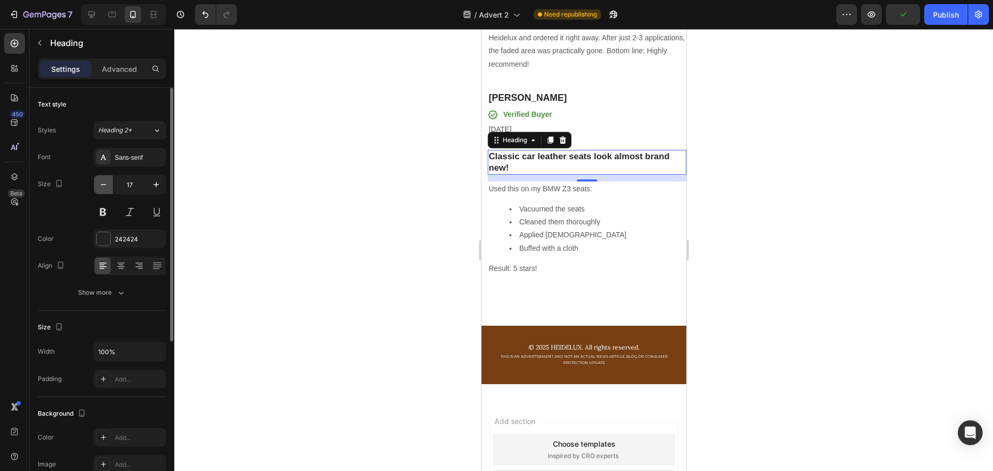
type input "16"
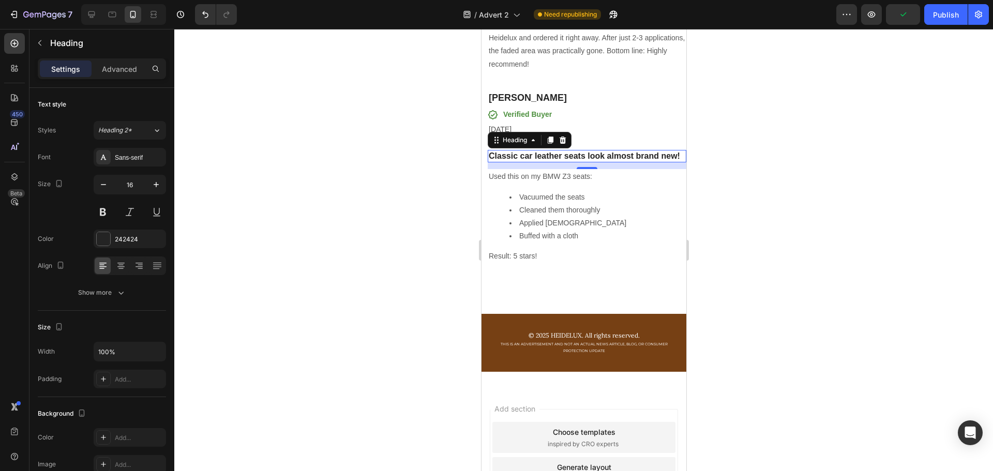
click at [319, 220] on div at bounding box center [583, 250] width 819 height 442
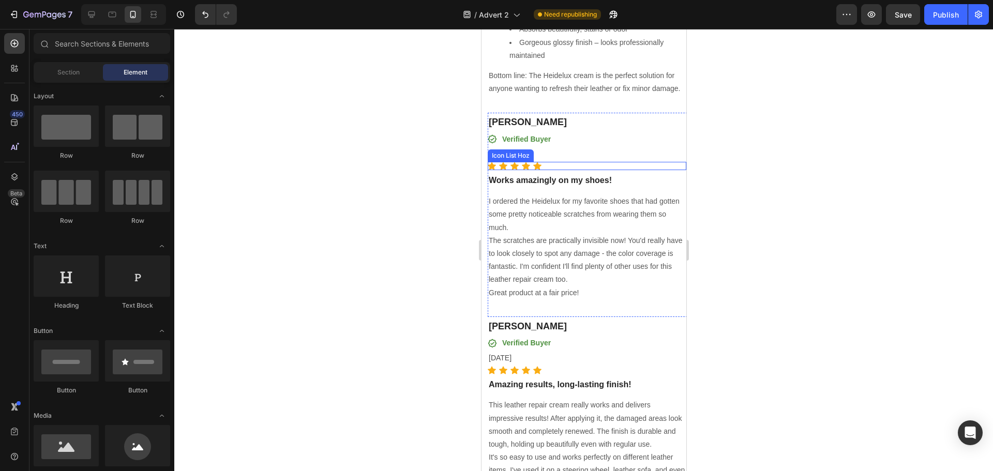
scroll to position [6277, 0]
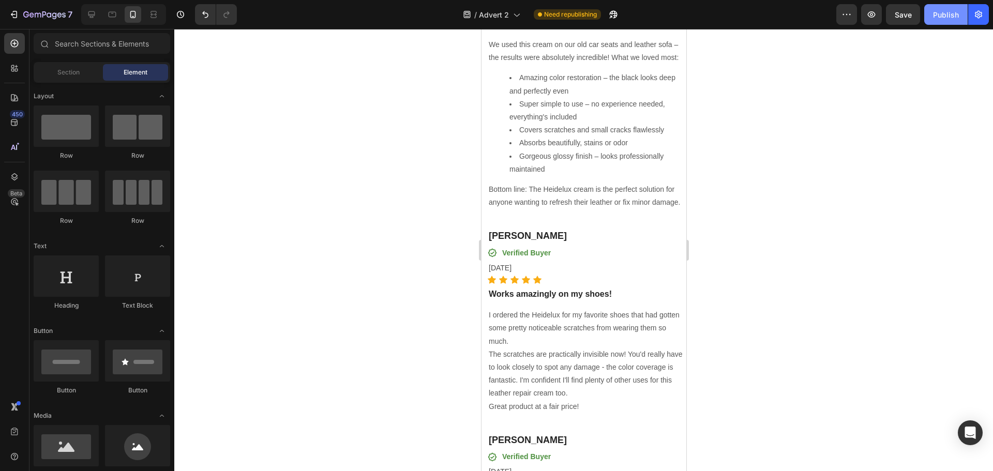
click at [939, 12] on div "Publish" at bounding box center [946, 14] width 26 height 11
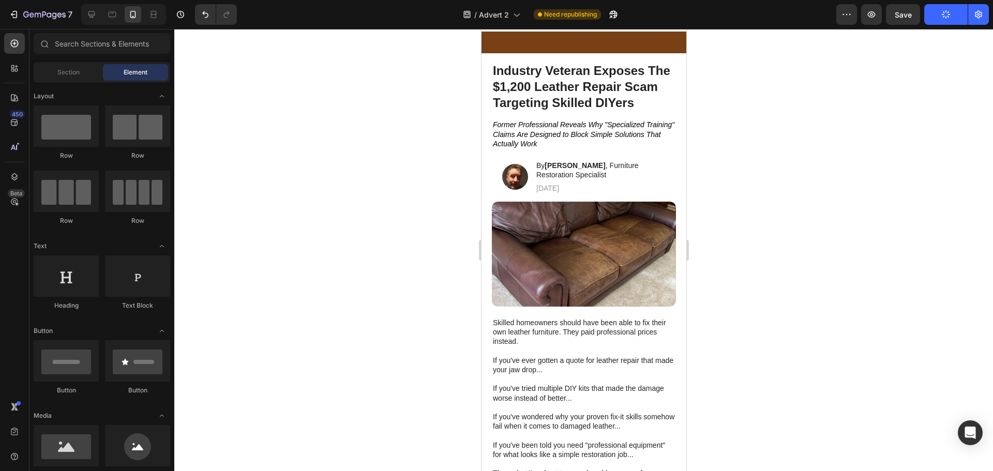
scroll to position [0, 0]
